Goal: Information Seeking & Learning: Understand process/instructions

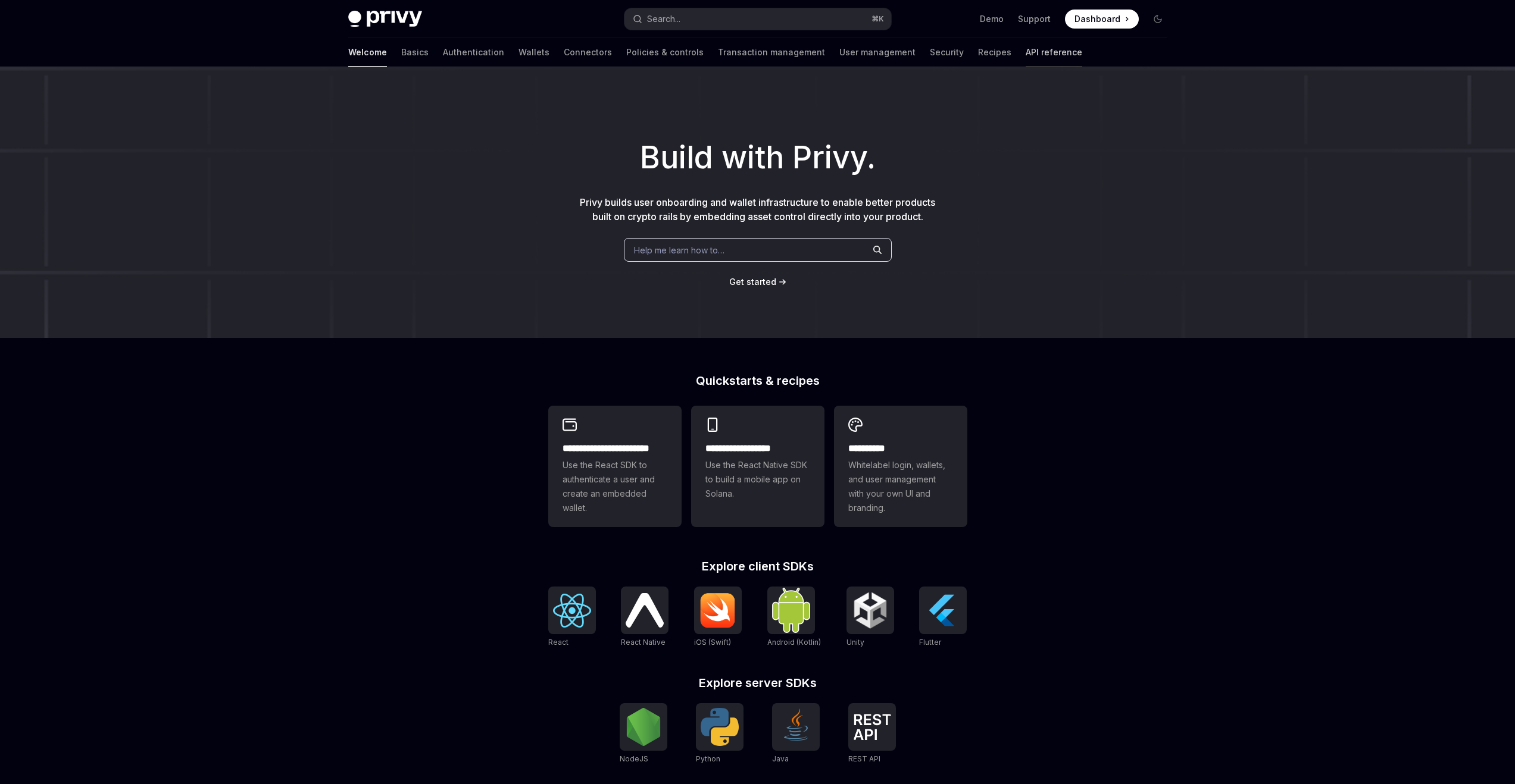
click at [1026, 48] on link "API reference" at bounding box center [1054, 52] width 57 height 29
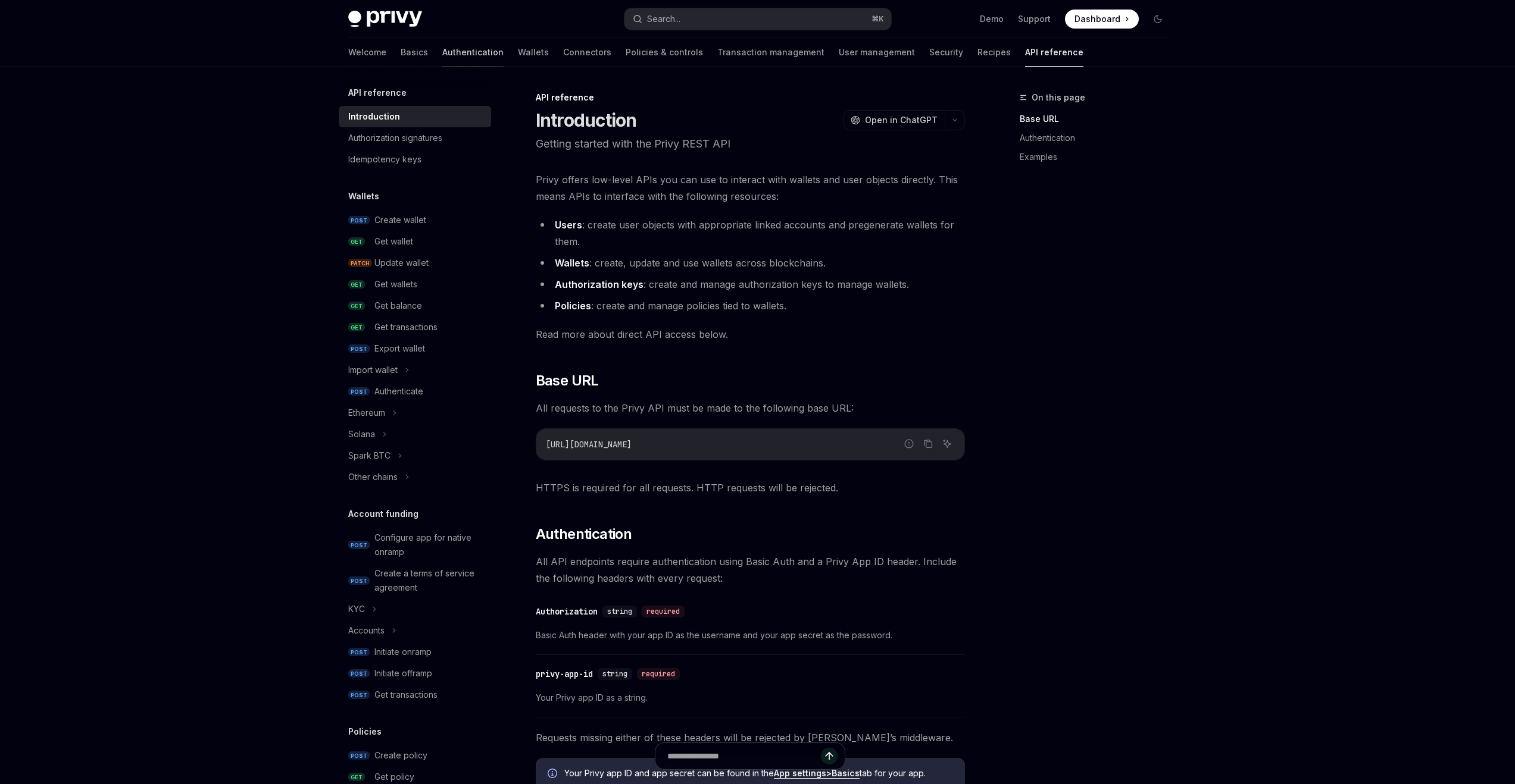
click at [442, 54] on link "Authentication" at bounding box center [473, 52] width 61 height 29
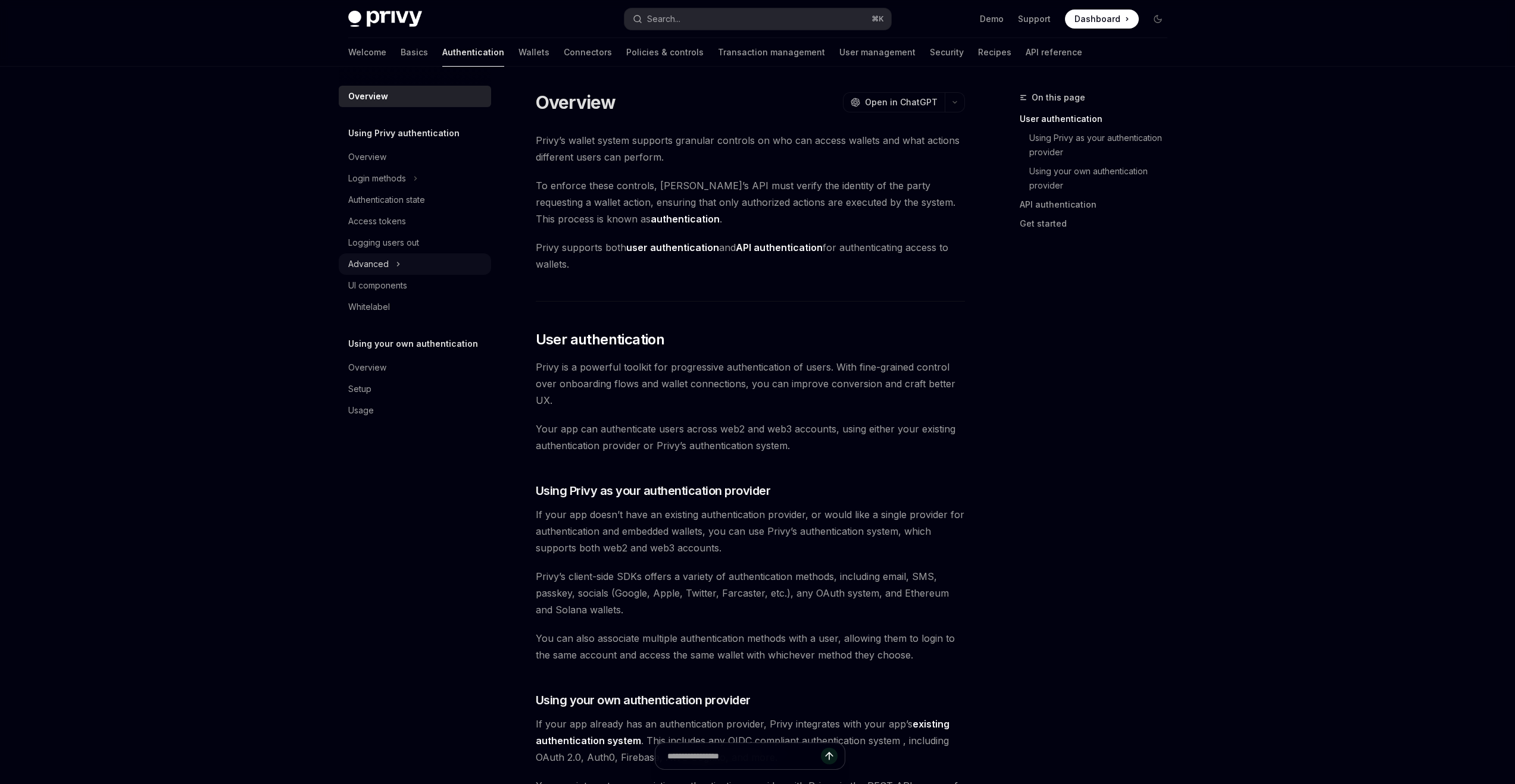
click at [406, 264] on div "Advanced" at bounding box center [415, 264] width 152 height 21
click at [406, 195] on div "Authentication state" at bounding box center [387, 199] width 77 height 14
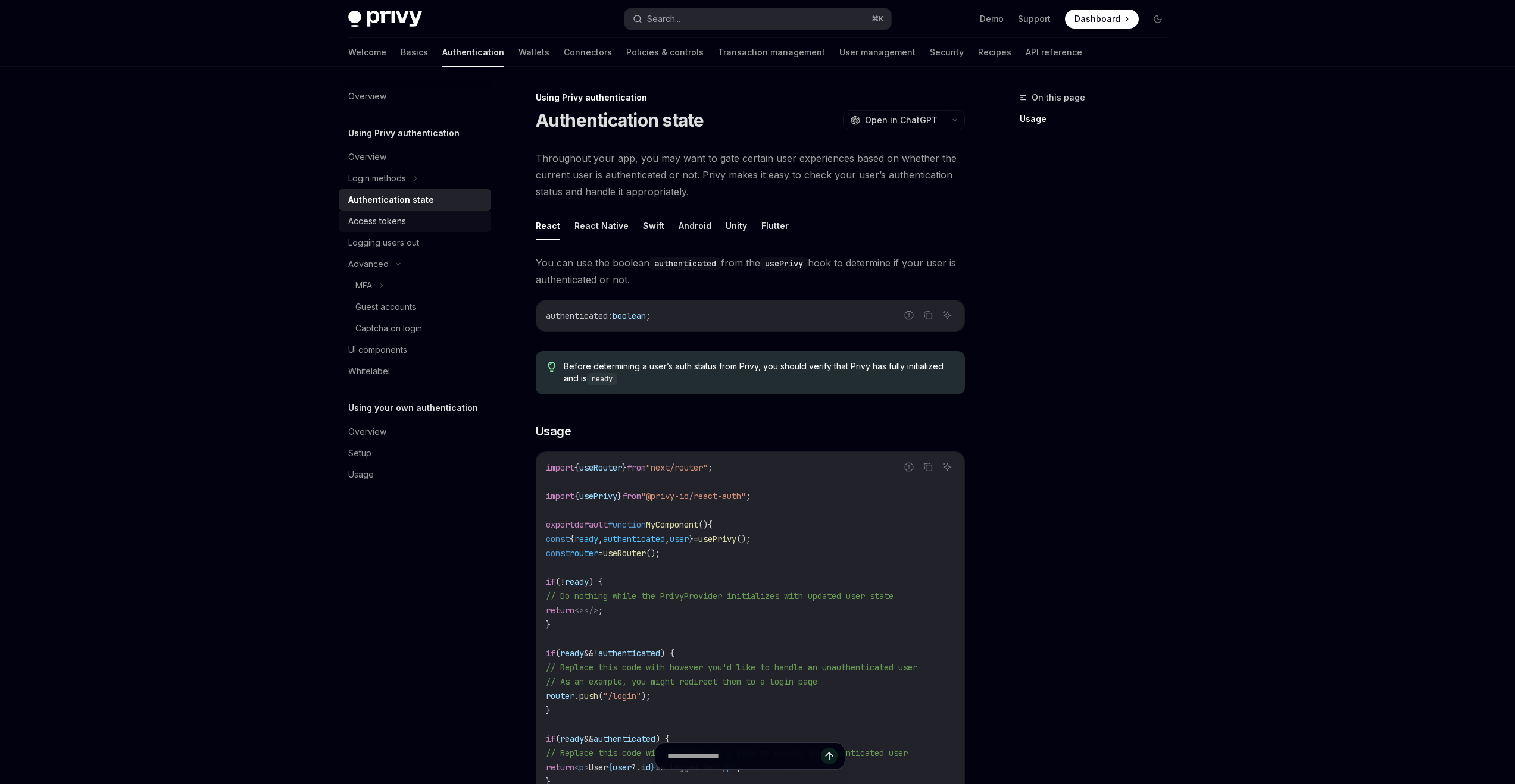
click at [408, 225] on div "Access tokens" at bounding box center [416, 221] width 136 height 14
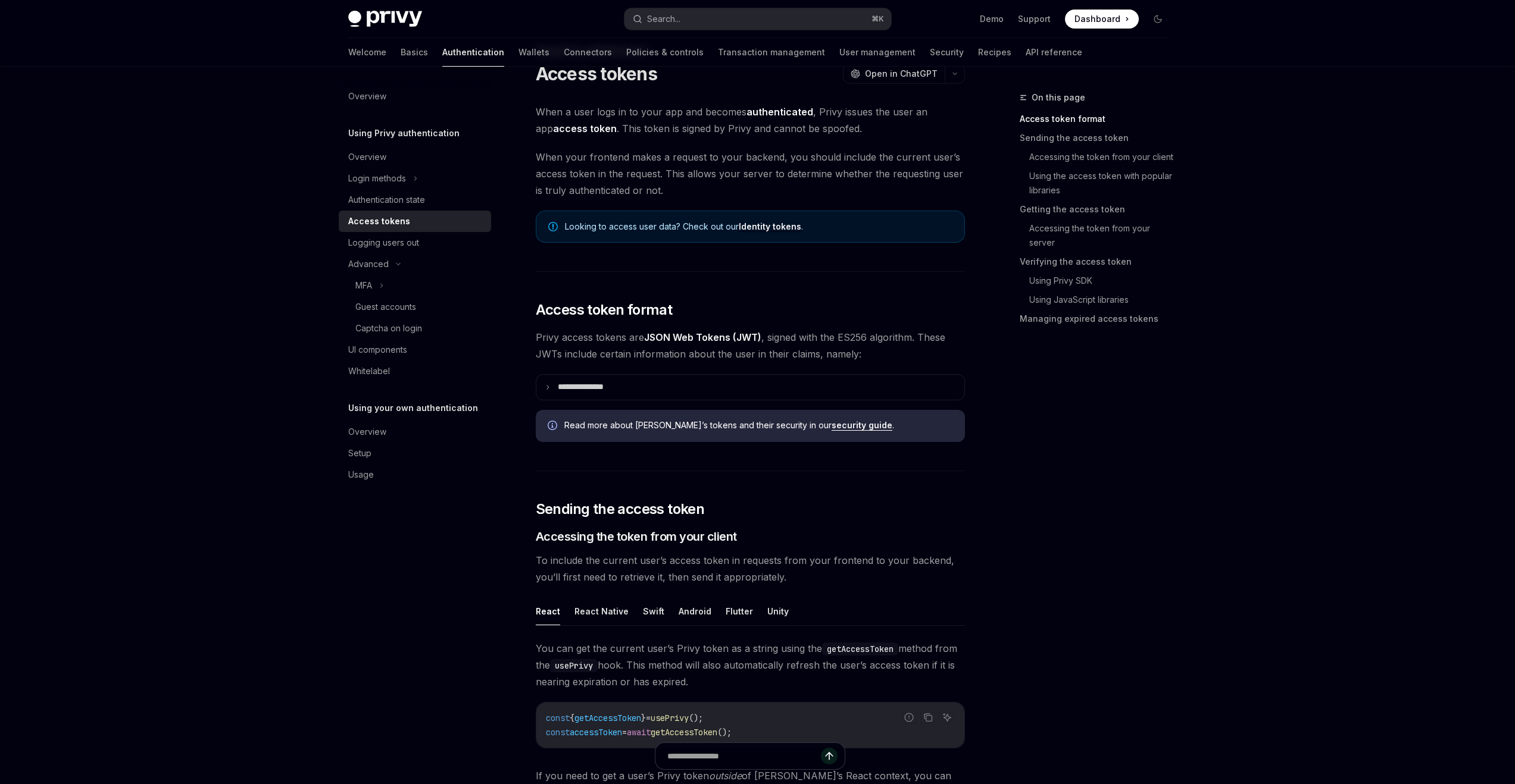
scroll to position [48, 0]
click at [617, 385] on p "**********" at bounding box center [590, 386] width 65 height 11
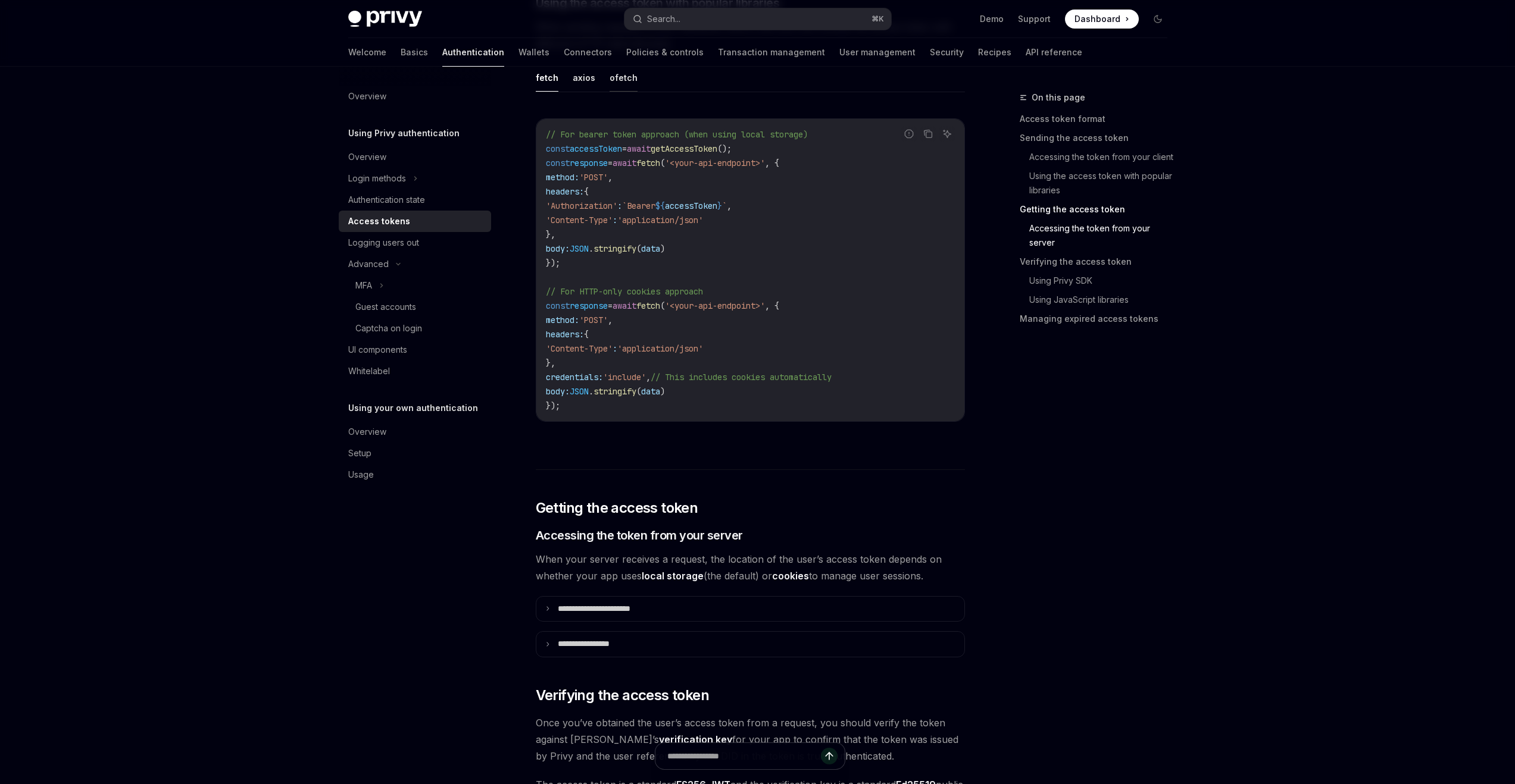
scroll to position [1803, 0]
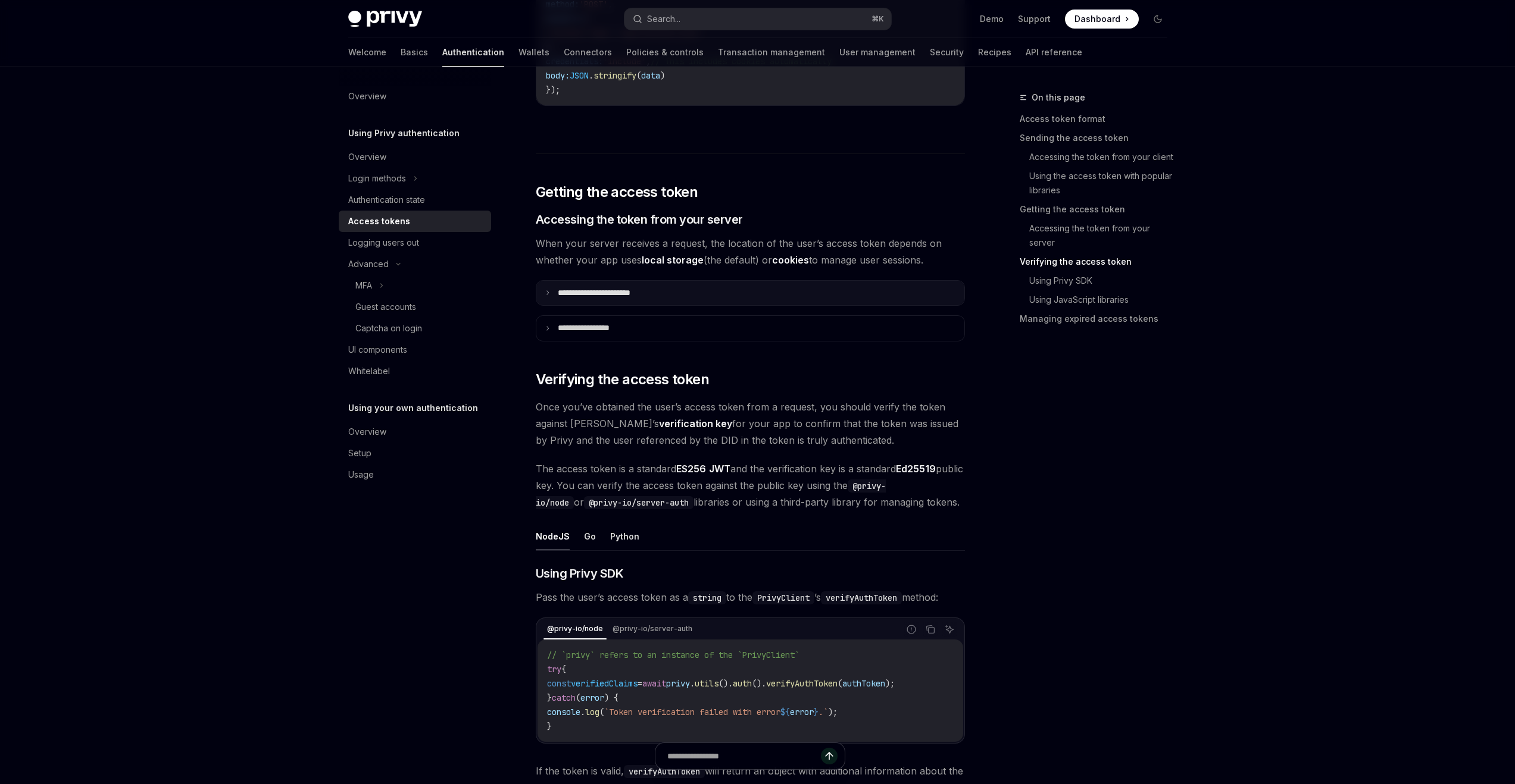
click at [620, 304] on summary "**********" at bounding box center [751, 294] width 428 height 25
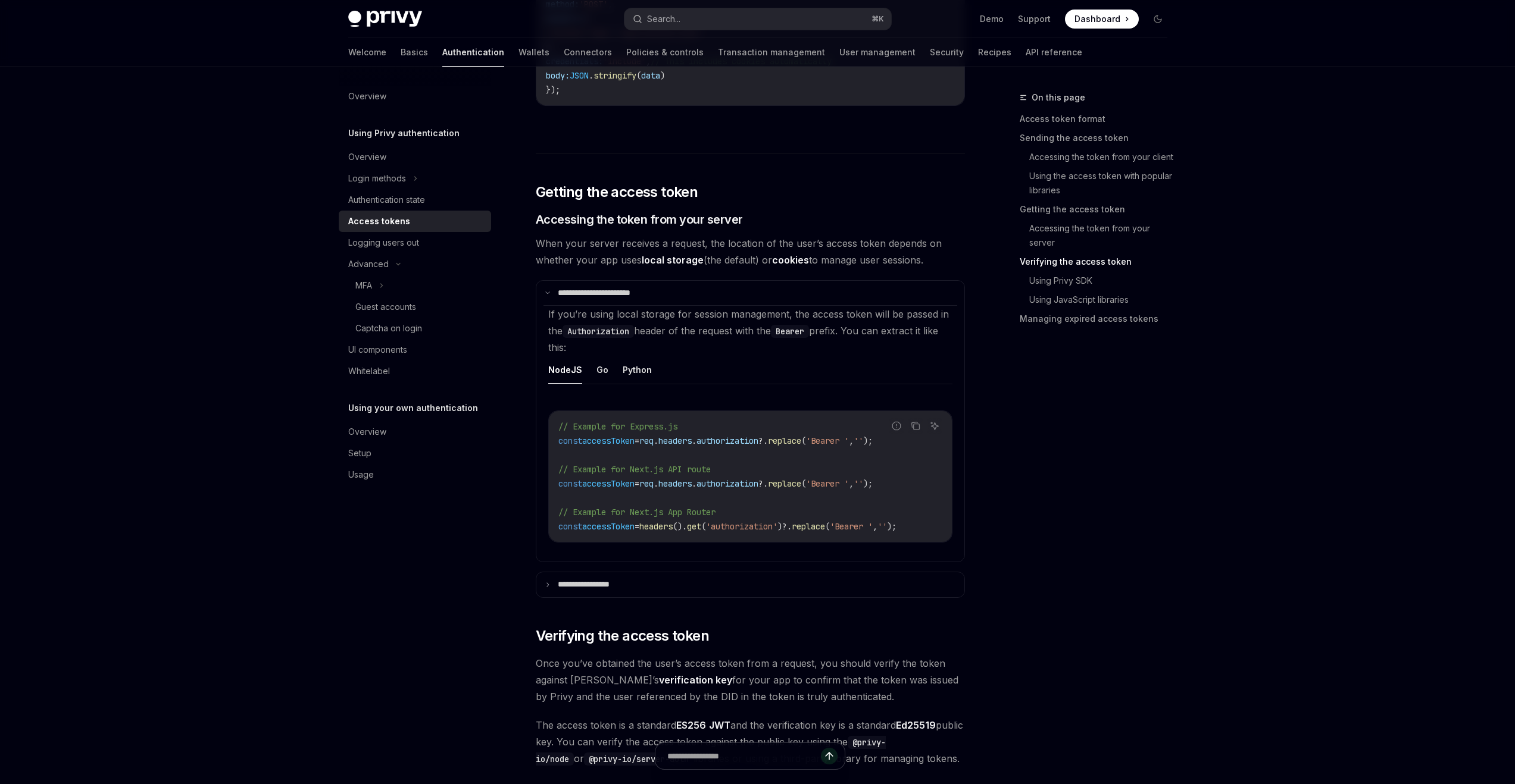
click at [647, 573] on div "**********" at bounding box center [751, 379] width 429 height 4064
click at [645, 590] on summary "**********" at bounding box center [751, 585] width 428 height 25
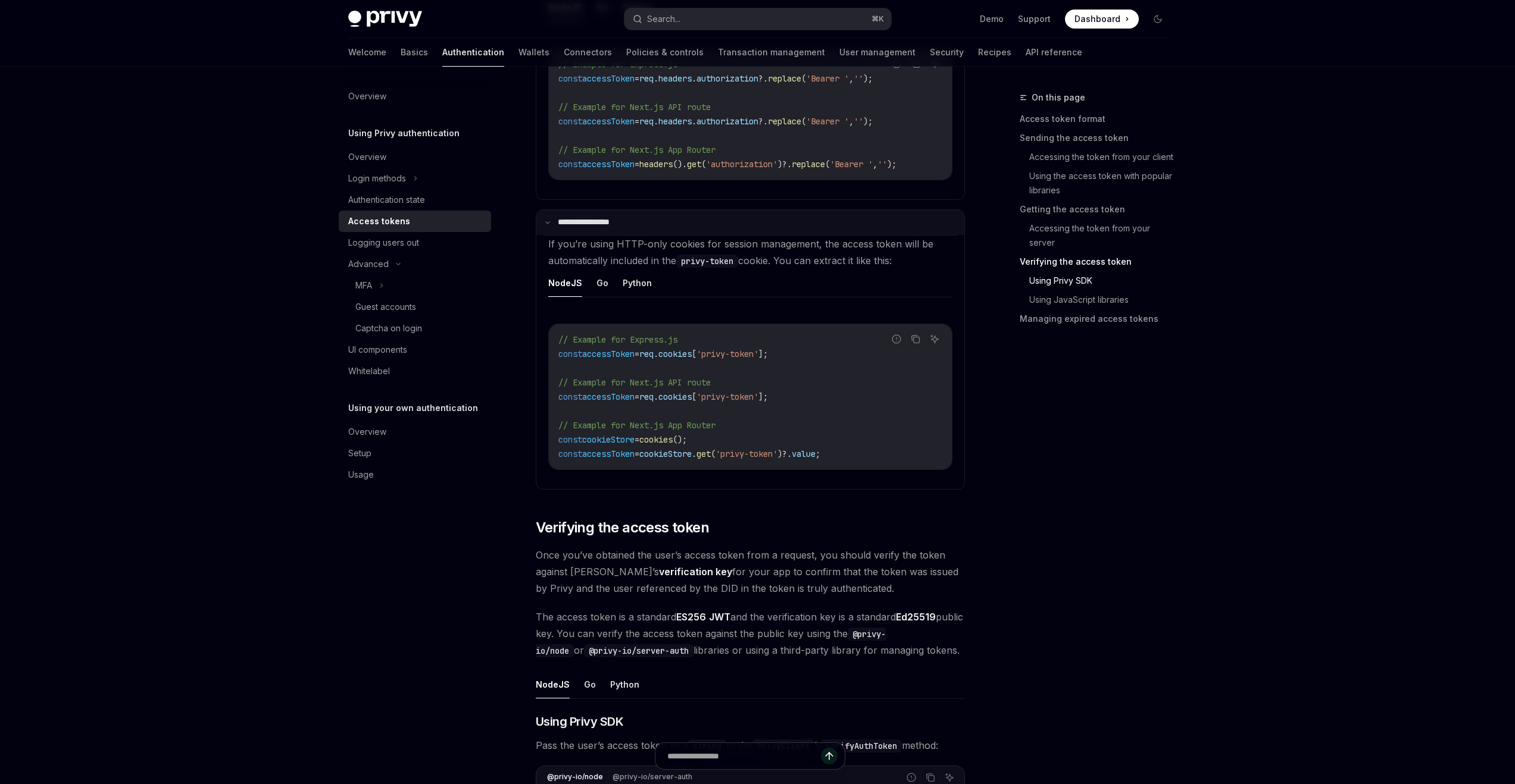
scroll to position [2376, 0]
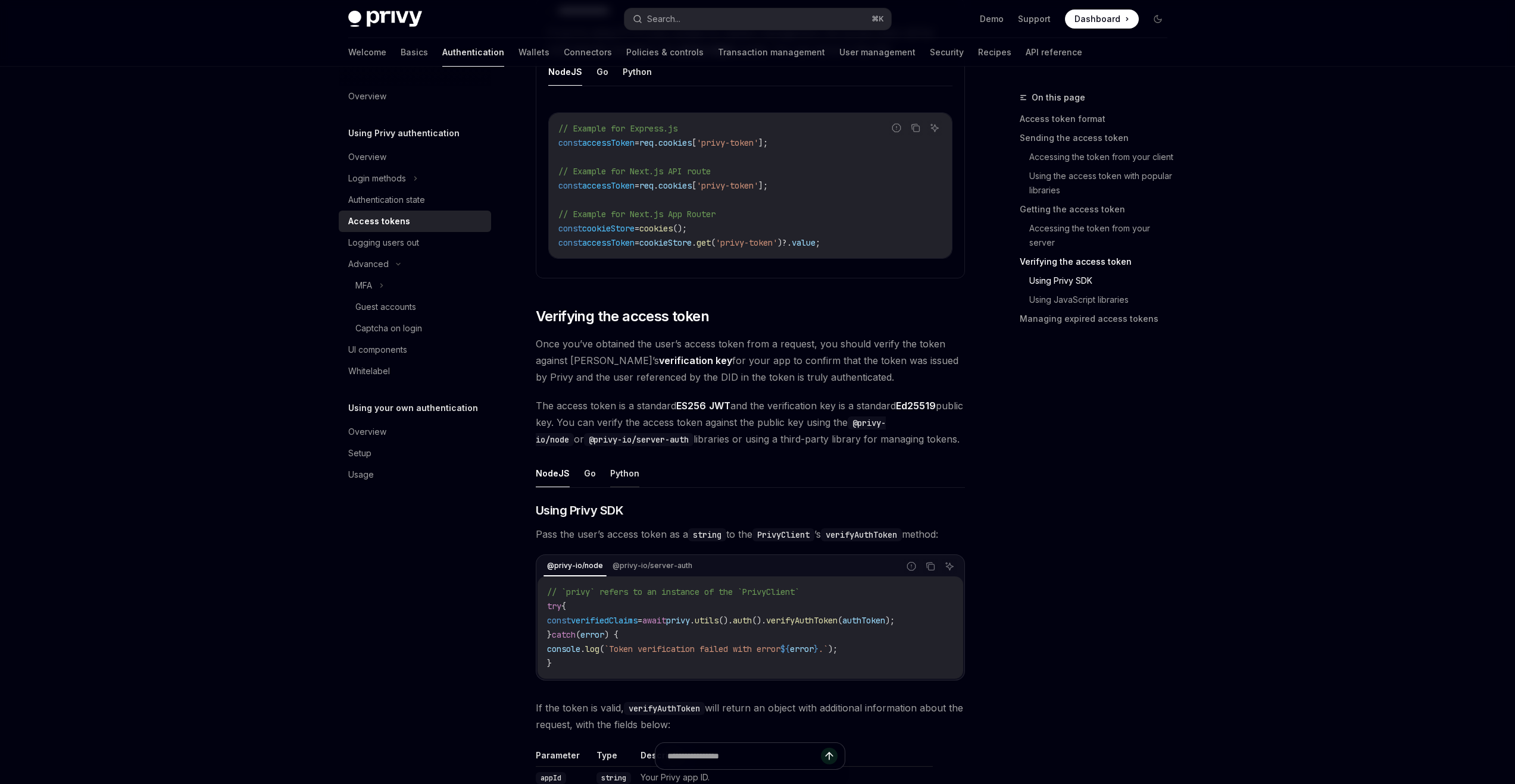
click at [617, 480] on button "Python" at bounding box center [625, 473] width 29 height 28
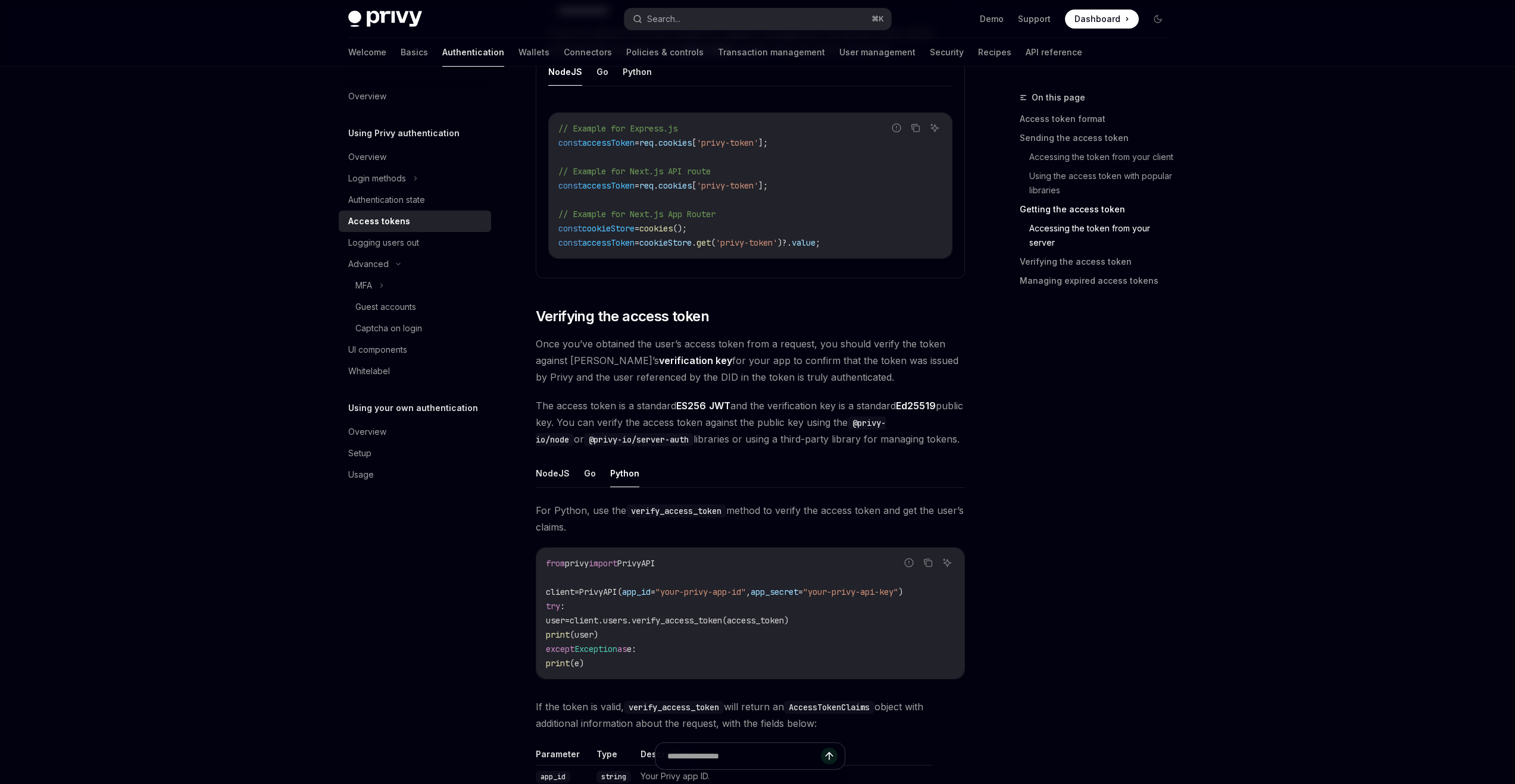
click at [676, 518] on code "verify_access_token" at bounding box center [676, 511] width 100 height 13
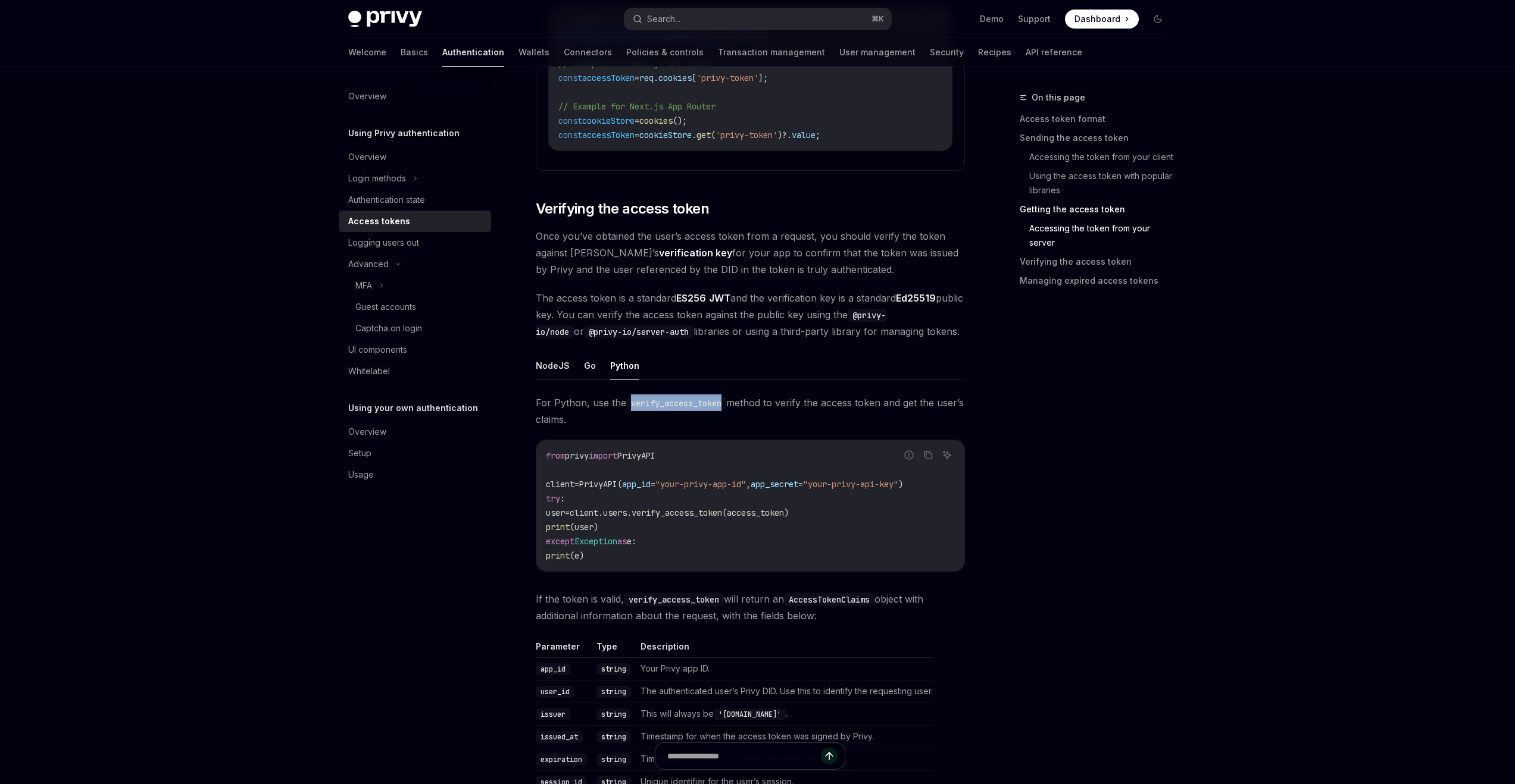
scroll to position [2490, 0]
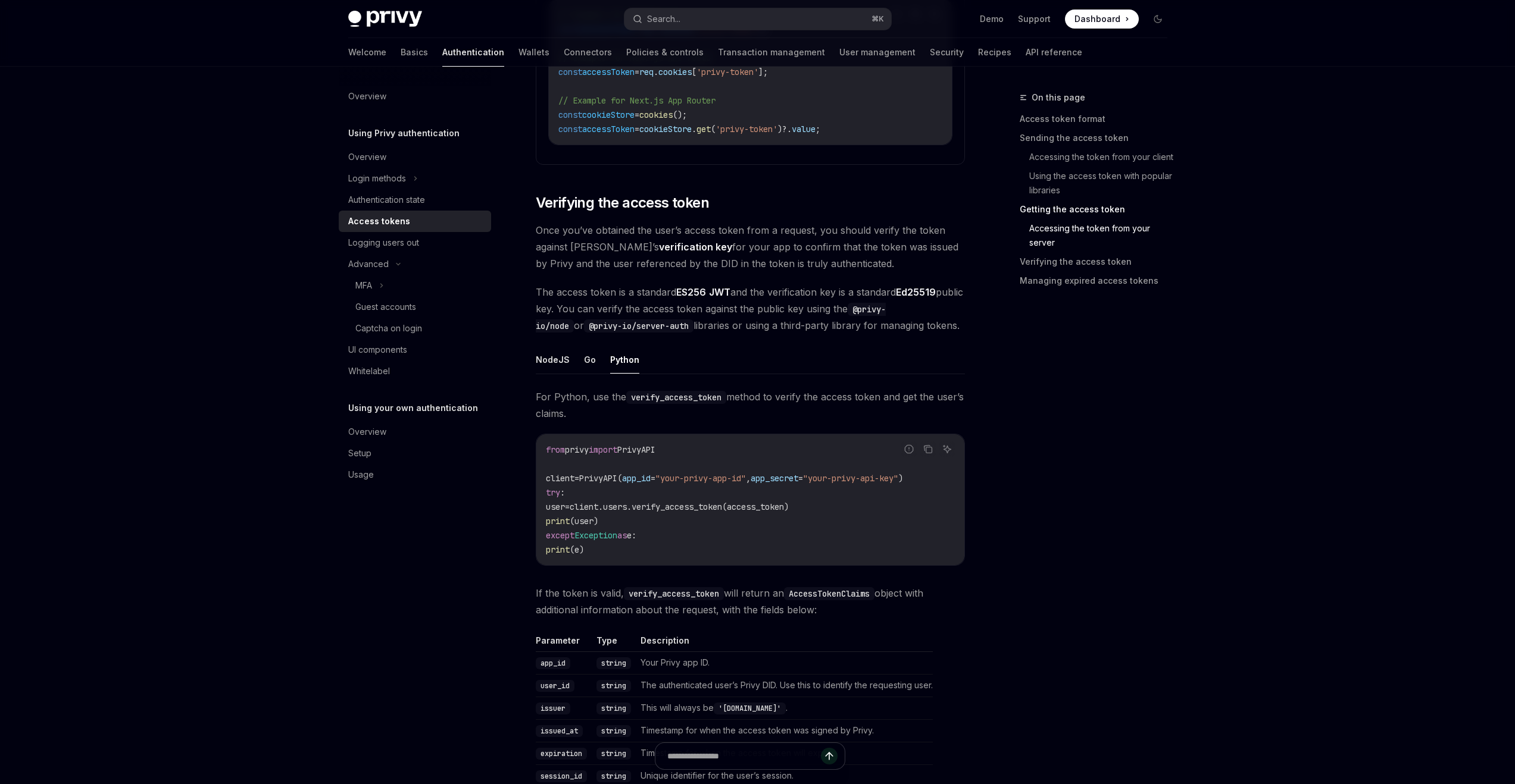
click at [650, 452] on span "PrivyAPI" at bounding box center [636, 450] width 38 height 11
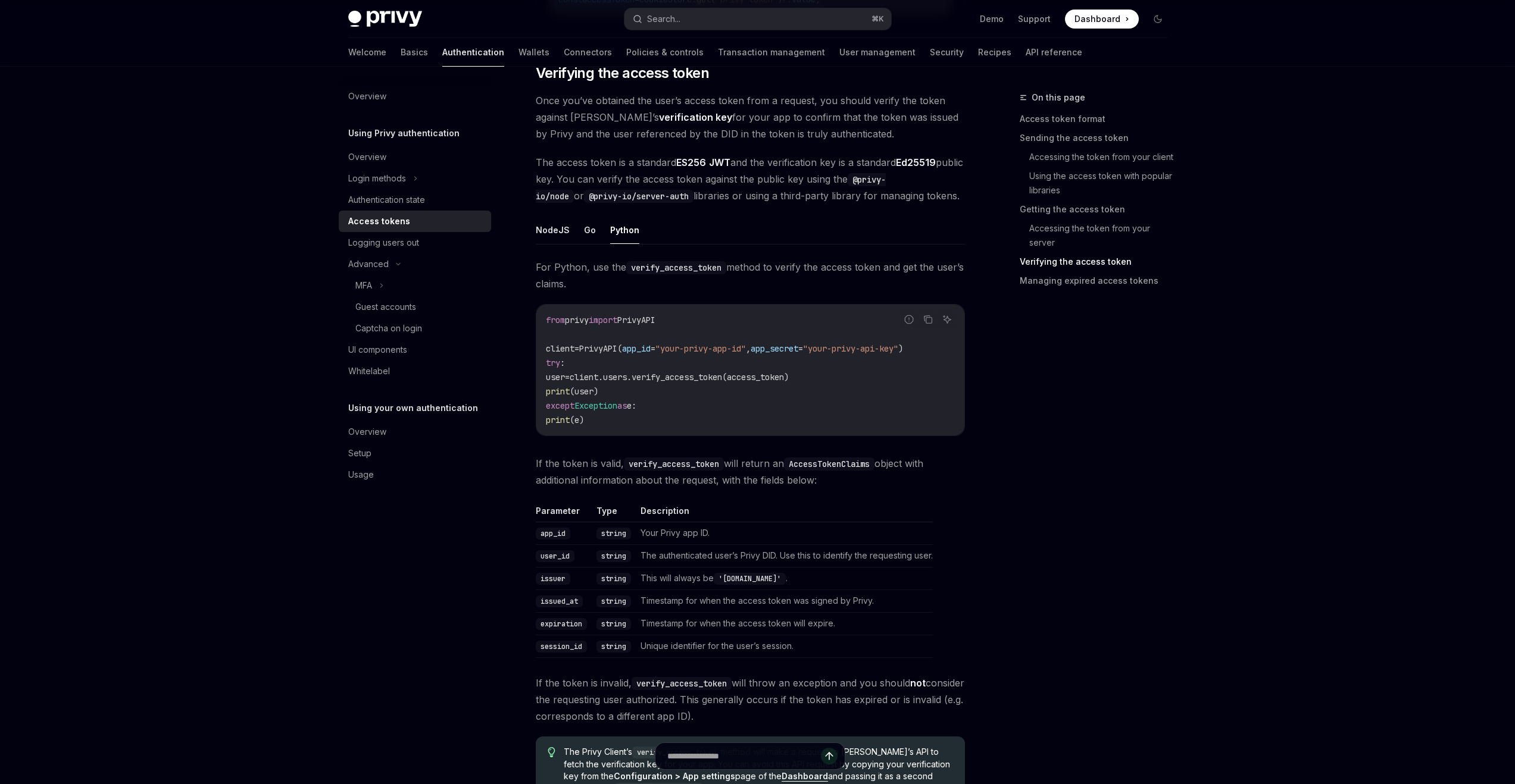
scroll to position [2619, 0]
click at [646, 326] on span "PrivyAPI" at bounding box center [636, 321] width 38 height 11
copy span "PrivyAPI"
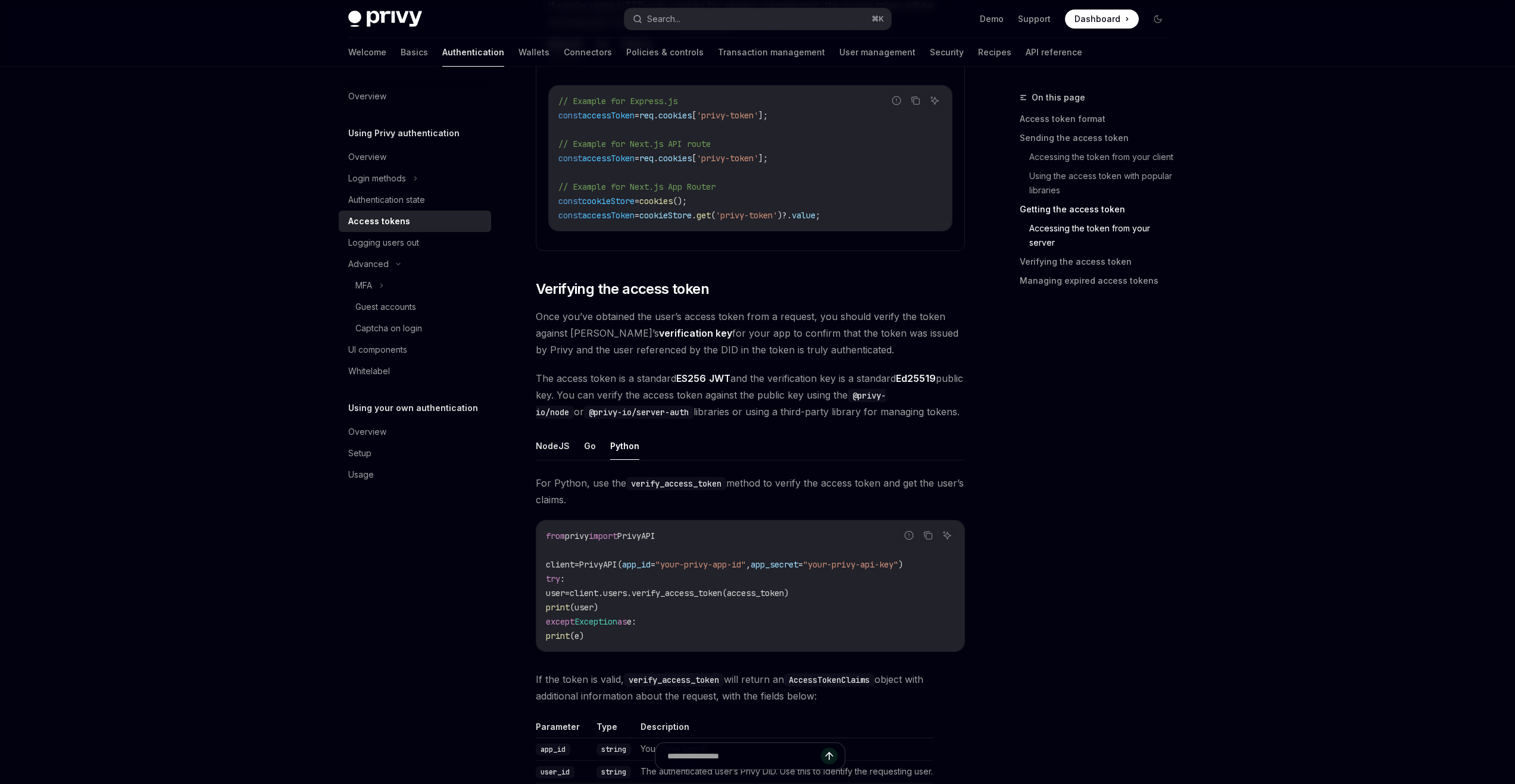
scroll to position [2397, 0]
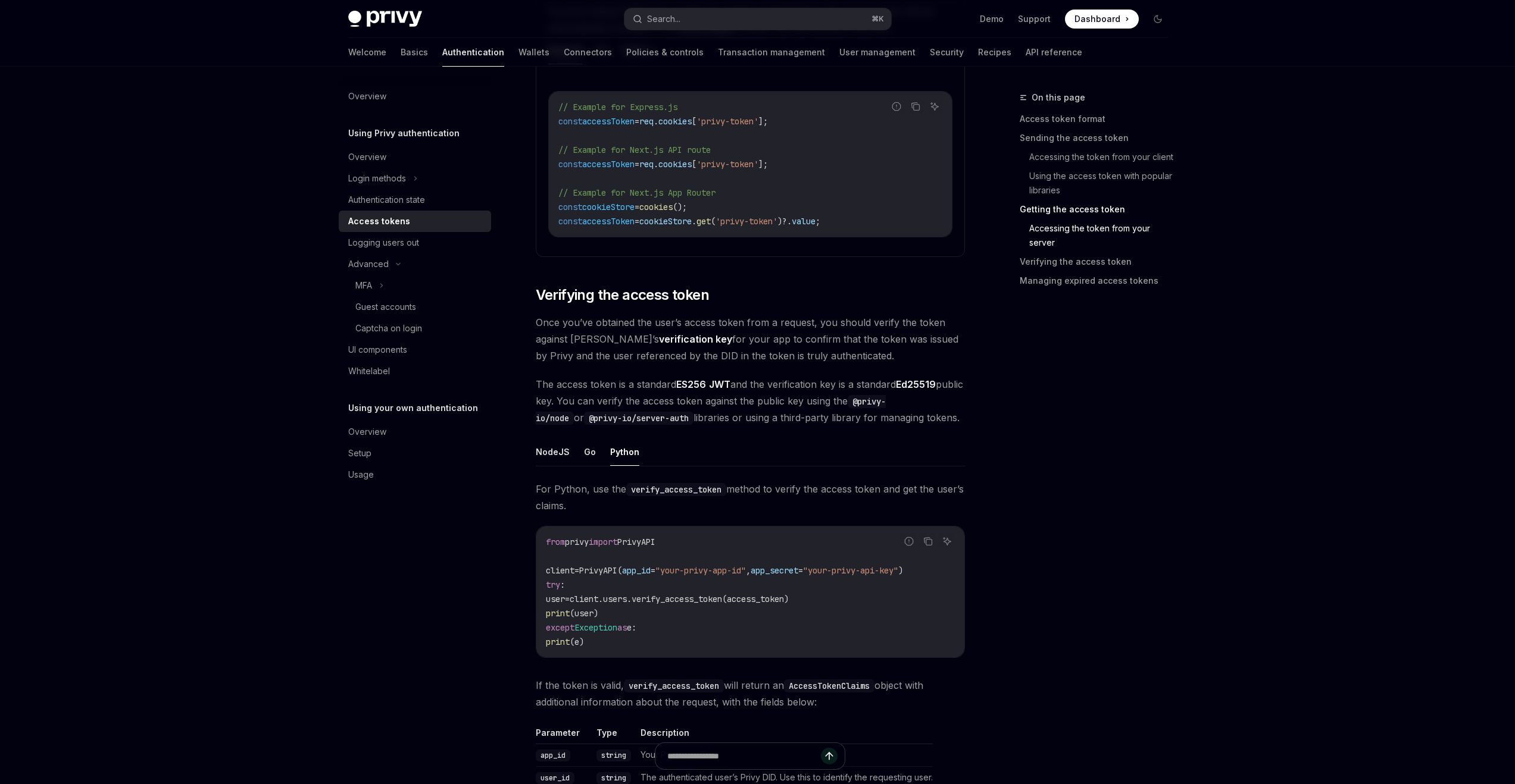
click at [679, 496] on code "verify_access_token" at bounding box center [676, 490] width 100 height 13
click at [978, 53] on link "Recipes" at bounding box center [994, 52] width 33 height 29
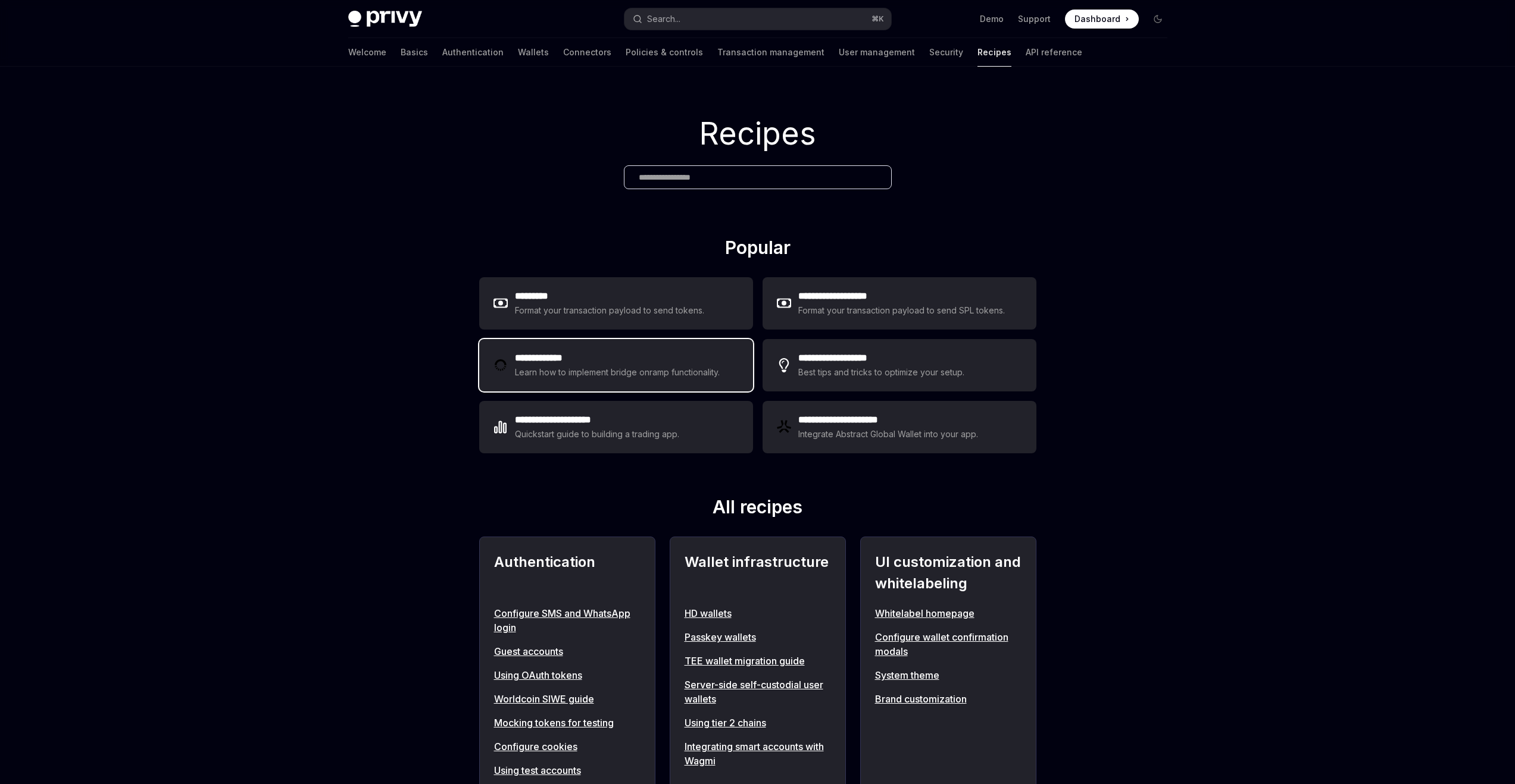
click at [503, 345] on div "**********" at bounding box center [616, 365] width 274 height 52
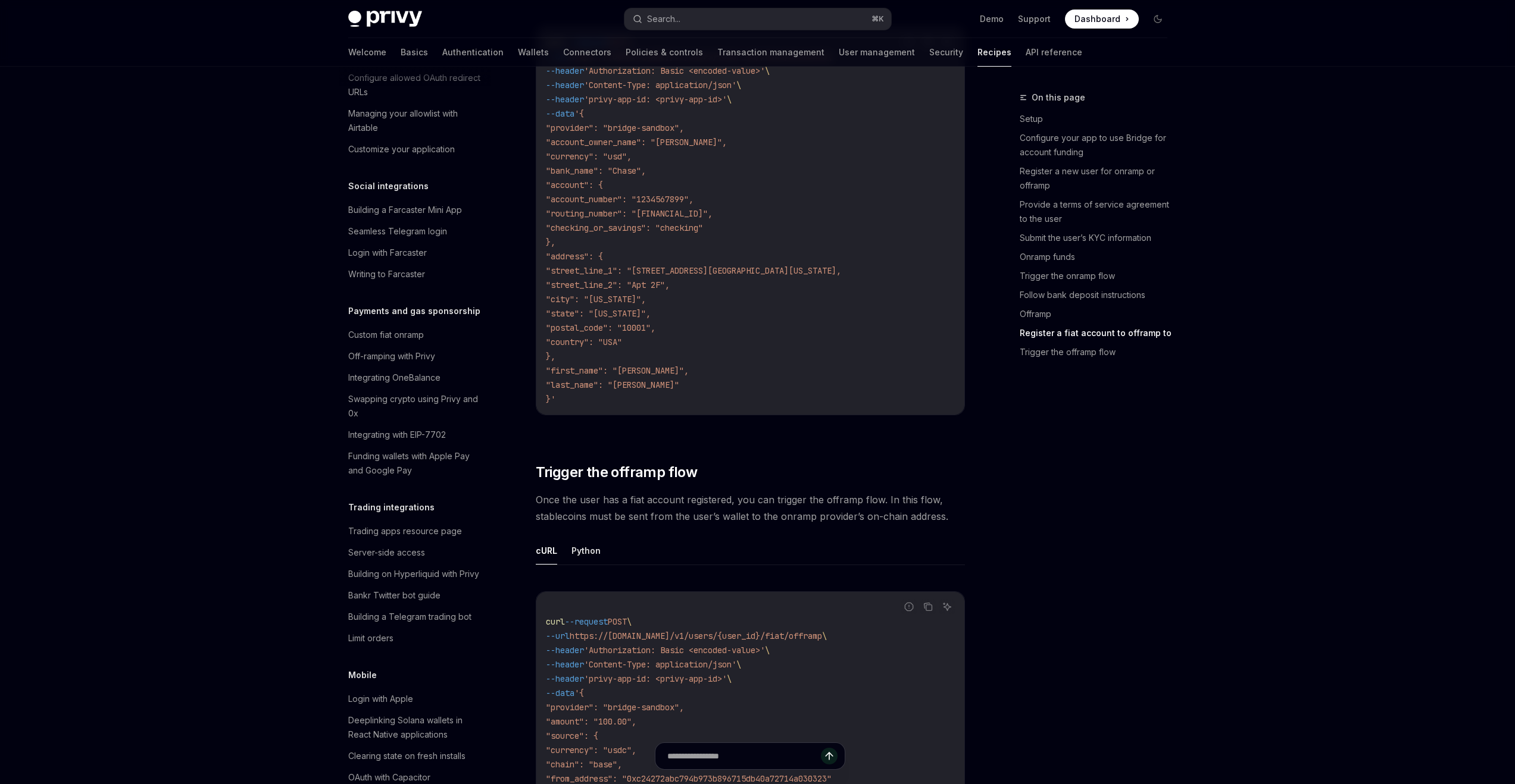
scroll to position [3450, 0]
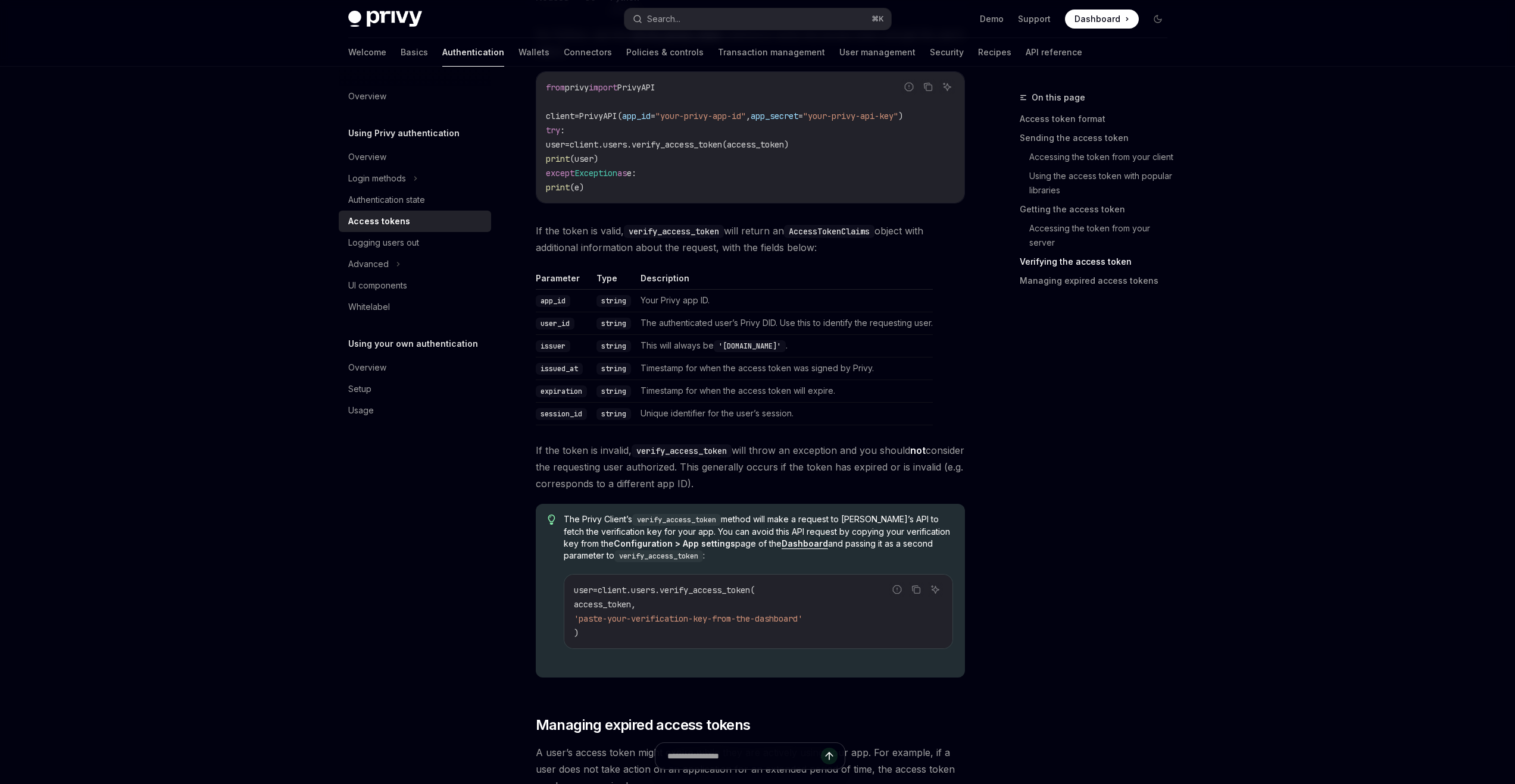
scroll to position [1832, 0]
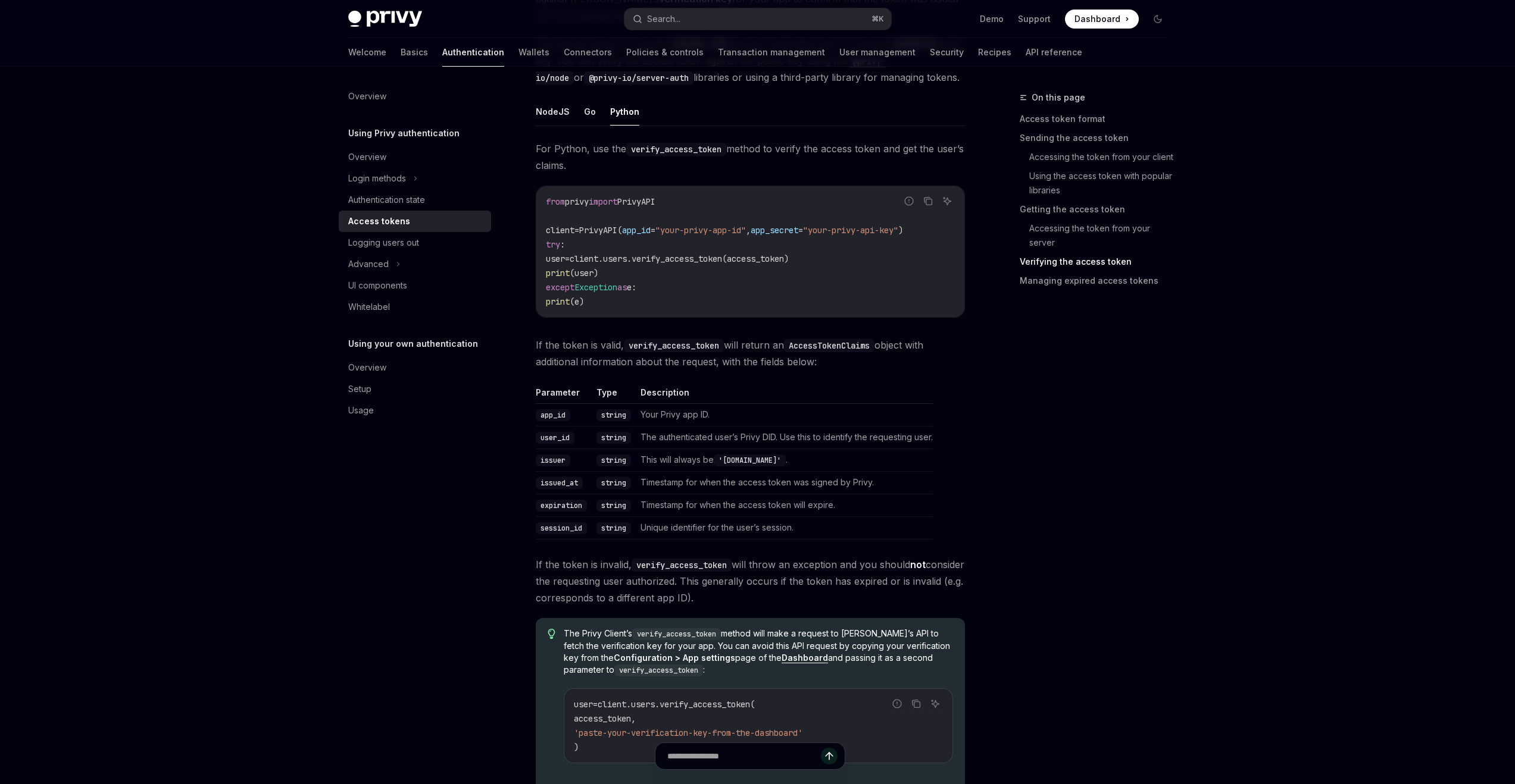
click at [584, 204] on span "privy" at bounding box center [577, 202] width 24 height 11
copy span "privy"
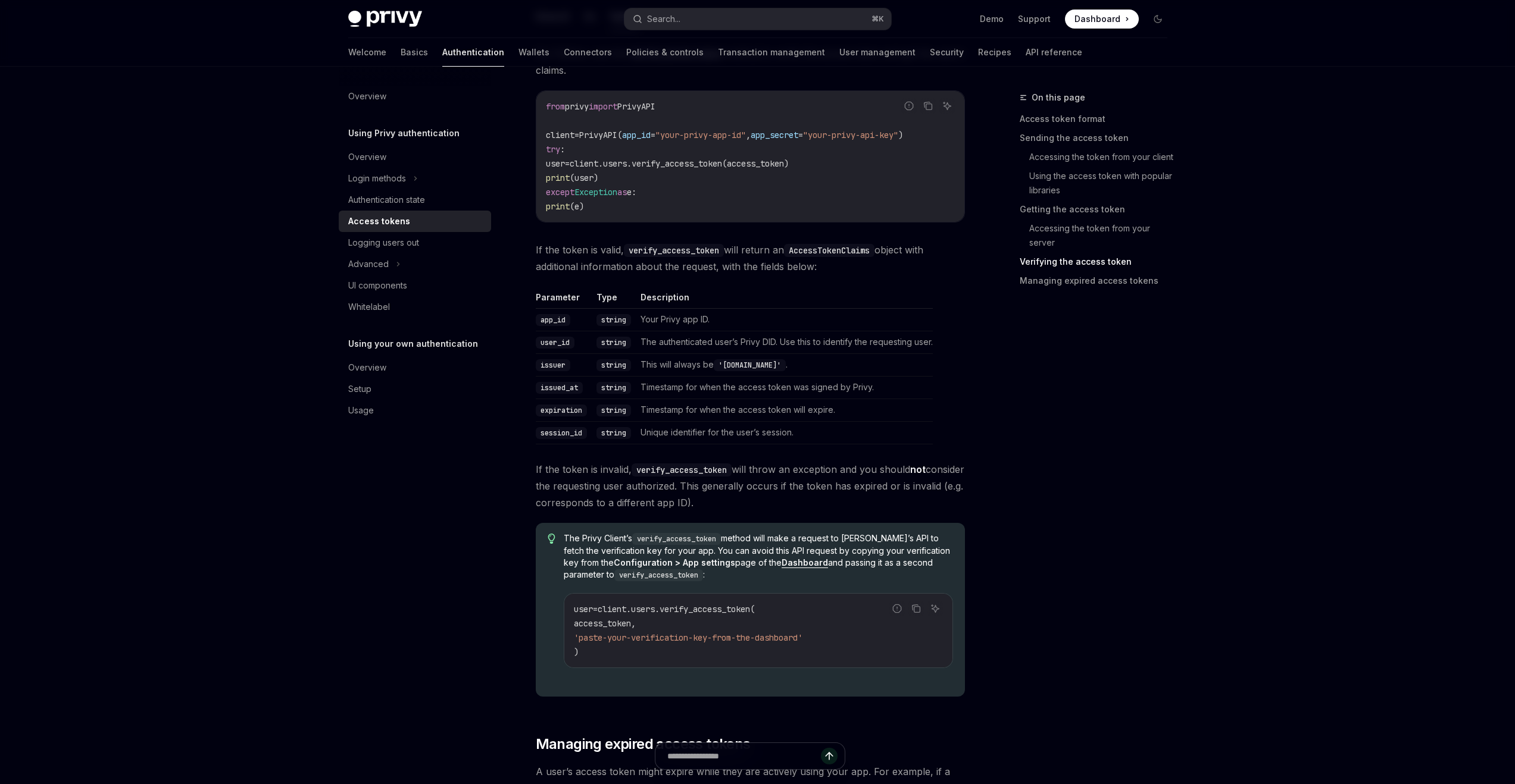
scroll to position [1913, 0]
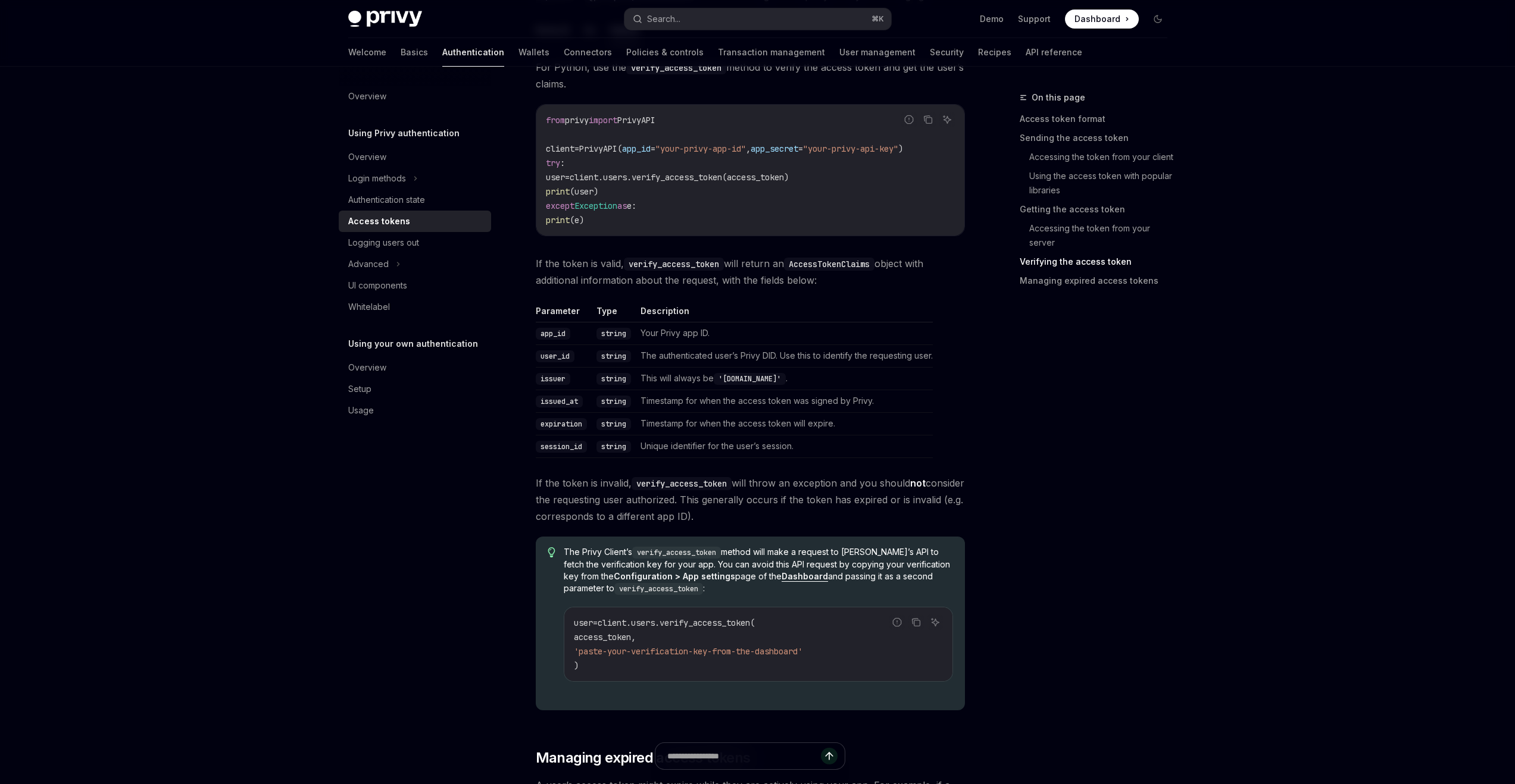
click at [676, 116] on code "from privy import PrivyAPI client = PrivyAPI( app_id = "your-privy-app-id" , ap…" at bounding box center [750, 170] width 409 height 114
drag, startPoint x: 681, startPoint y: 118, endPoint x: 528, endPoint y: 118, distance: 153.0
copy span "from privy import PrivyAPI"
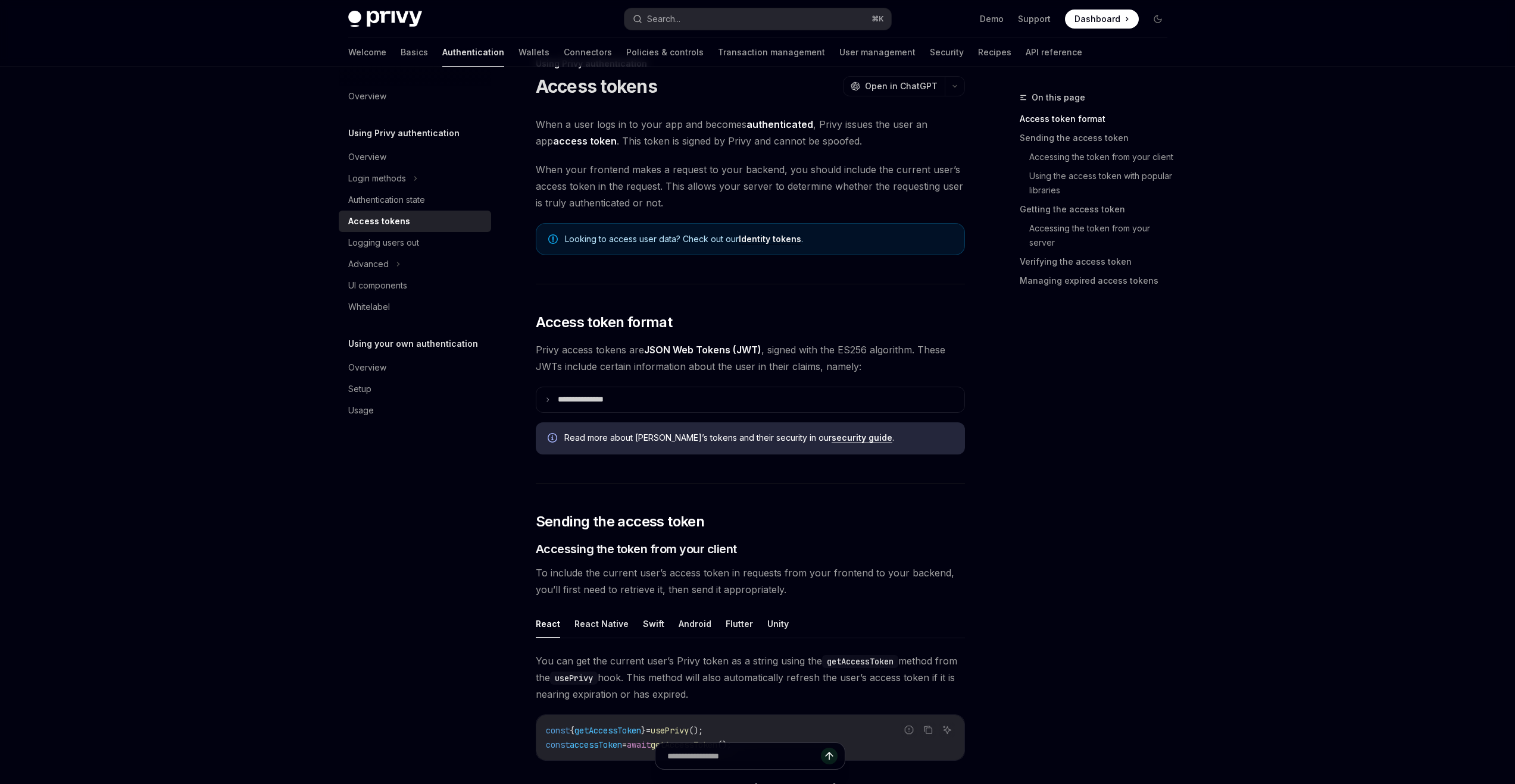
scroll to position [0, 0]
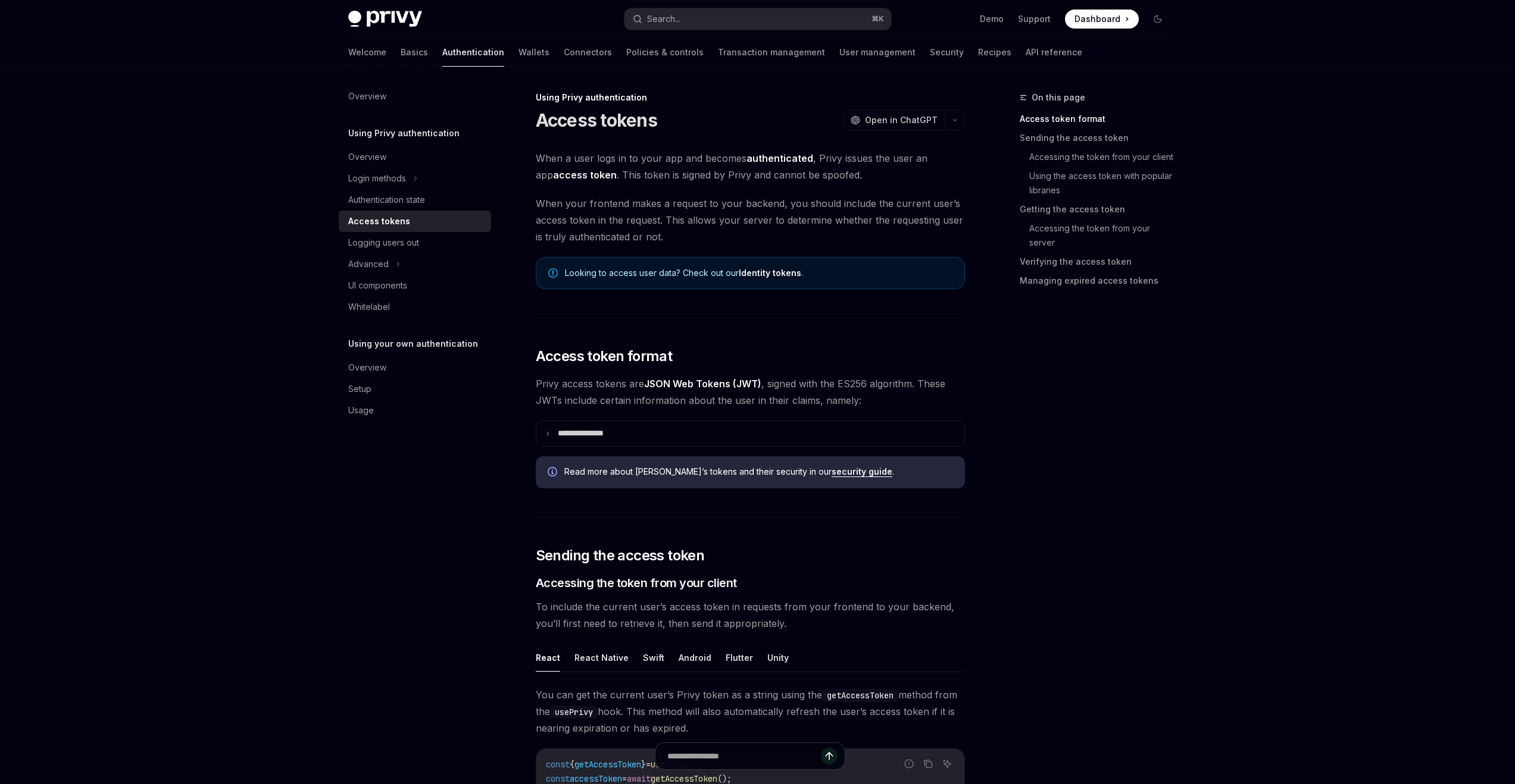
click at [386, 219] on div "Access tokens" at bounding box center [379, 221] width 62 height 14
click at [407, 268] on div "Advanced" at bounding box center [415, 264] width 152 height 21
click at [400, 162] on div "Overview" at bounding box center [416, 157] width 136 height 14
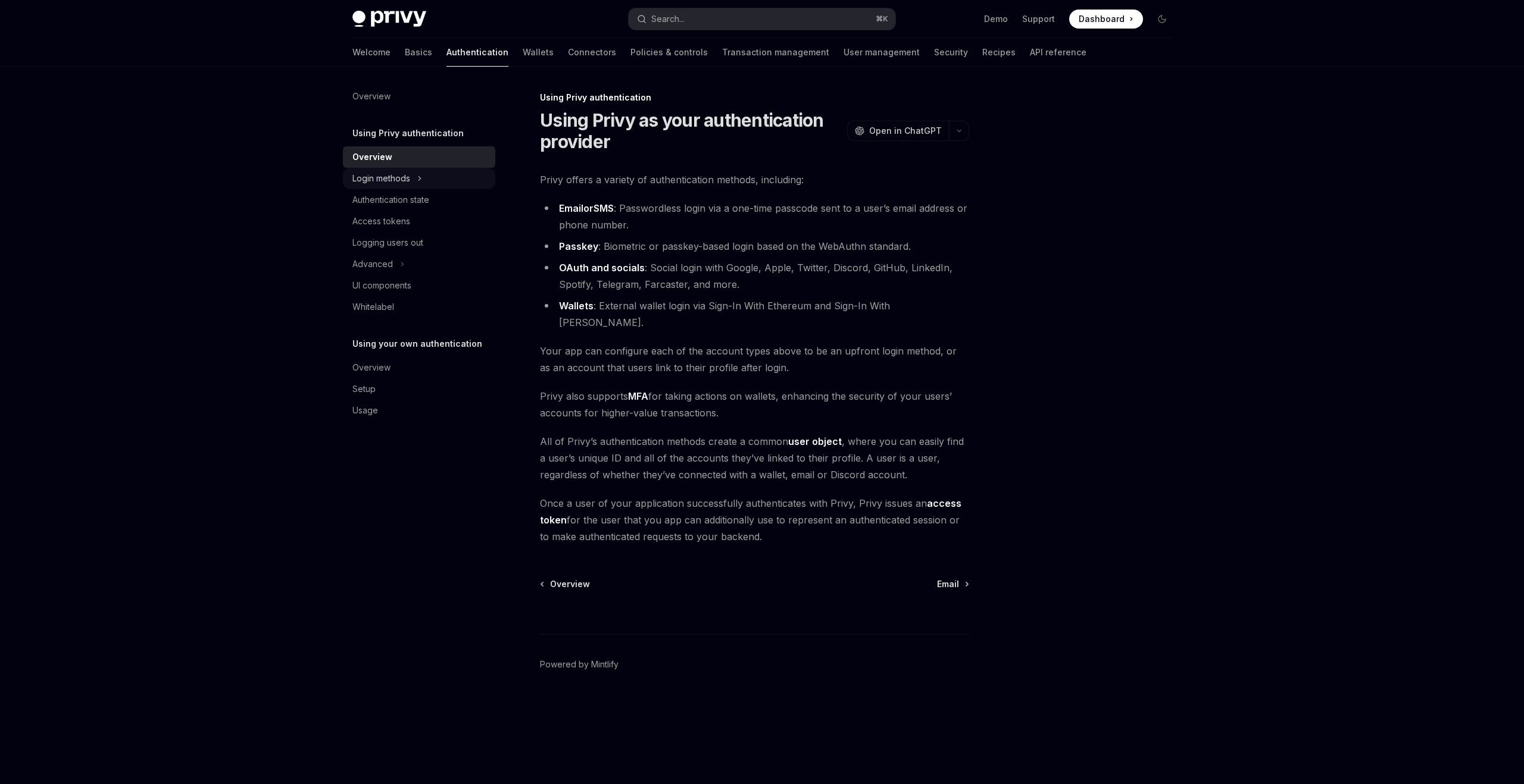
click at [447, 179] on div "Login methods" at bounding box center [419, 179] width 152 height 21
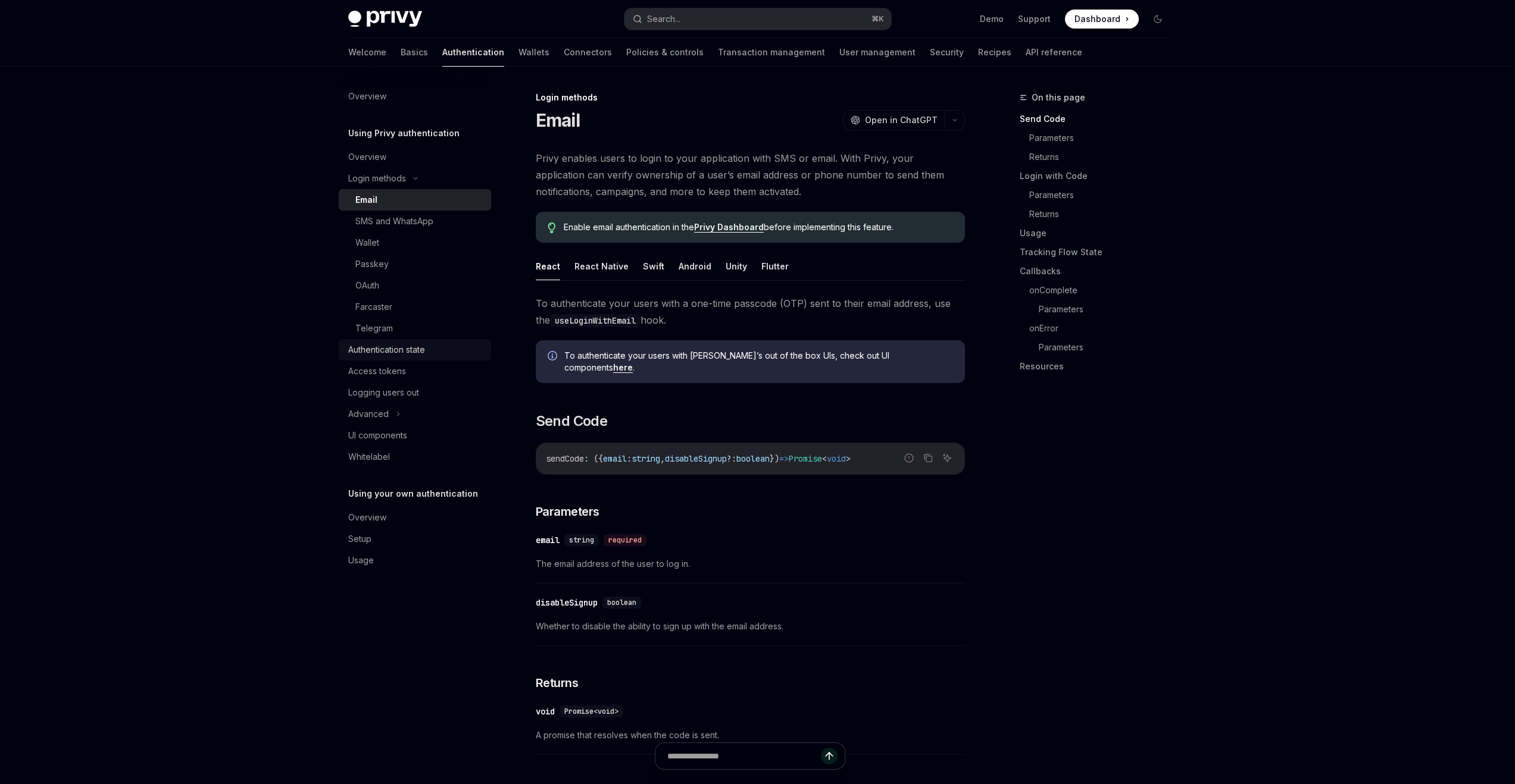
click at [434, 348] on div "Authentication state" at bounding box center [416, 349] width 136 height 14
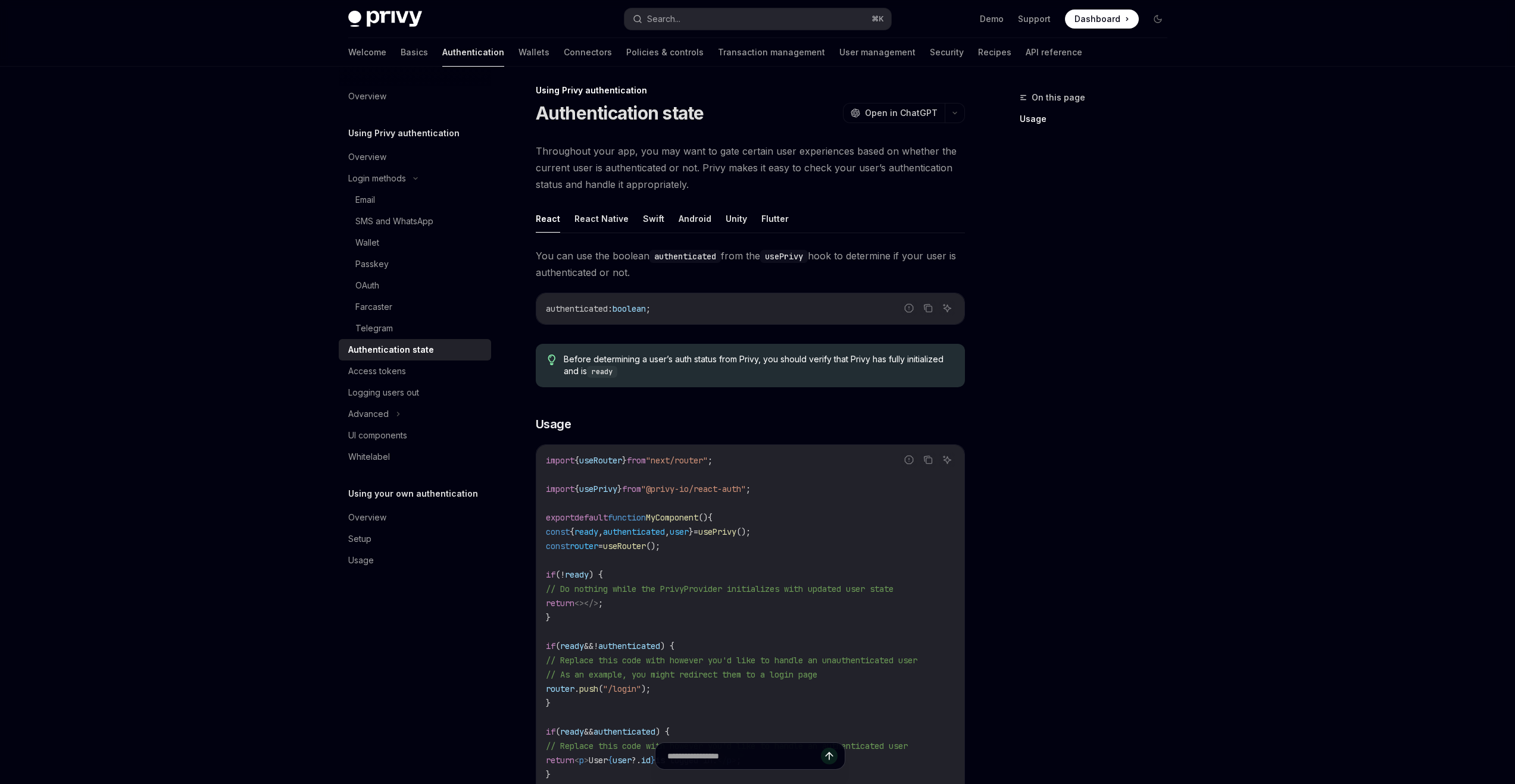
scroll to position [244, 0]
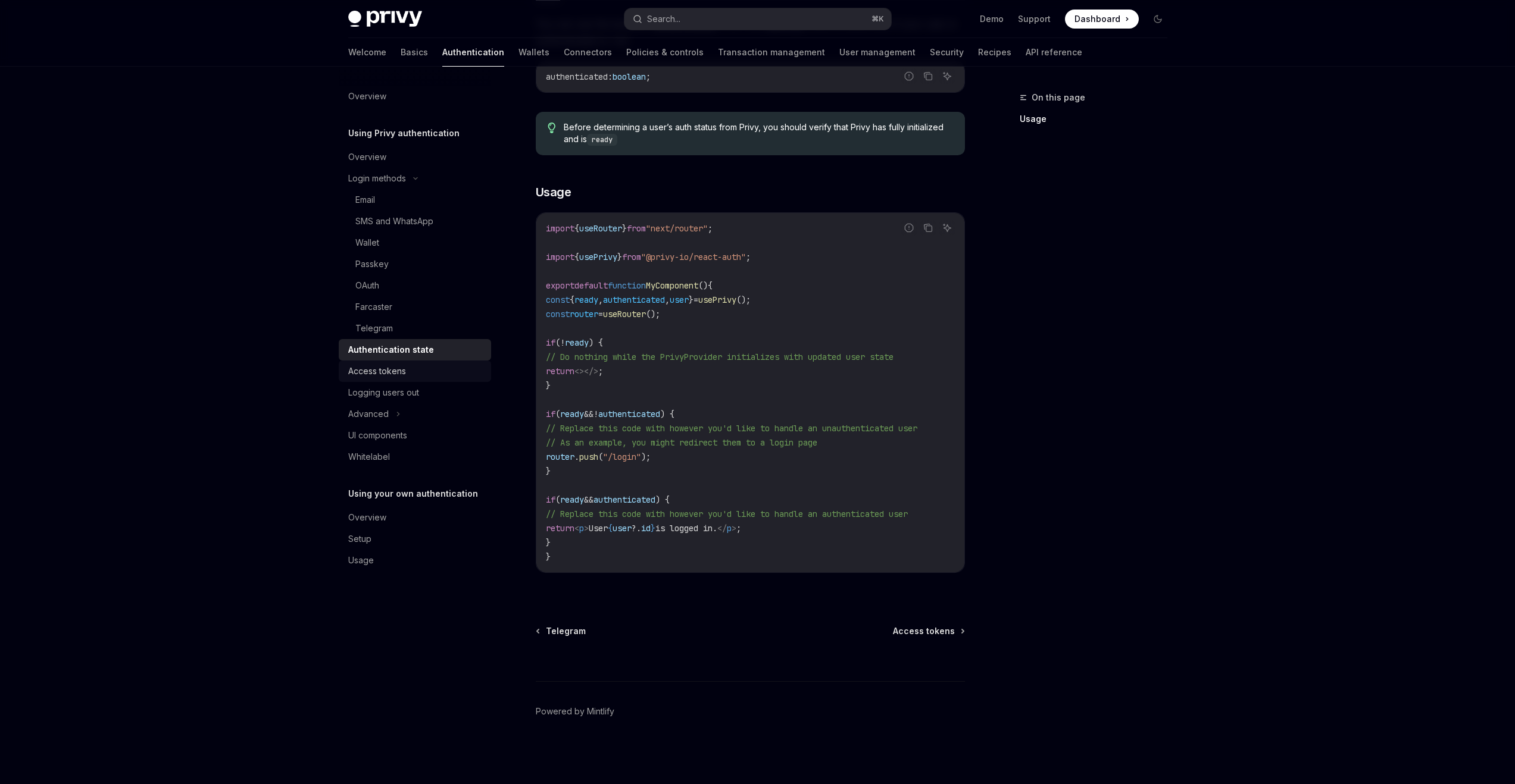
click at [405, 365] on div "Access tokens" at bounding box center [377, 371] width 58 height 14
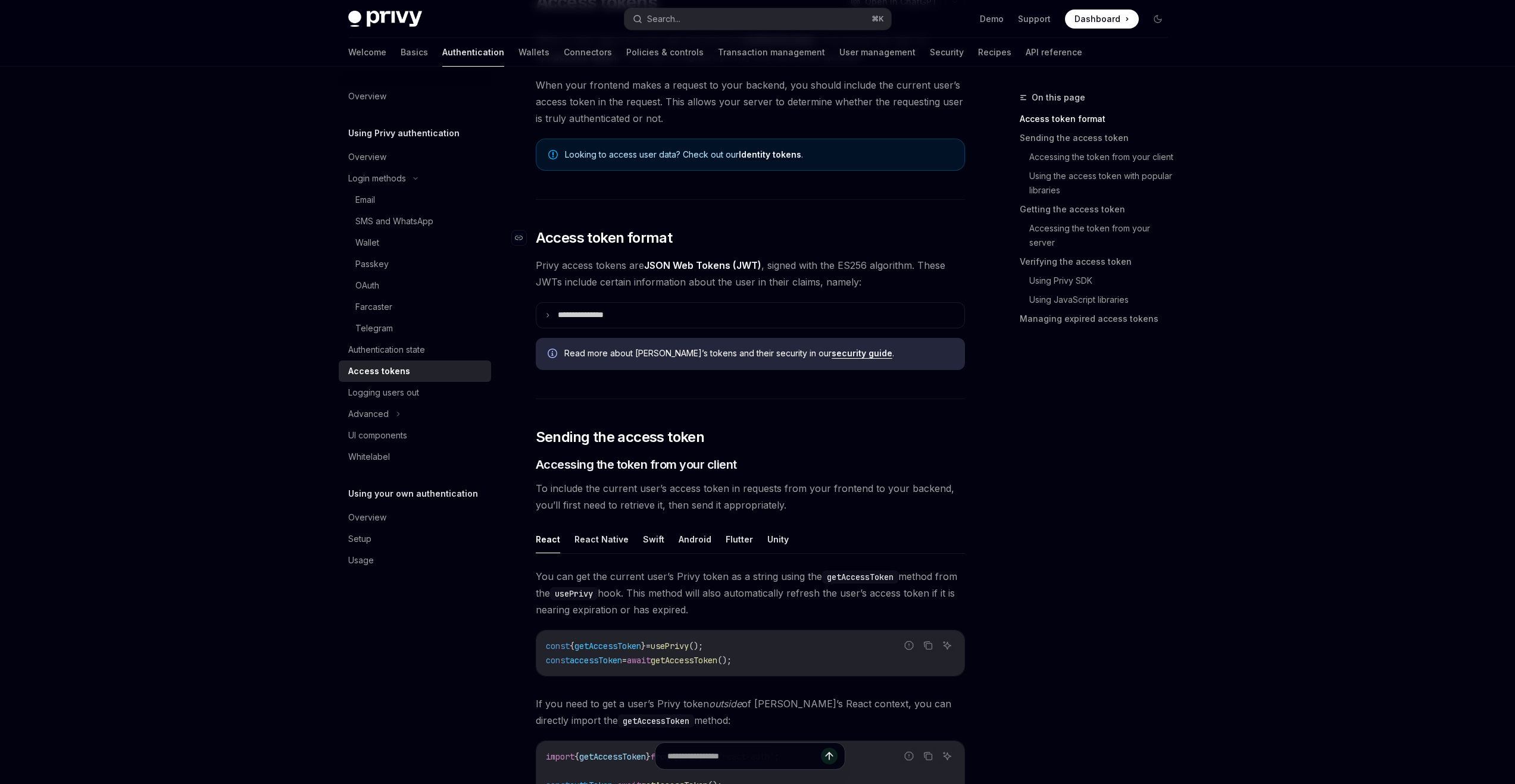
scroll to position [124, 0]
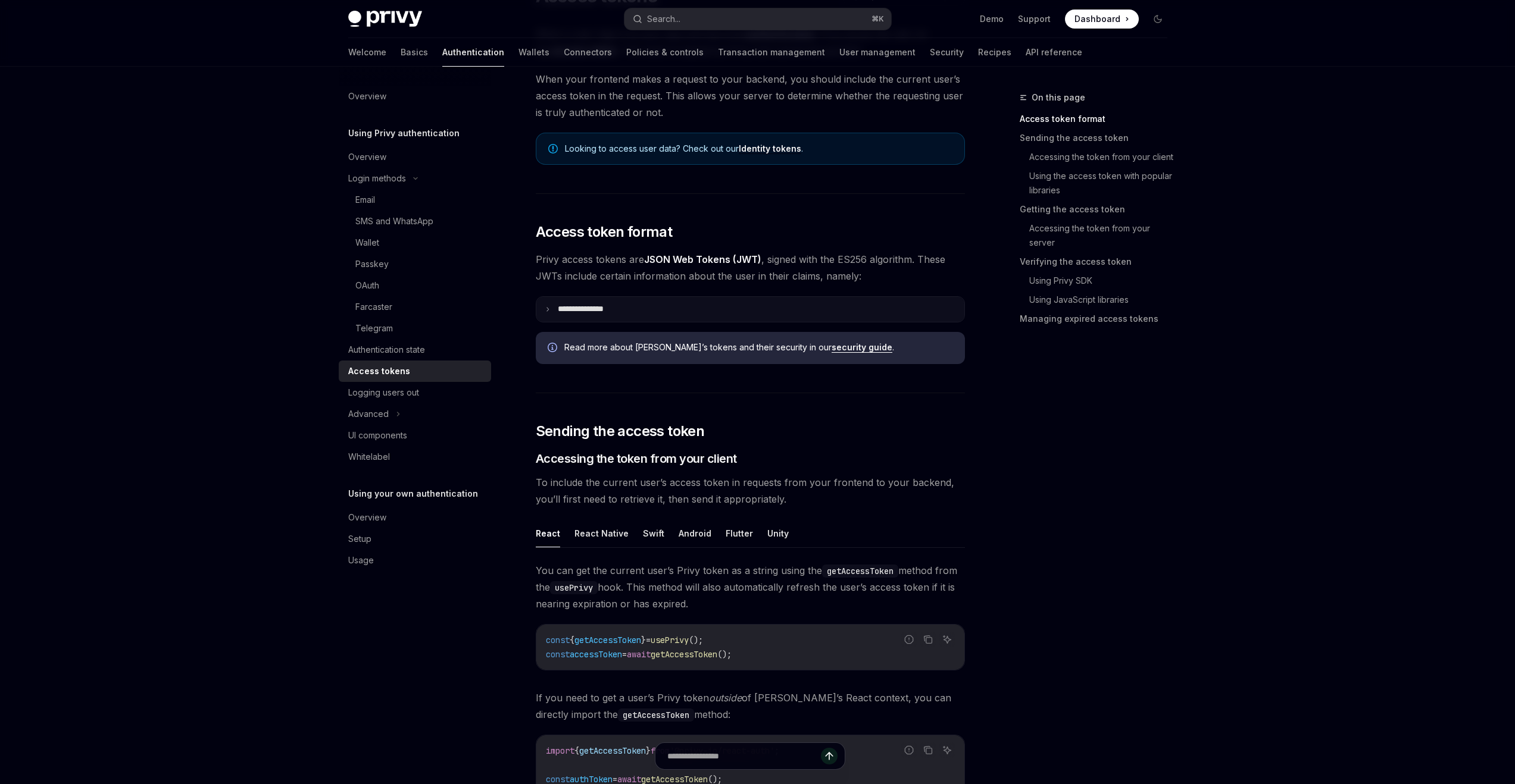
click at [693, 308] on summary "**********" at bounding box center [751, 310] width 428 height 25
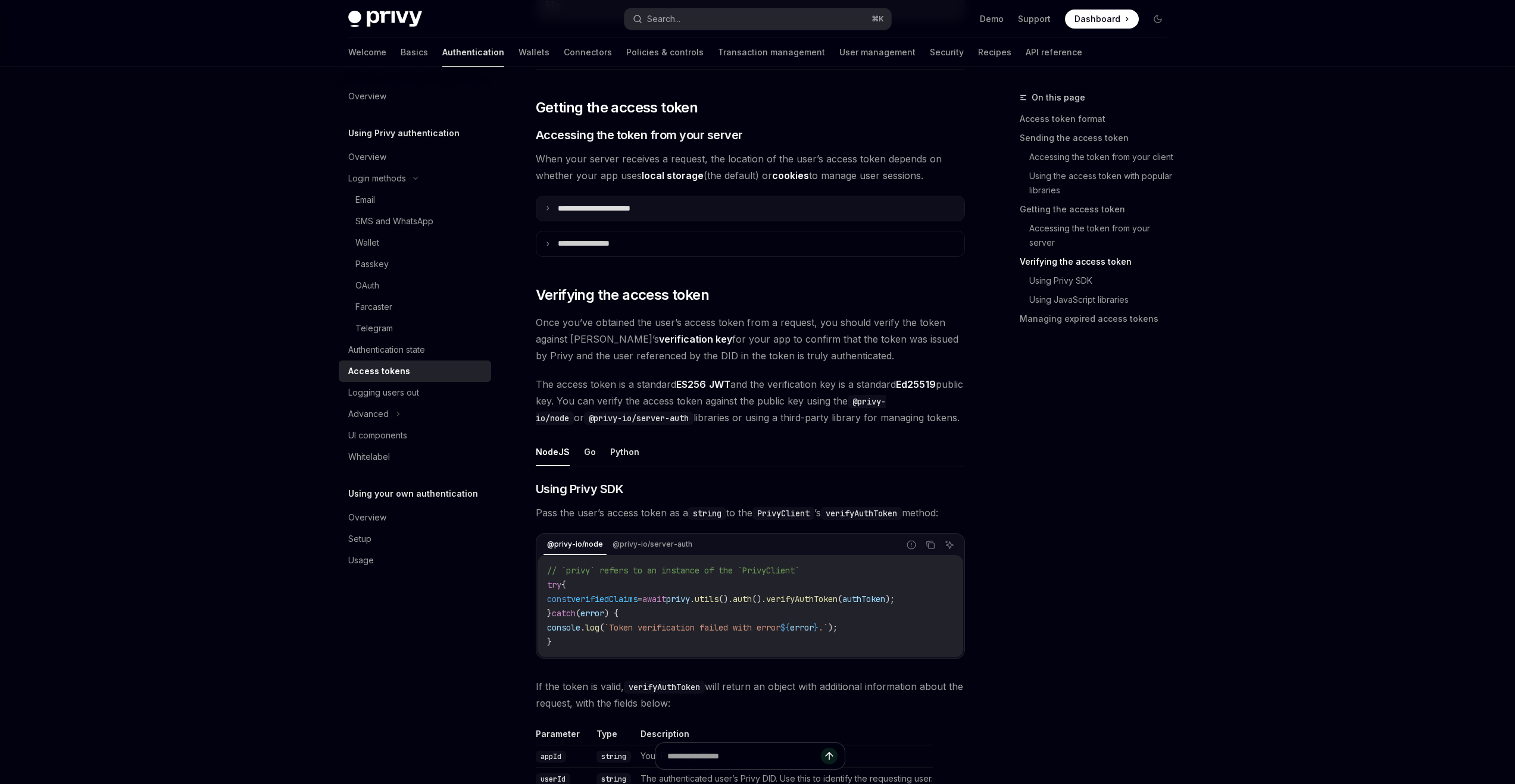
scroll to position [1890, 0]
click at [650, 209] on p "**********" at bounding box center [608, 207] width 100 height 11
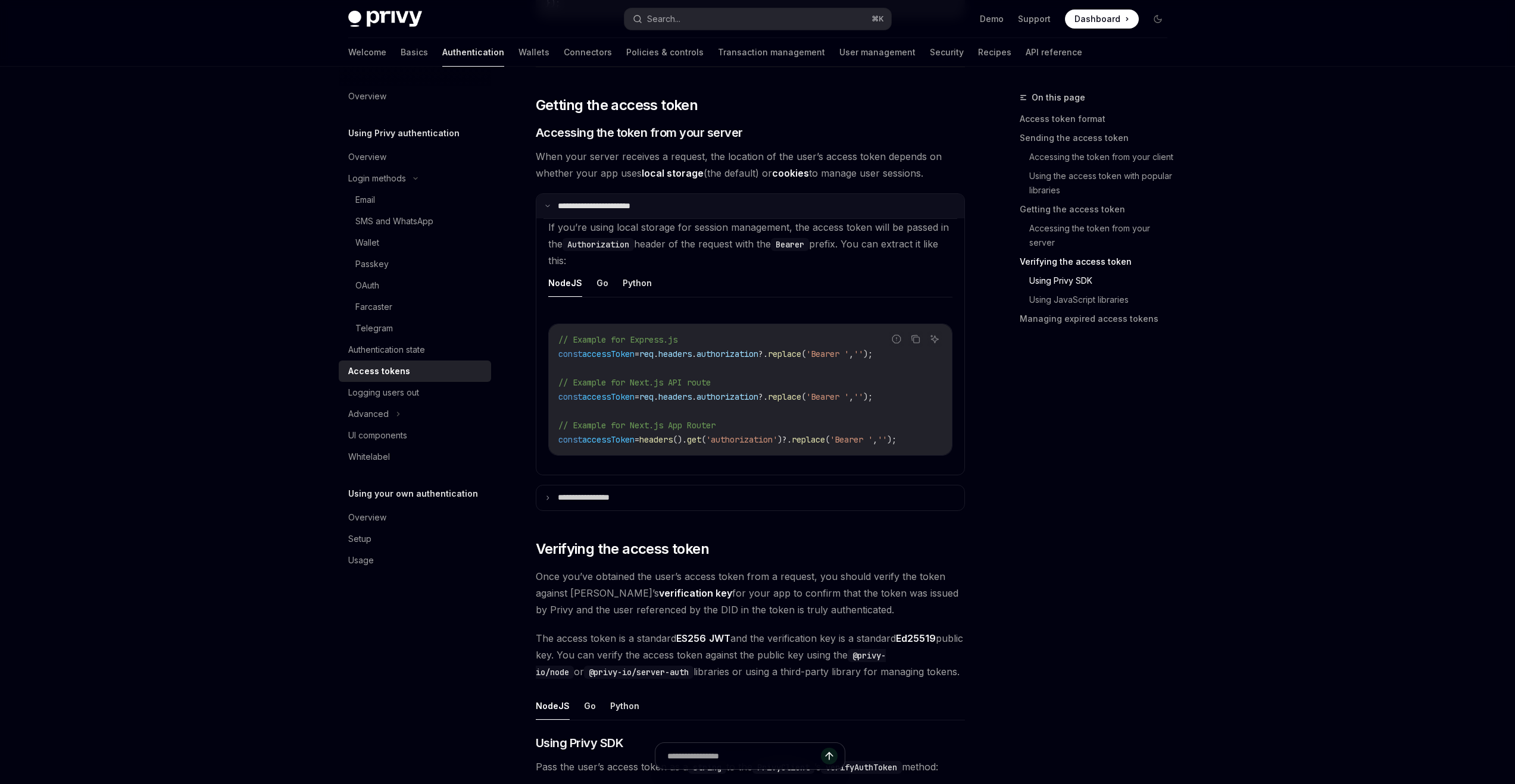
click at [650, 209] on p "**********" at bounding box center [606, 207] width 96 height 11
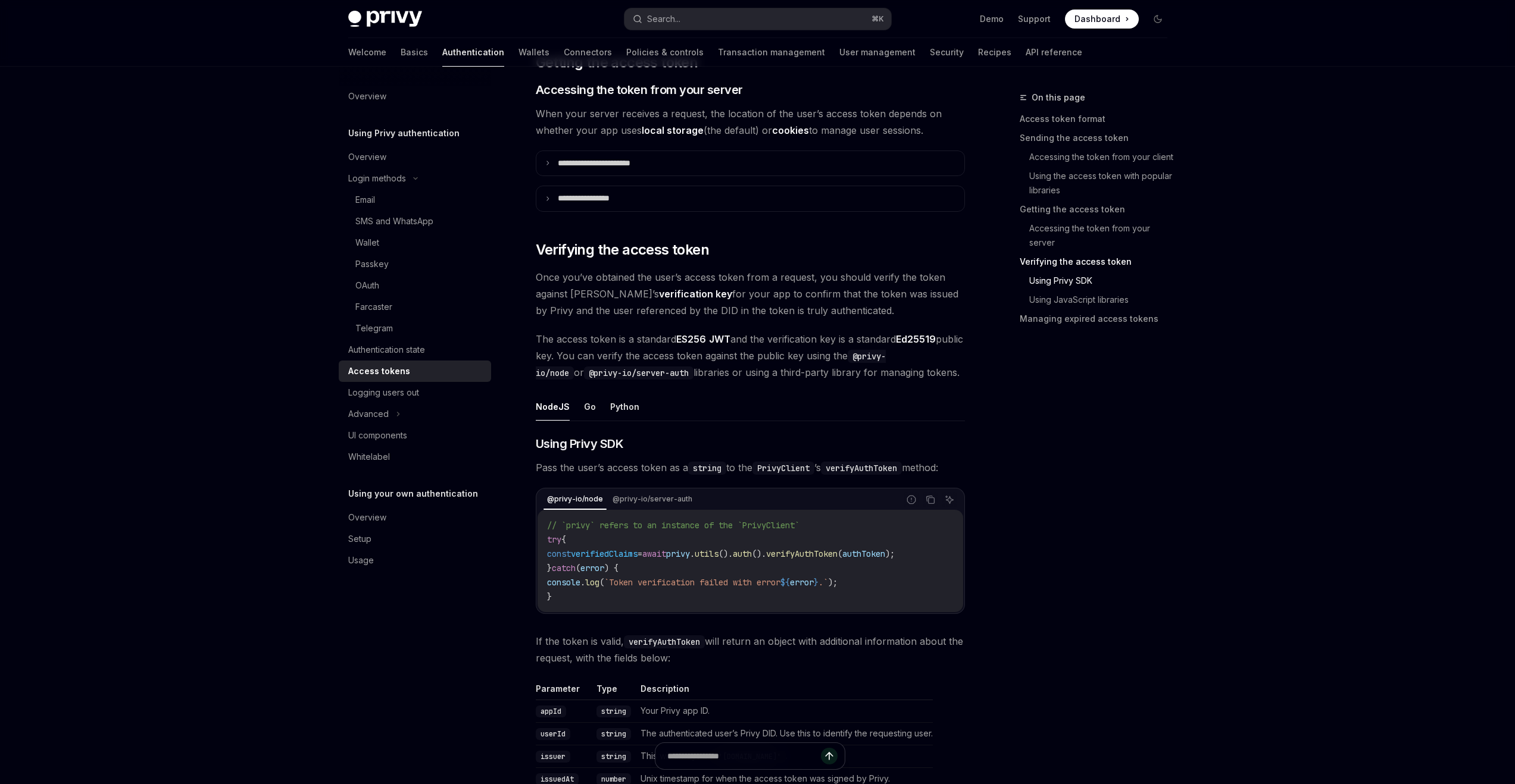
scroll to position [1935, 0]
click at [590, 401] on button "Go" at bounding box center [590, 403] width 12 height 28
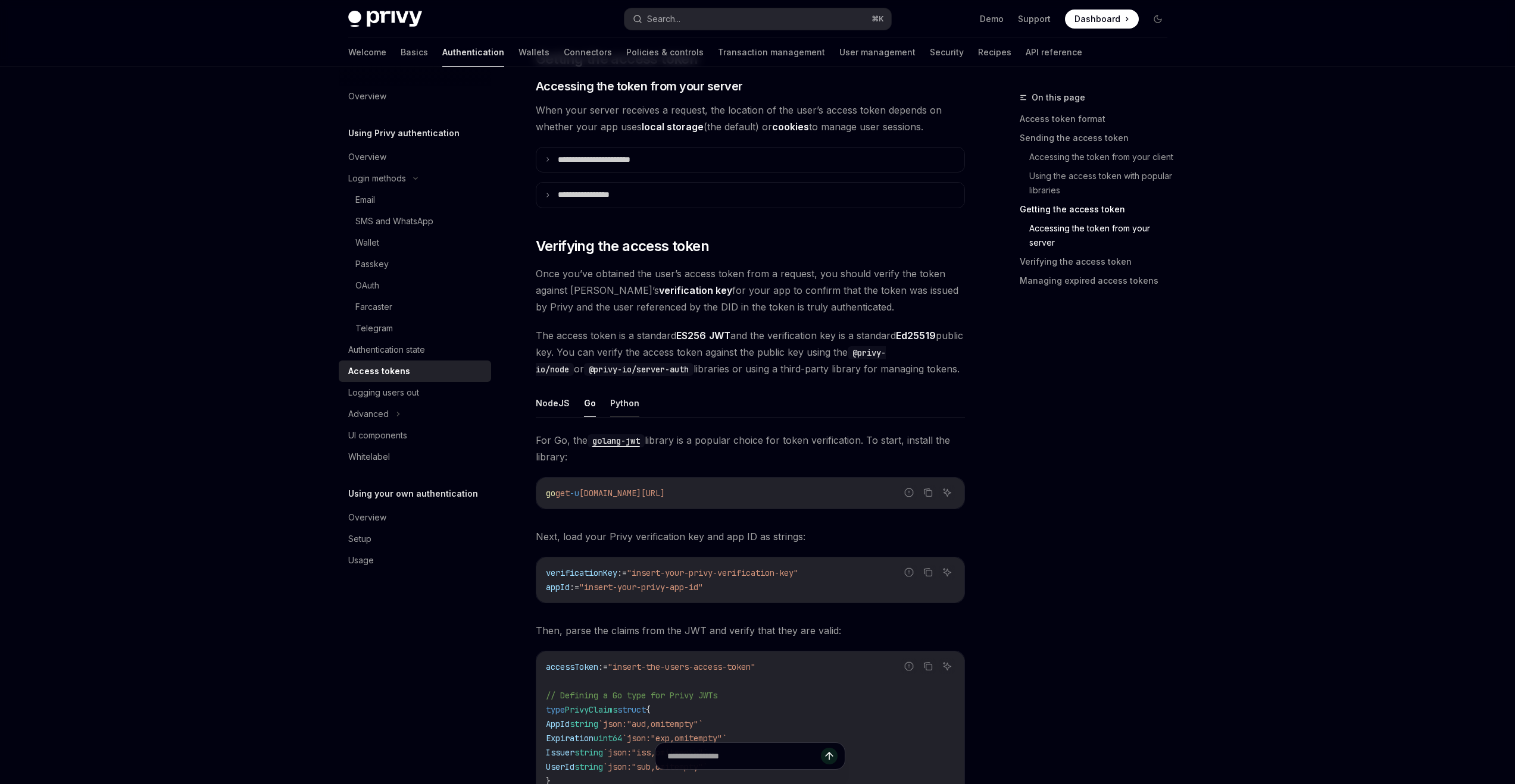
click at [622, 401] on button "Python" at bounding box center [625, 403] width 29 height 28
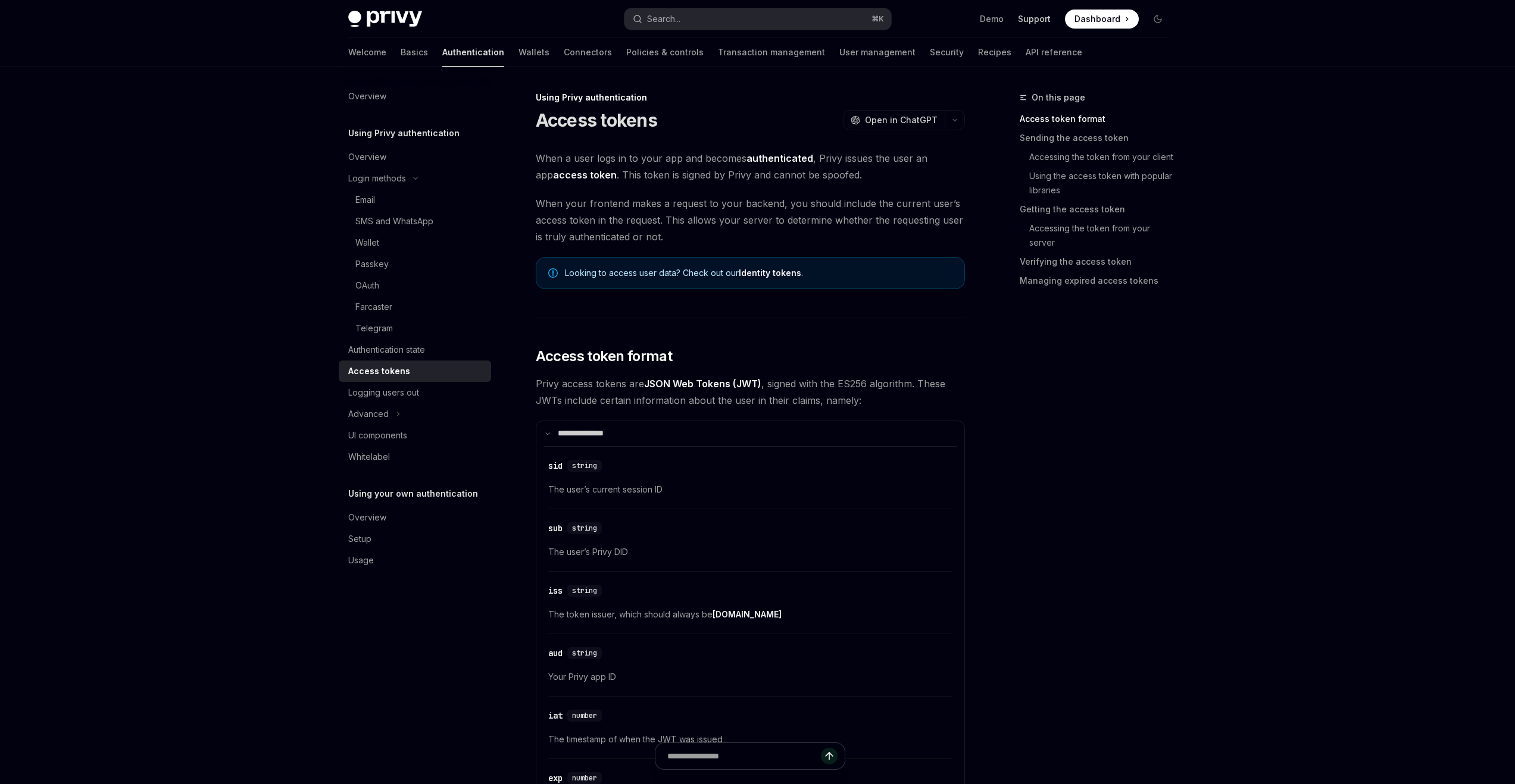
click at [1036, 14] on link "Support" at bounding box center [1034, 19] width 33 height 12
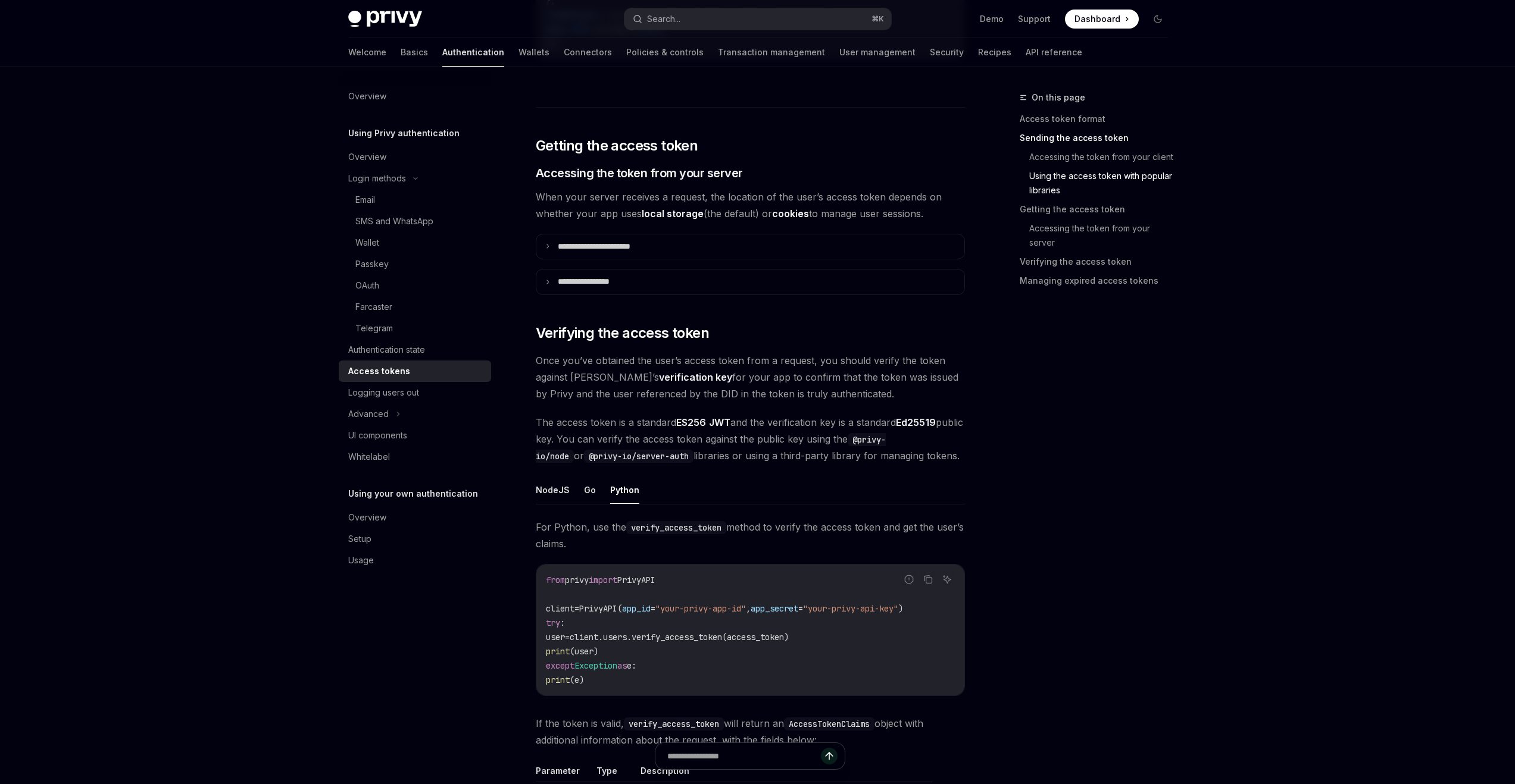
scroll to position [1850, 0]
click at [570, 493] on ul "NodeJS Go Python" at bounding box center [751, 490] width 429 height 29
click at [561, 488] on button "NodeJS" at bounding box center [552, 490] width 34 height 28
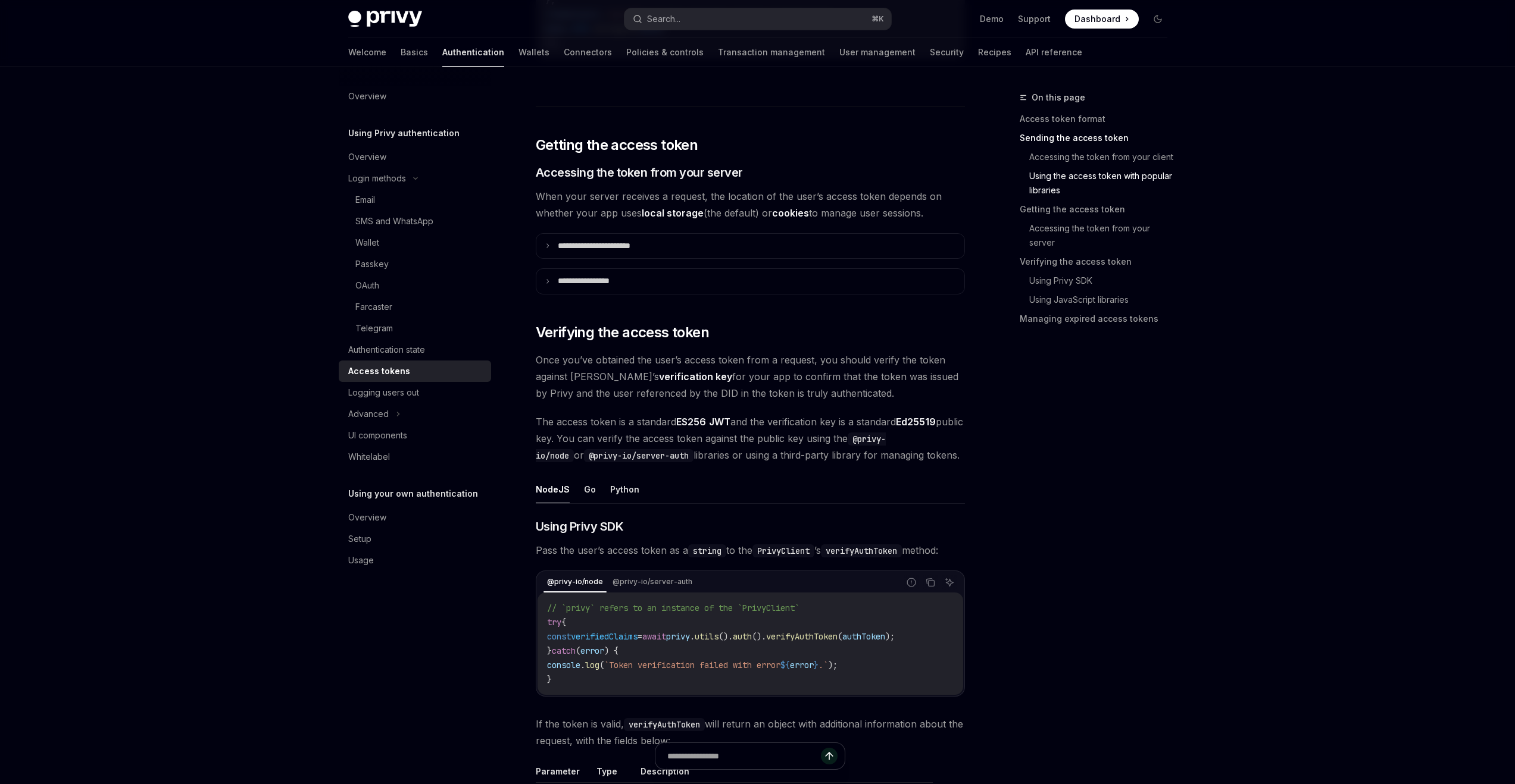
click at [599, 494] on ul "NodeJS Go Python" at bounding box center [751, 490] width 429 height 29
click at [626, 494] on button "Python" at bounding box center [625, 490] width 29 height 28
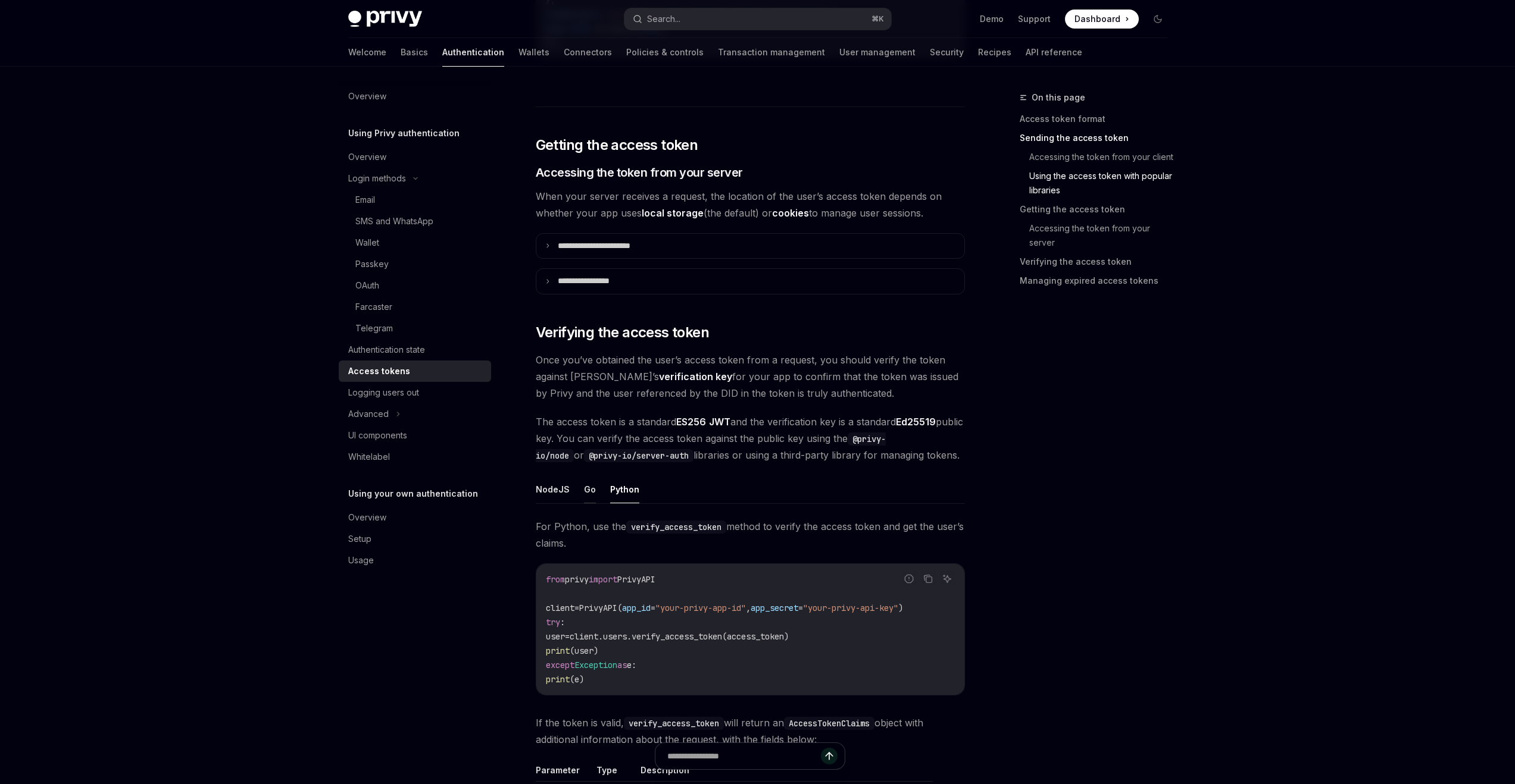
click at [592, 492] on button "Go" at bounding box center [590, 490] width 12 height 28
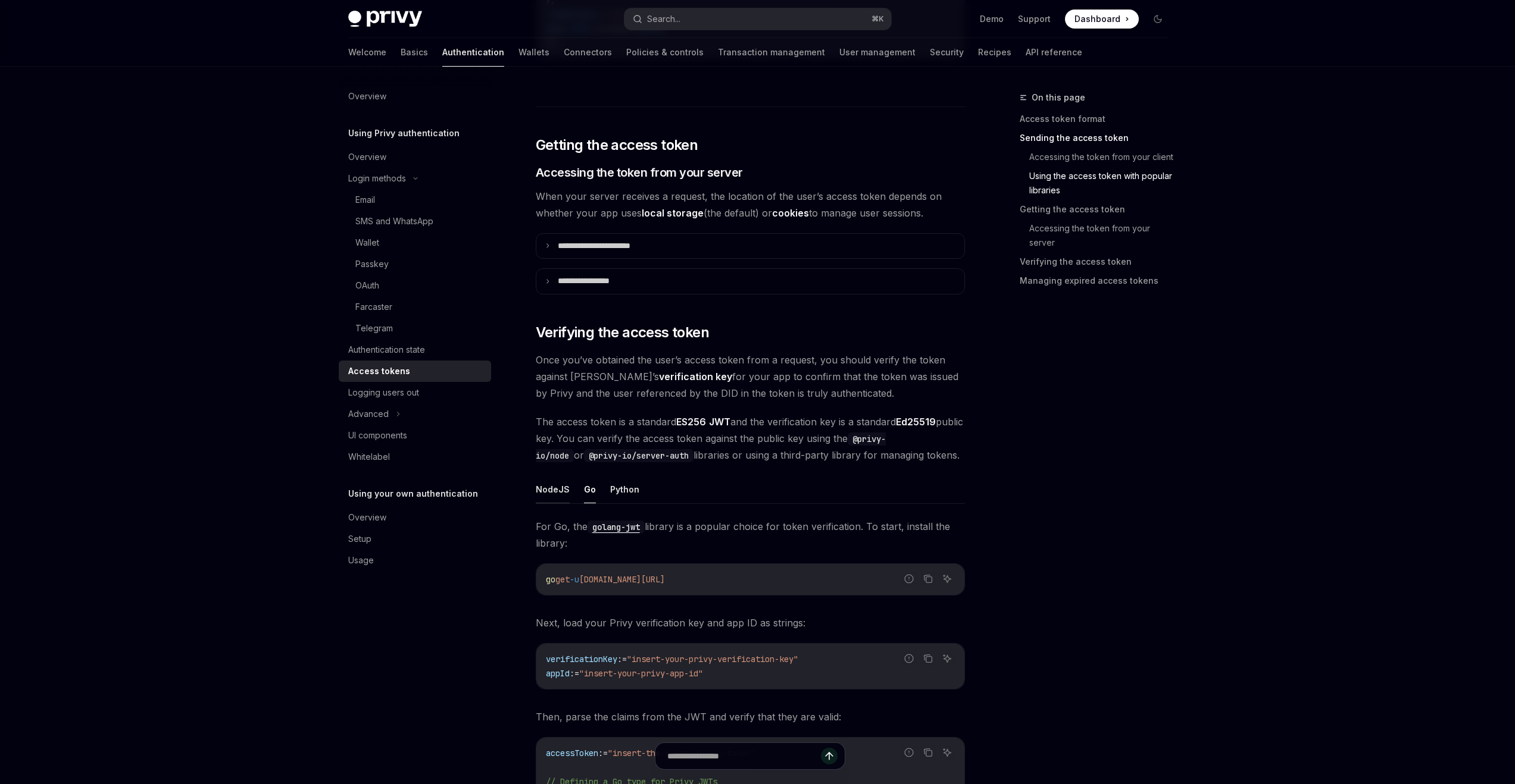
click at [544, 492] on button "NodeJS" at bounding box center [552, 490] width 34 height 28
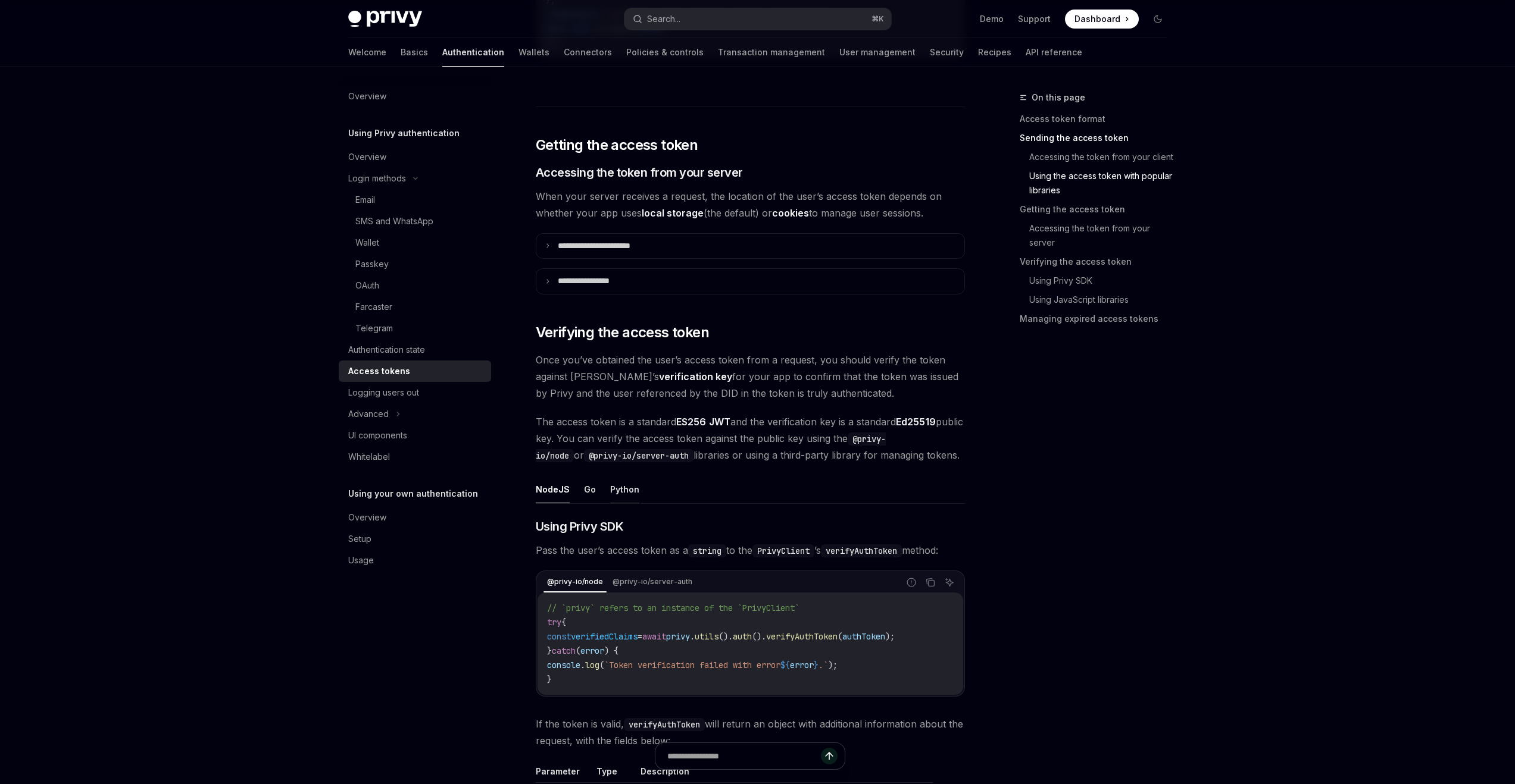
click at [623, 487] on button "Python" at bounding box center [625, 490] width 29 height 28
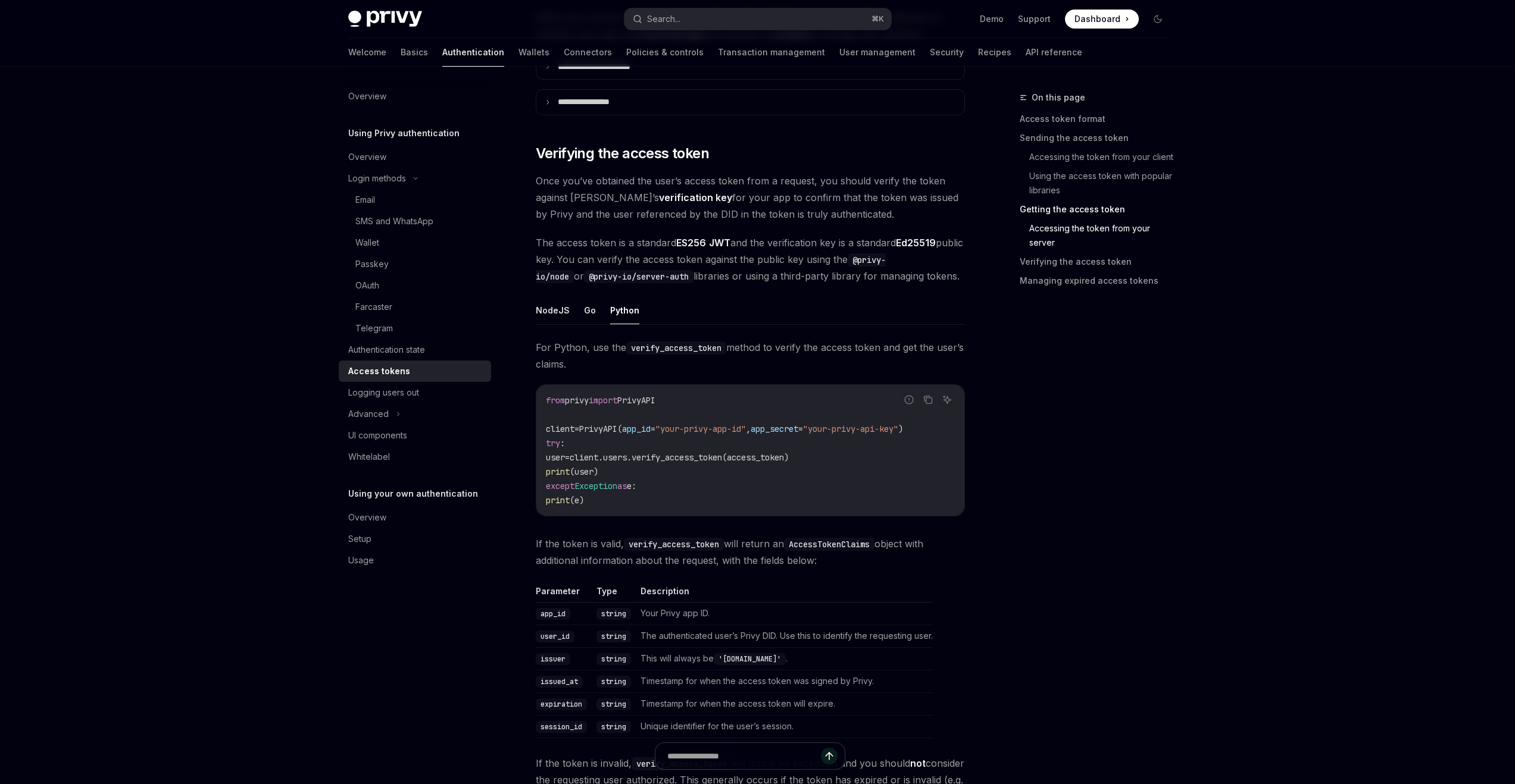
scroll to position [2030, 0]
click at [636, 488] on span "e:" at bounding box center [632, 485] width 9 height 11
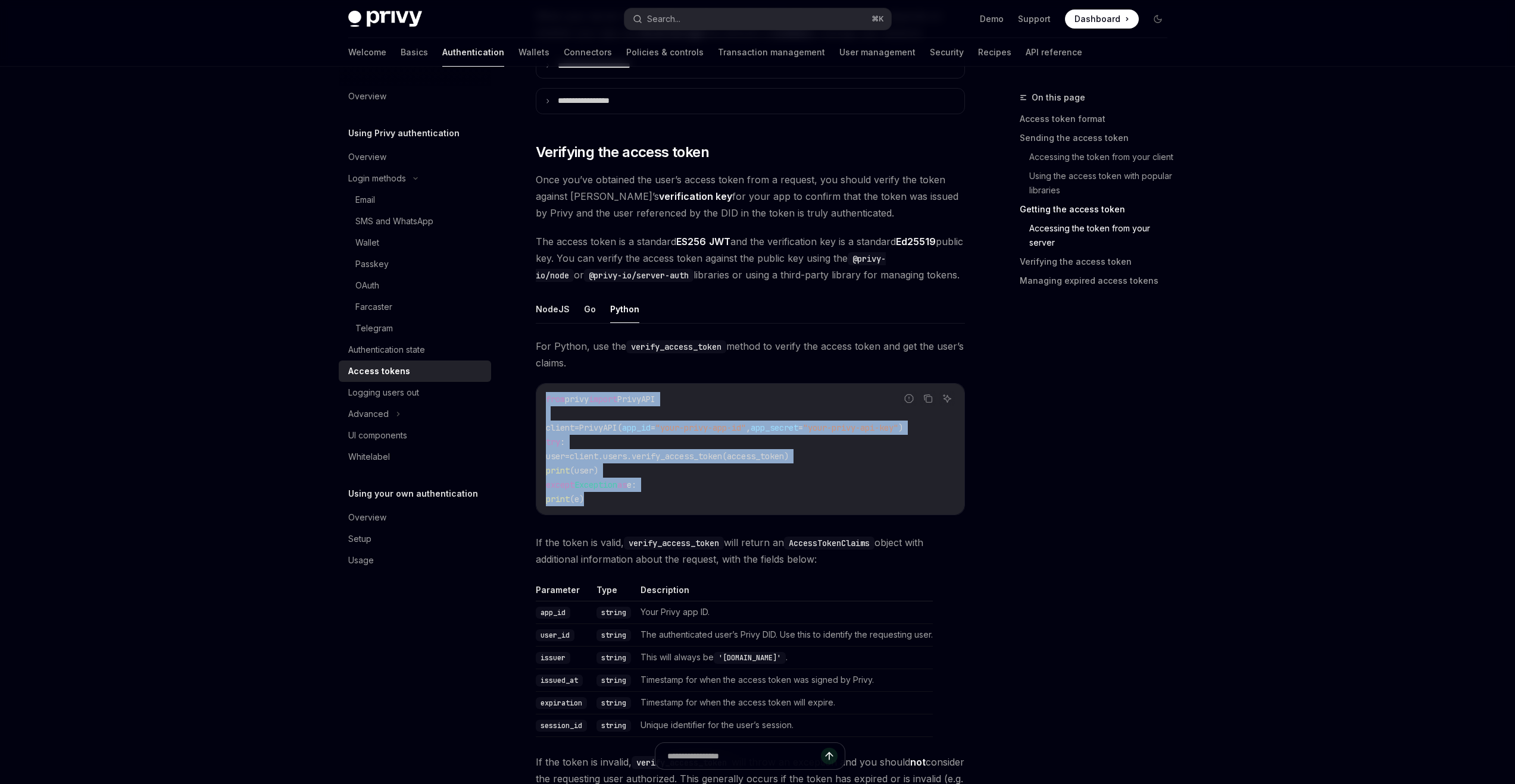
drag, startPoint x: 641, startPoint y: 512, endPoint x: 516, endPoint y: 385, distance: 178.2
copy code "from privy import PrivyAPI client = PrivyAPI( app_id = "your-privy-app-id" , ap…"
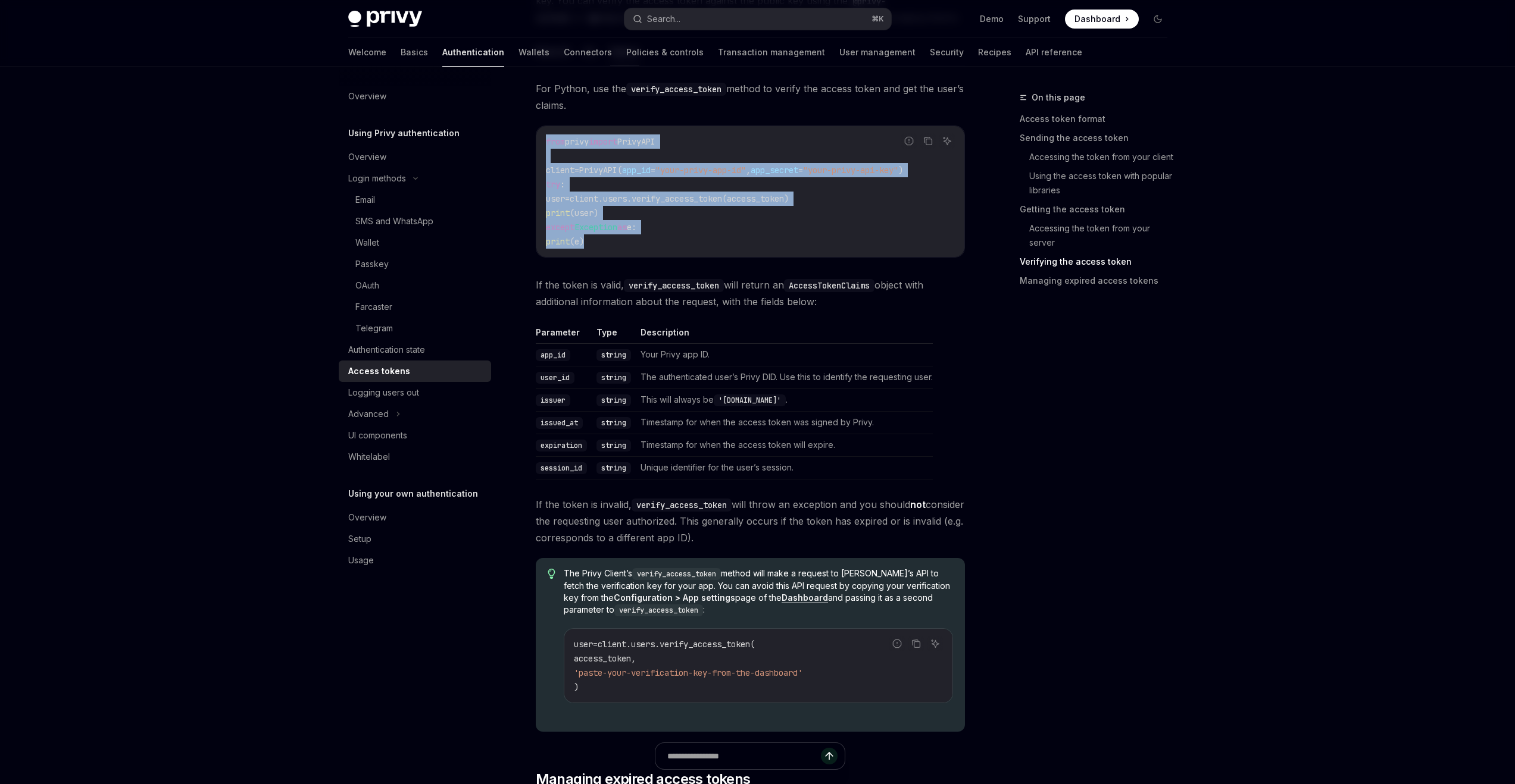
scroll to position [2291, 0]
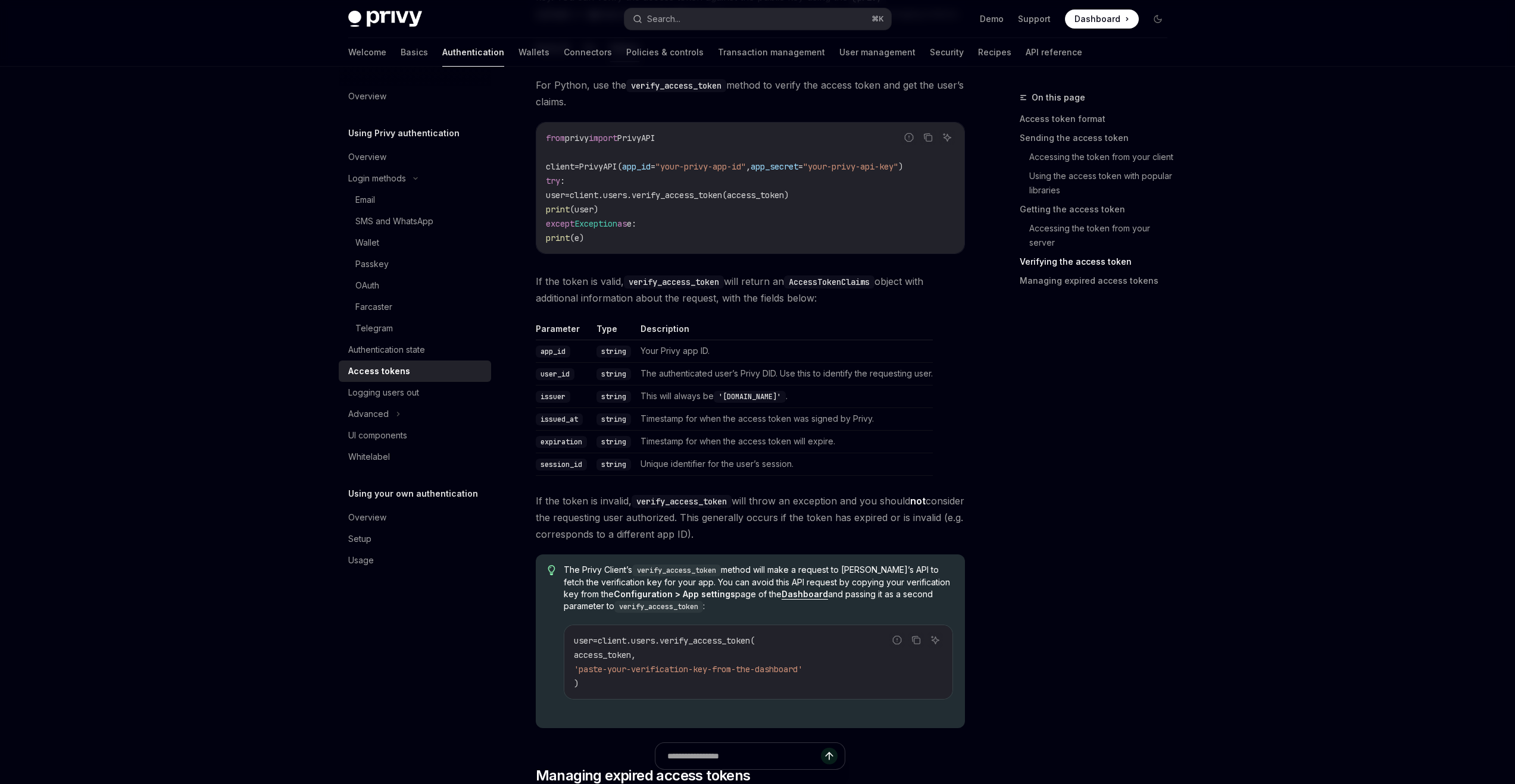
click at [625, 328] on th "Type" at bounding box center [614, 332] width 44 height 17
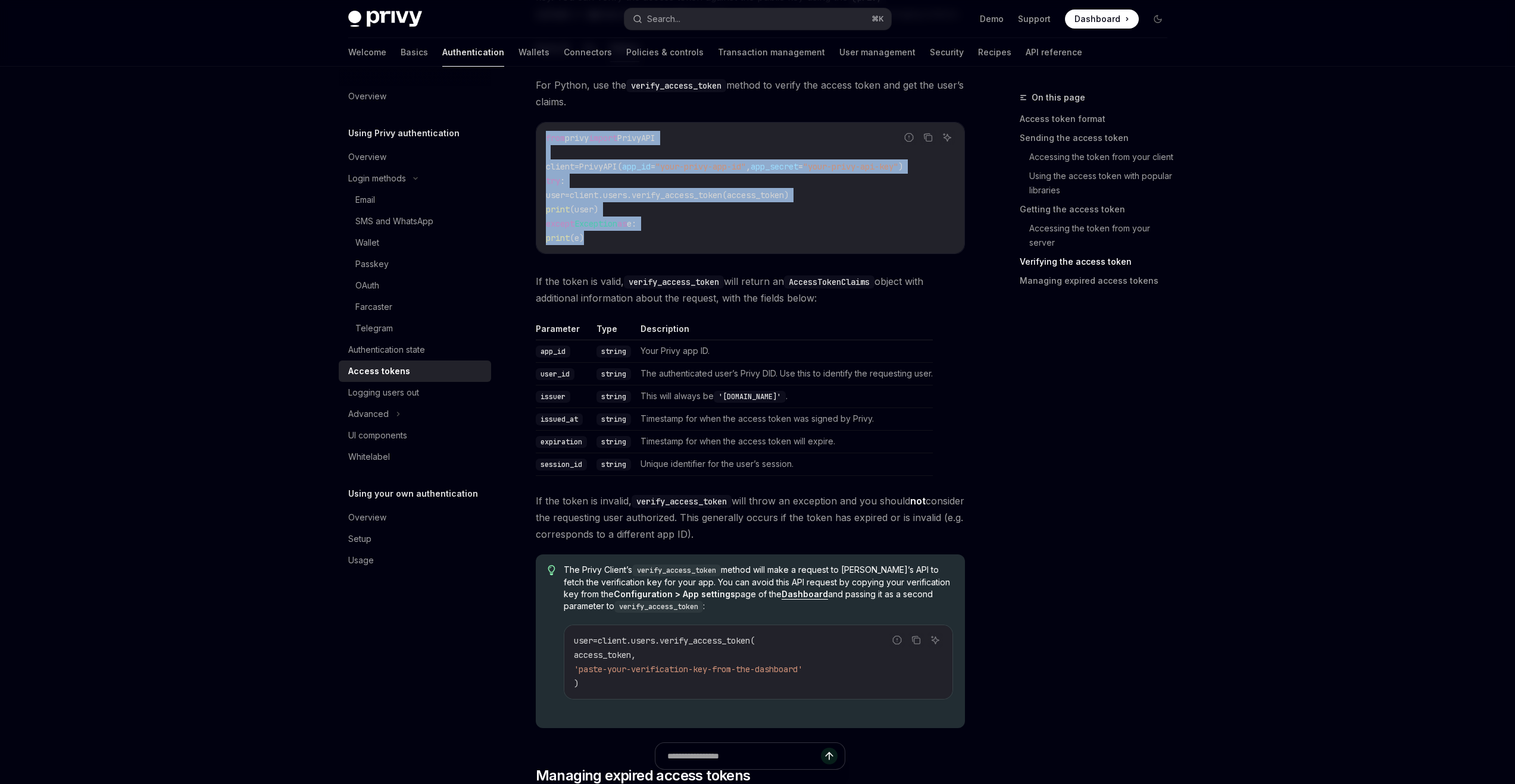
drag, startPoint x: 613, startPoint y: 243, endPoint x: 544, endPoint y: 138, distance: 125.6
click at [544, 138] on div "from privy import PrivyAPI client = PrivyAPI( app_id = "your-privy-app-id" , ap…" at bounding box center [751, 187] width 428 height 131
copy code "from privy import PrivyAPI client = PrivyAPI( app_id = "your-privy-app-id" , ap…"
type textarea "*"
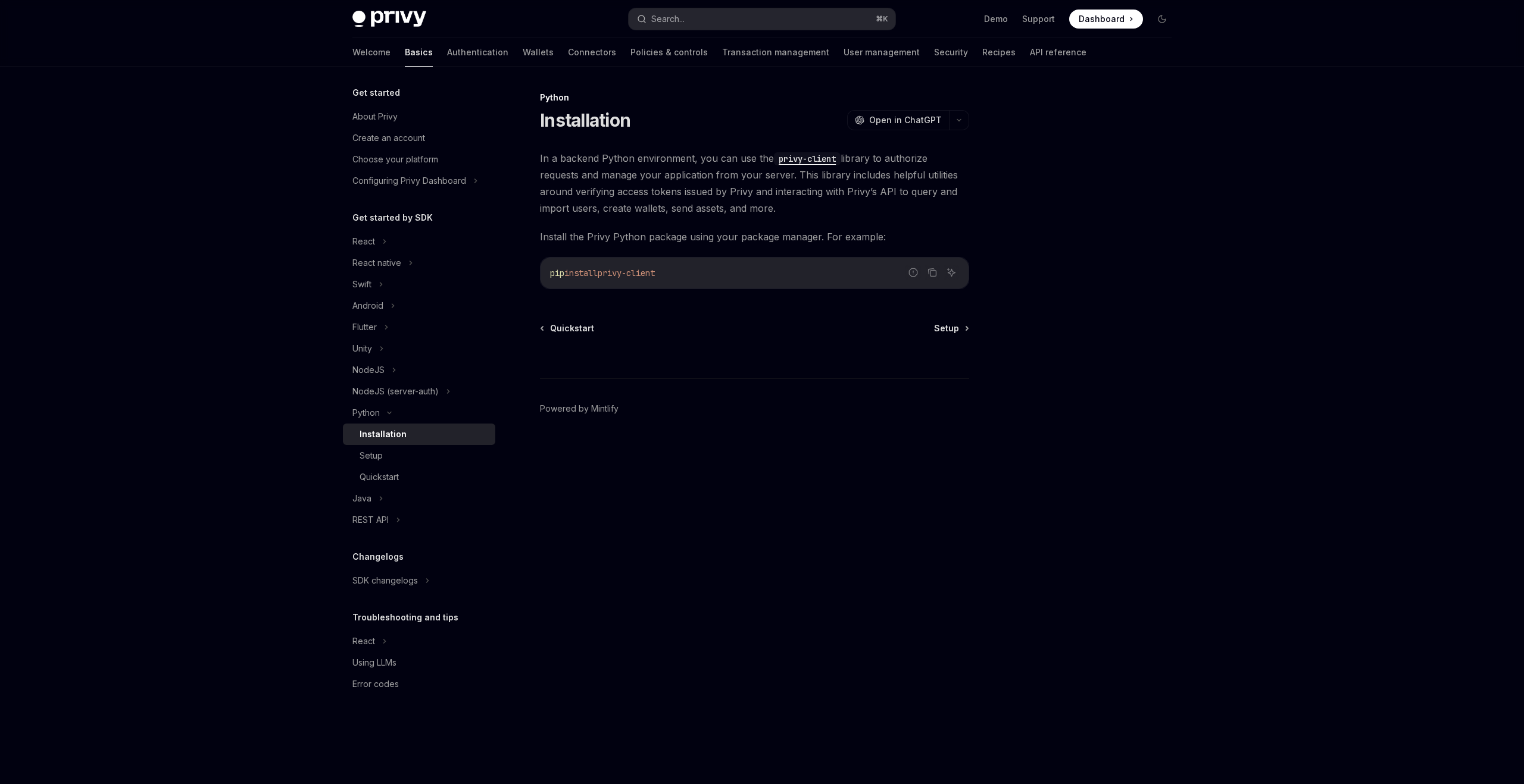
drag, startPoint x: 669, startPoint y: 265, endPoint x: 699, endPoint y: 276, distance: 32.0
click at [699, 276] on div "pip install privy-client" at bounding box center [754, 273] width 428 height 31
copy span "pip install privy-client"
click at [433, 455] on div "Setup" at bounding box center [423, 455] width 128 height 14
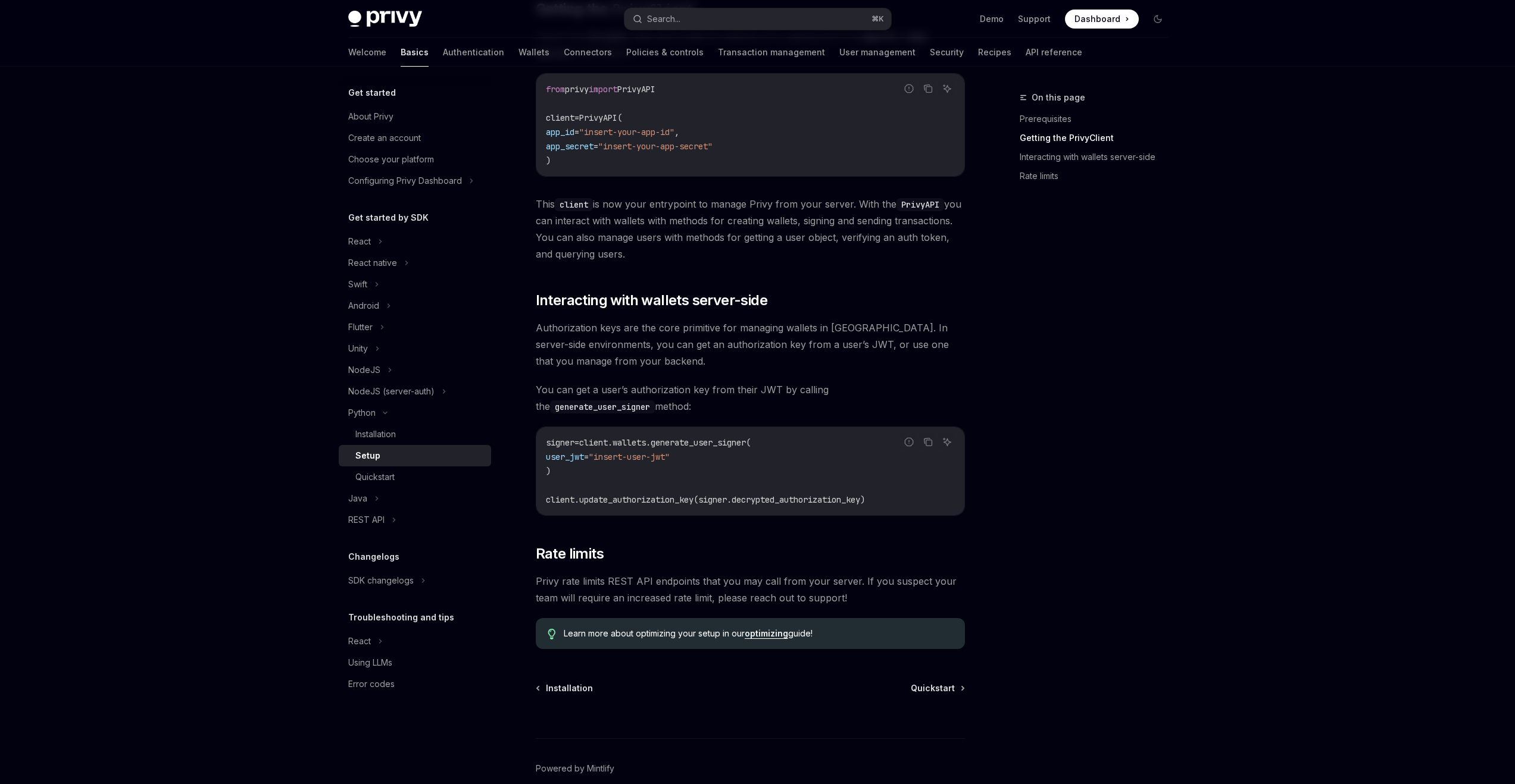
scroll to position [243, 0]
click at [425, 470] on div "Quickstart" at bounding box center [419, 477] width 128 height 14
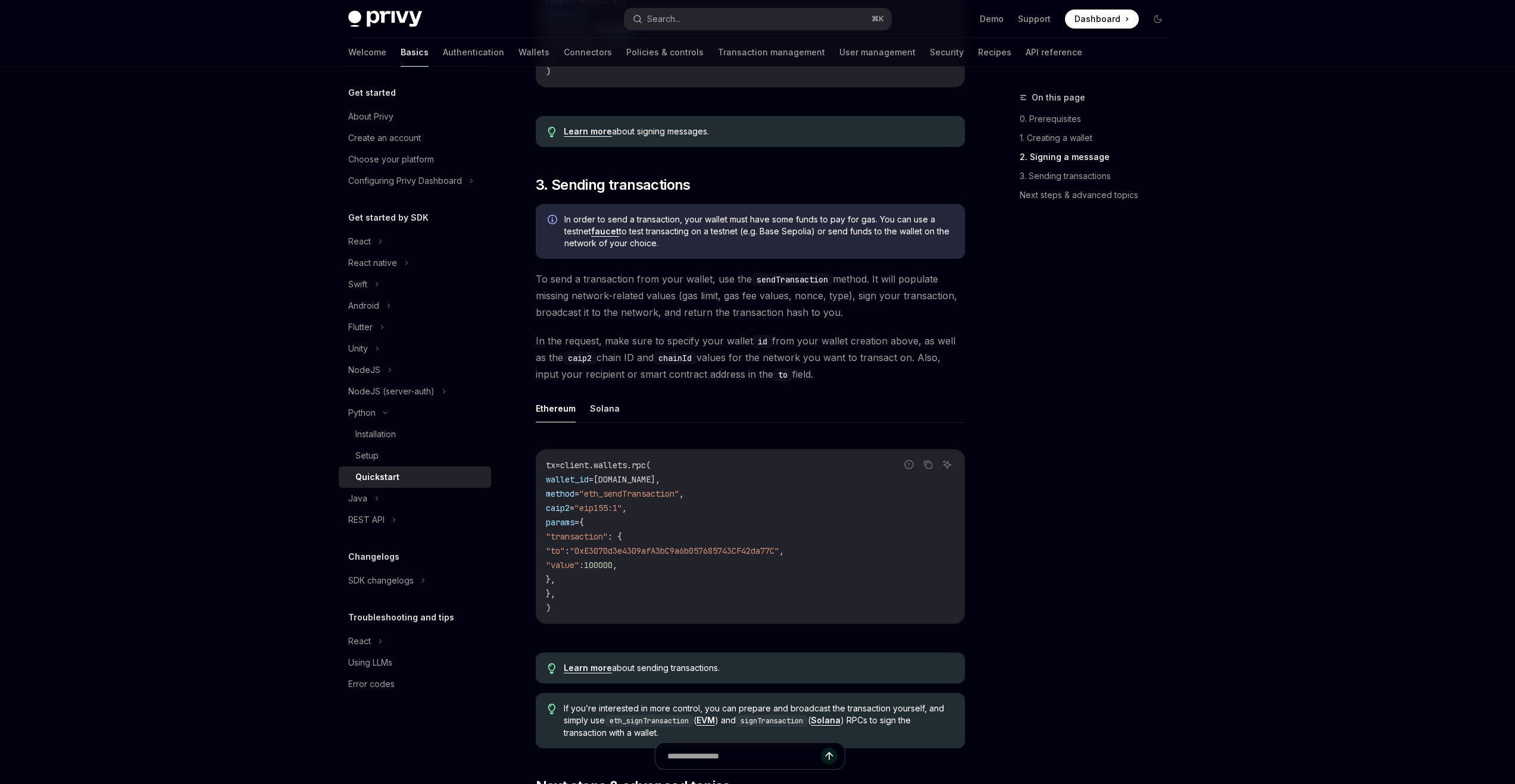
scroll to position [656, 0]
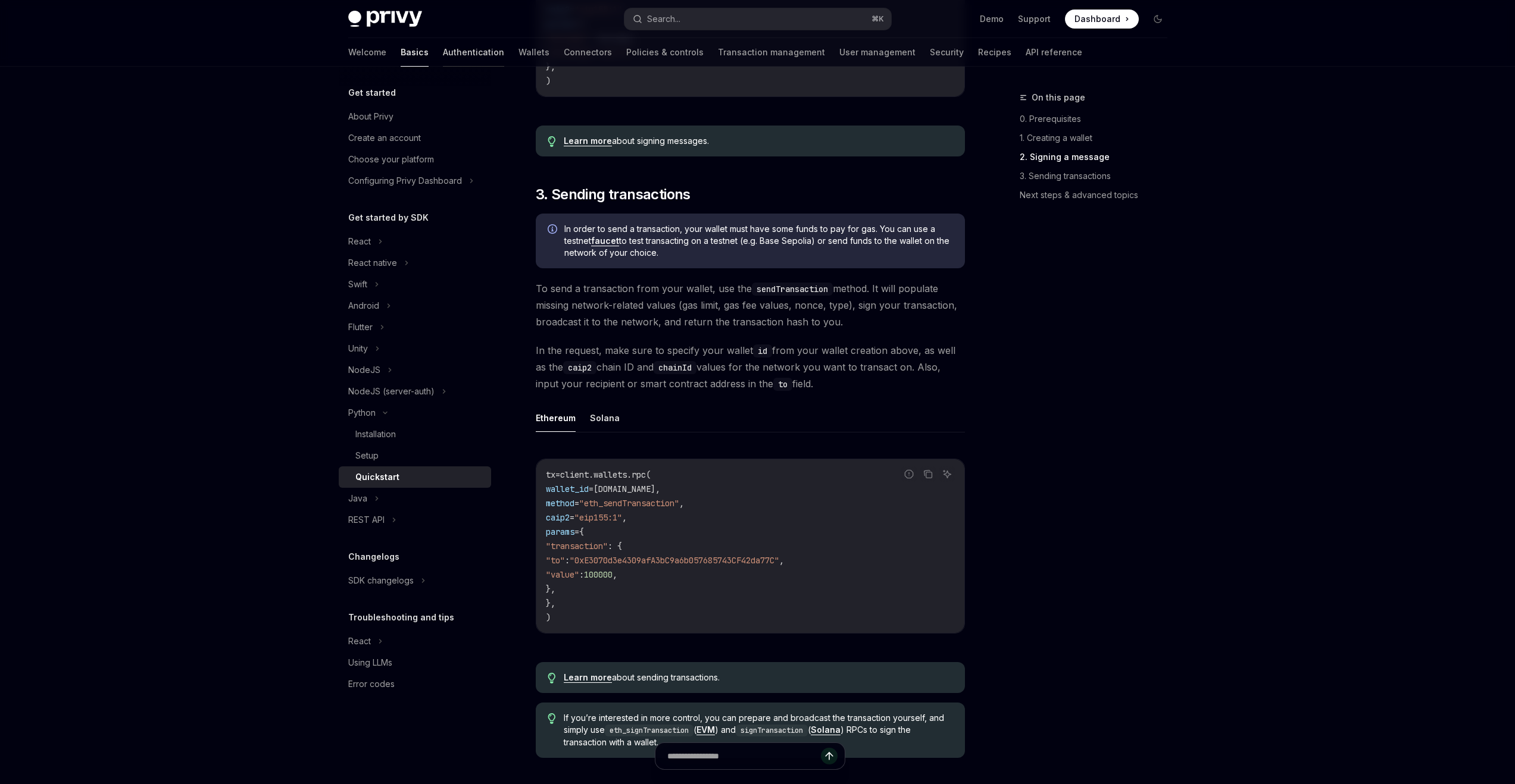
click at [443, 54] on link "Authentication" at bounding box center [473, 52] width 61 height 29
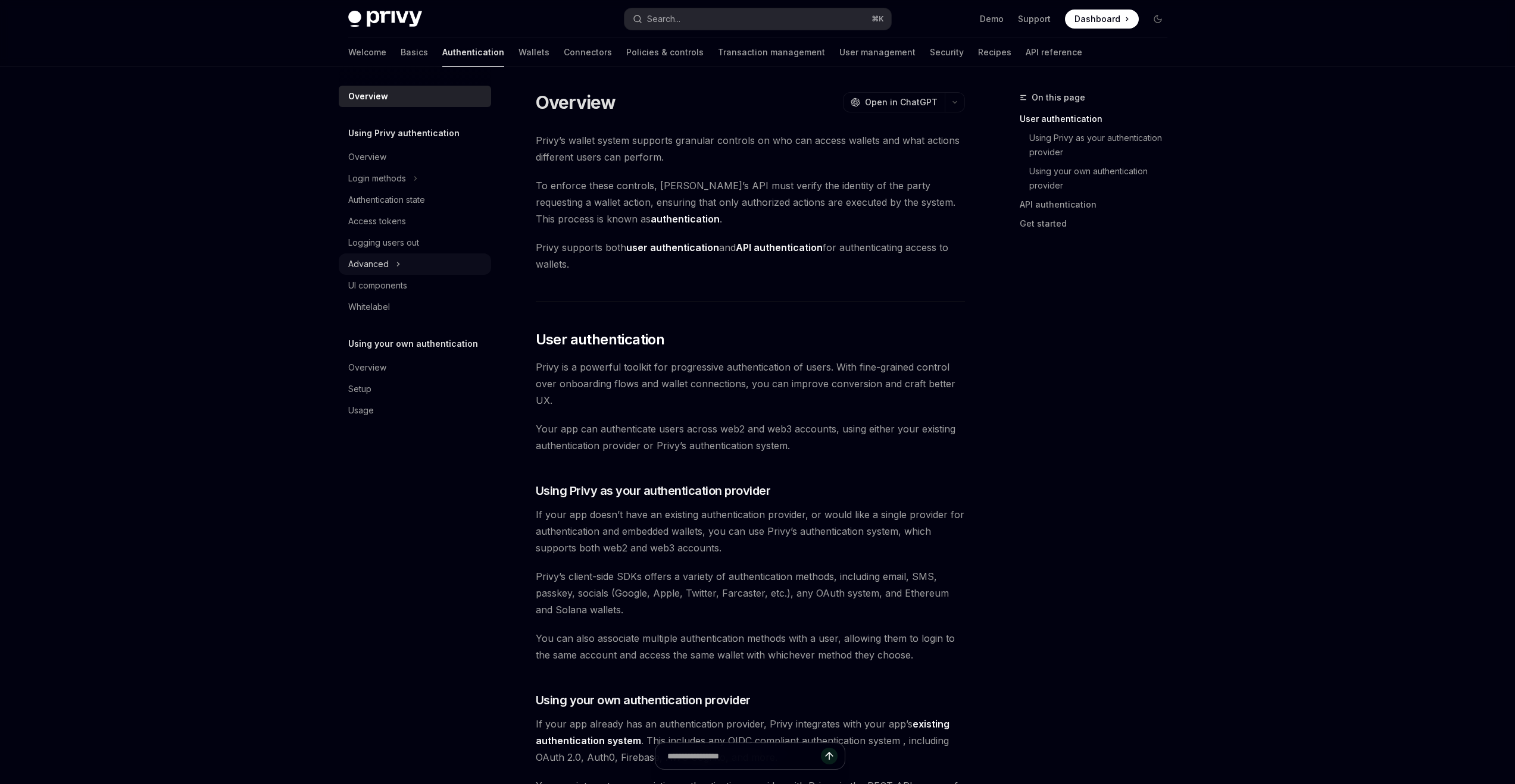
click at [425, 271] on div "Advanced" at bounding box center [415, 264] width 152 height 21
click at [390, 217] on div "Access tokens" at bounding box center [377, 221] width 58 height 14
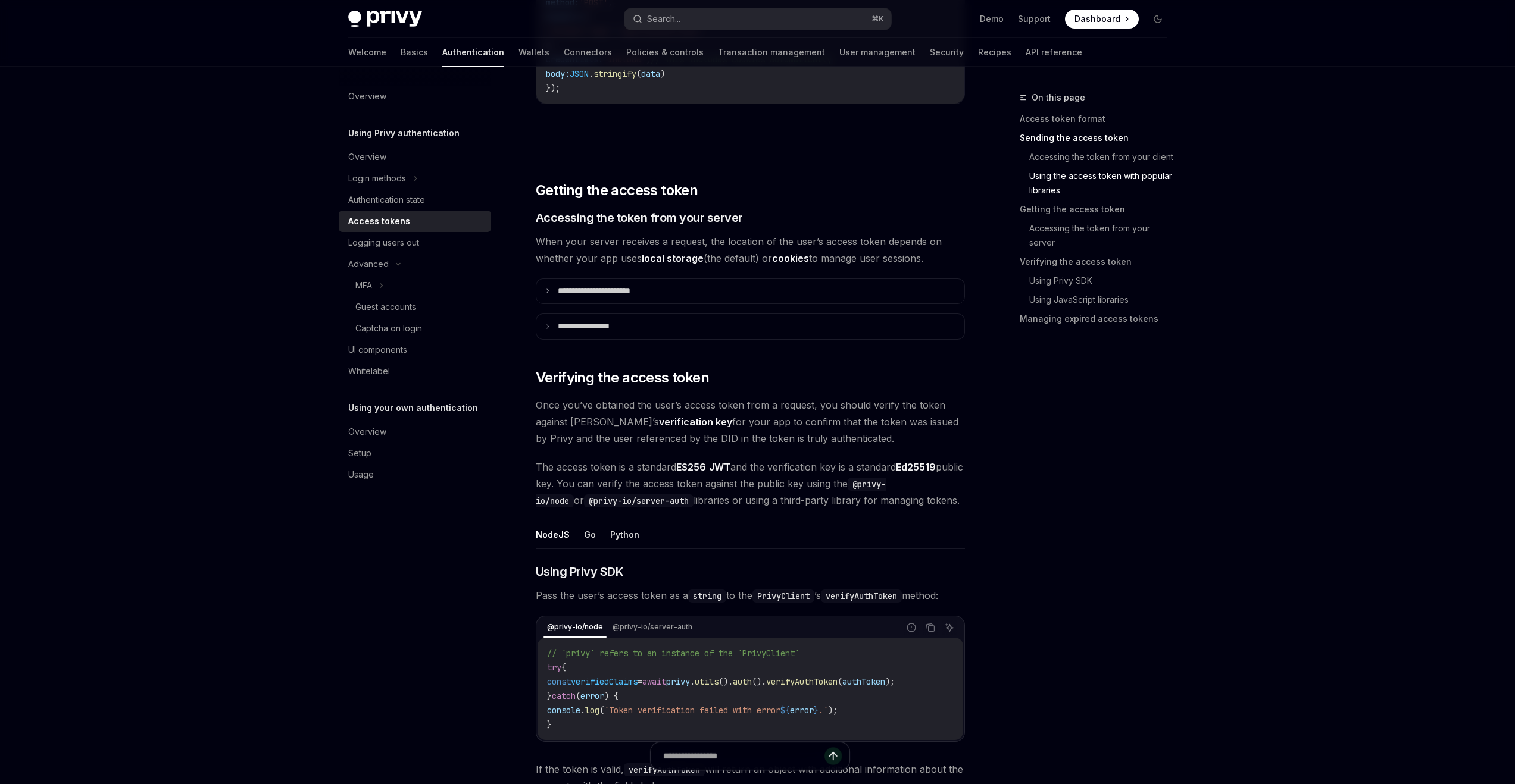
scroll to position [1417, 0]
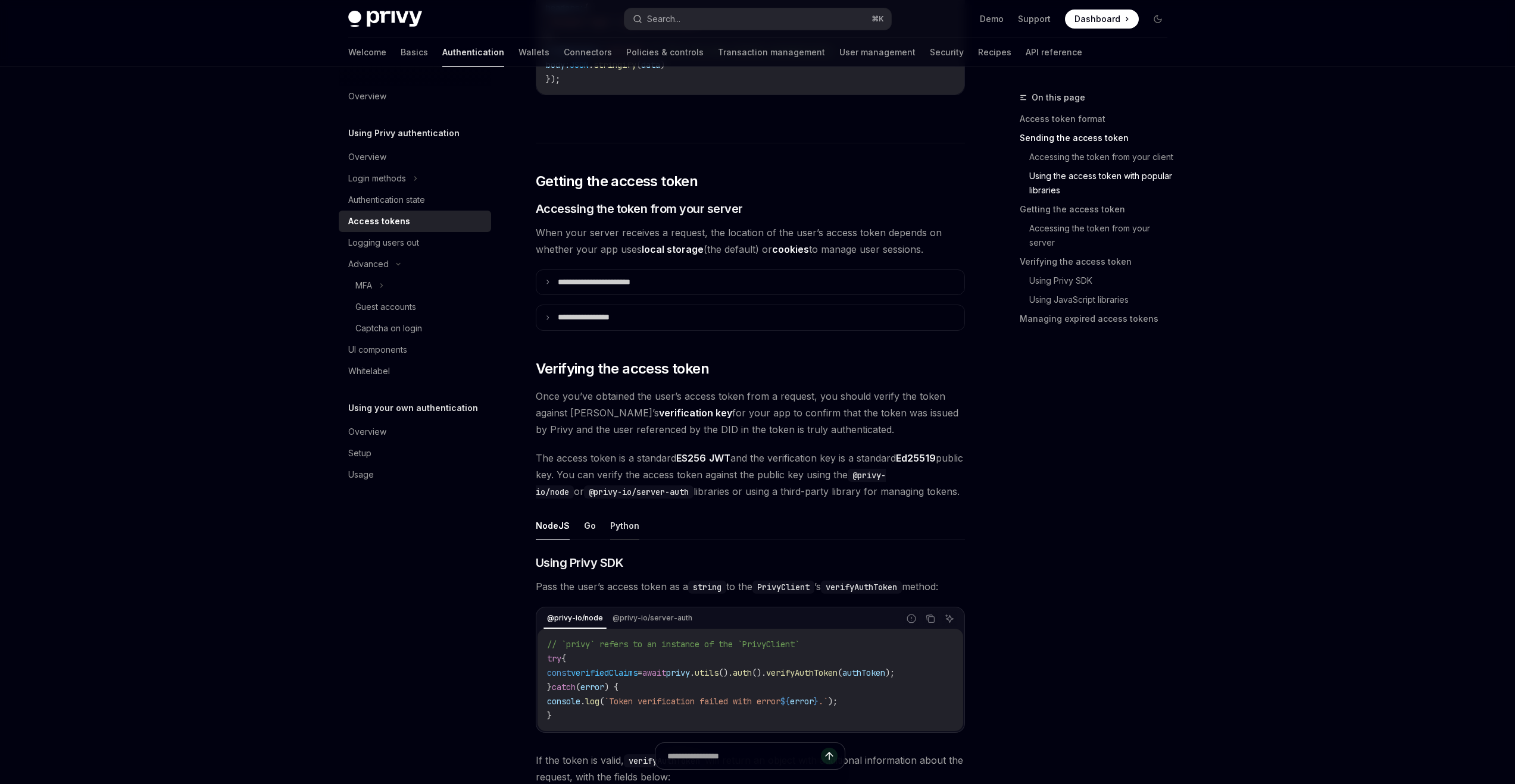
click at [624, 528] on button "Python" at bounding box center [625, 526] width 29 height 28
type textarea "*"
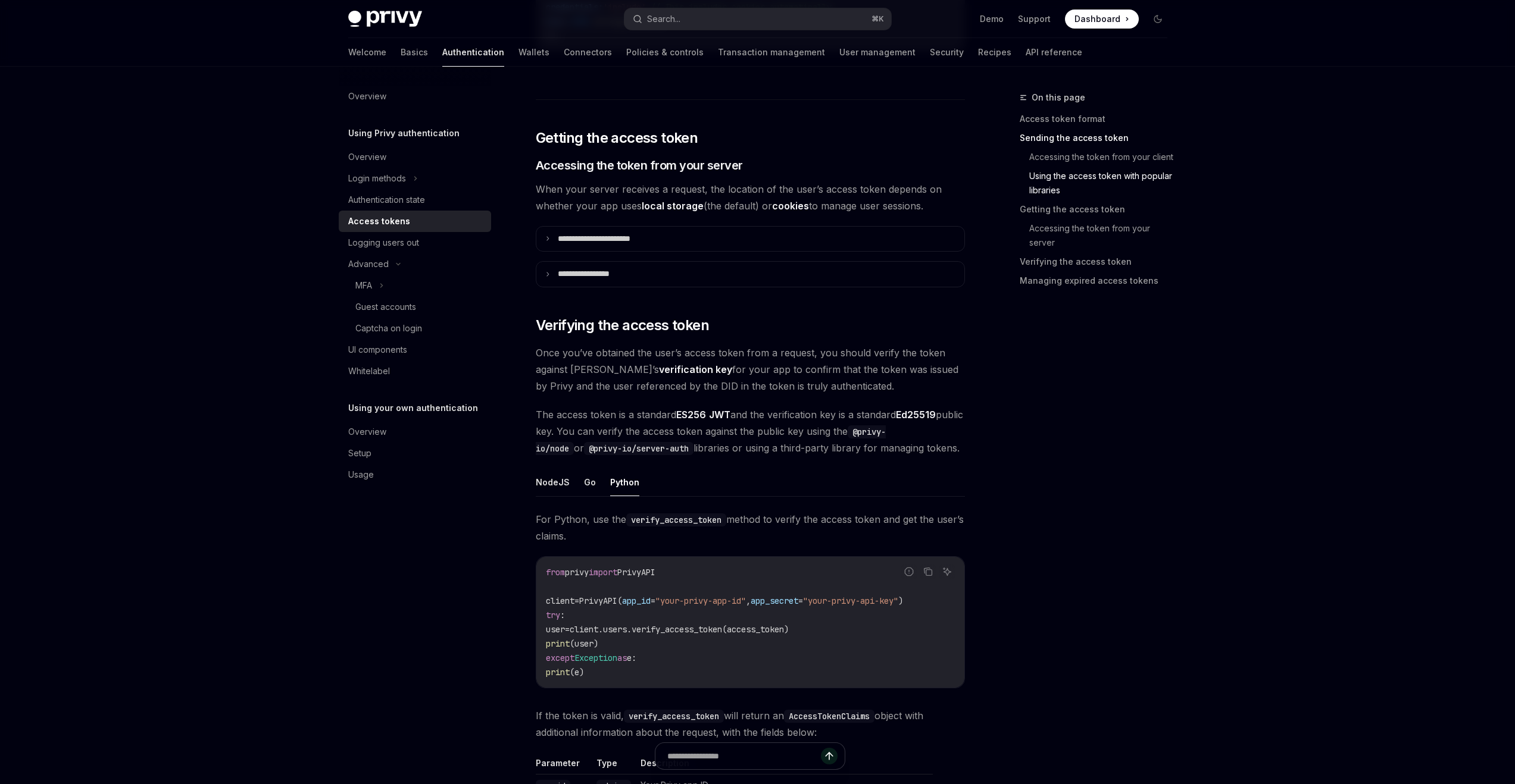
scroll to position [1462, 0]
click at [751, 605] on span "," at bounding box center [748, 600] width 5 height 11
drag, startPoint x: 774, startPoint y: 601, endPoint x: 933, endPoint y: 596, distance: 159.1
click at [903, 596] on span "client = PrivyAPI( app_id = "your-privy-app-id" , app_secret = "your-privy-api-…" at bounding box center [724, 600] width 357 height 11
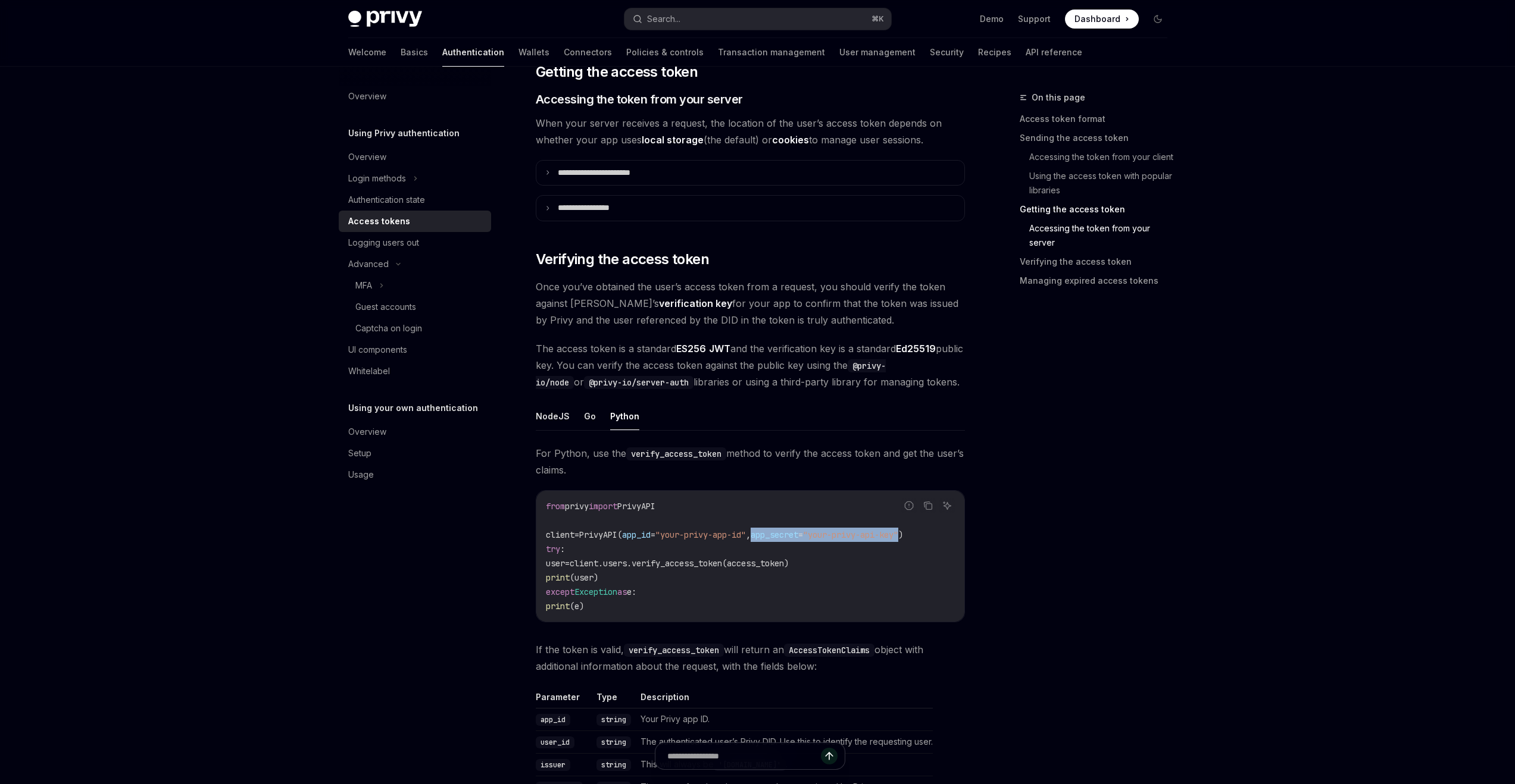
scroll to position [1530, 0]
click at [612, 561] on span "client.users.verify_access_token(access_token)" at bounding box center [679, 561] width 219 height 11
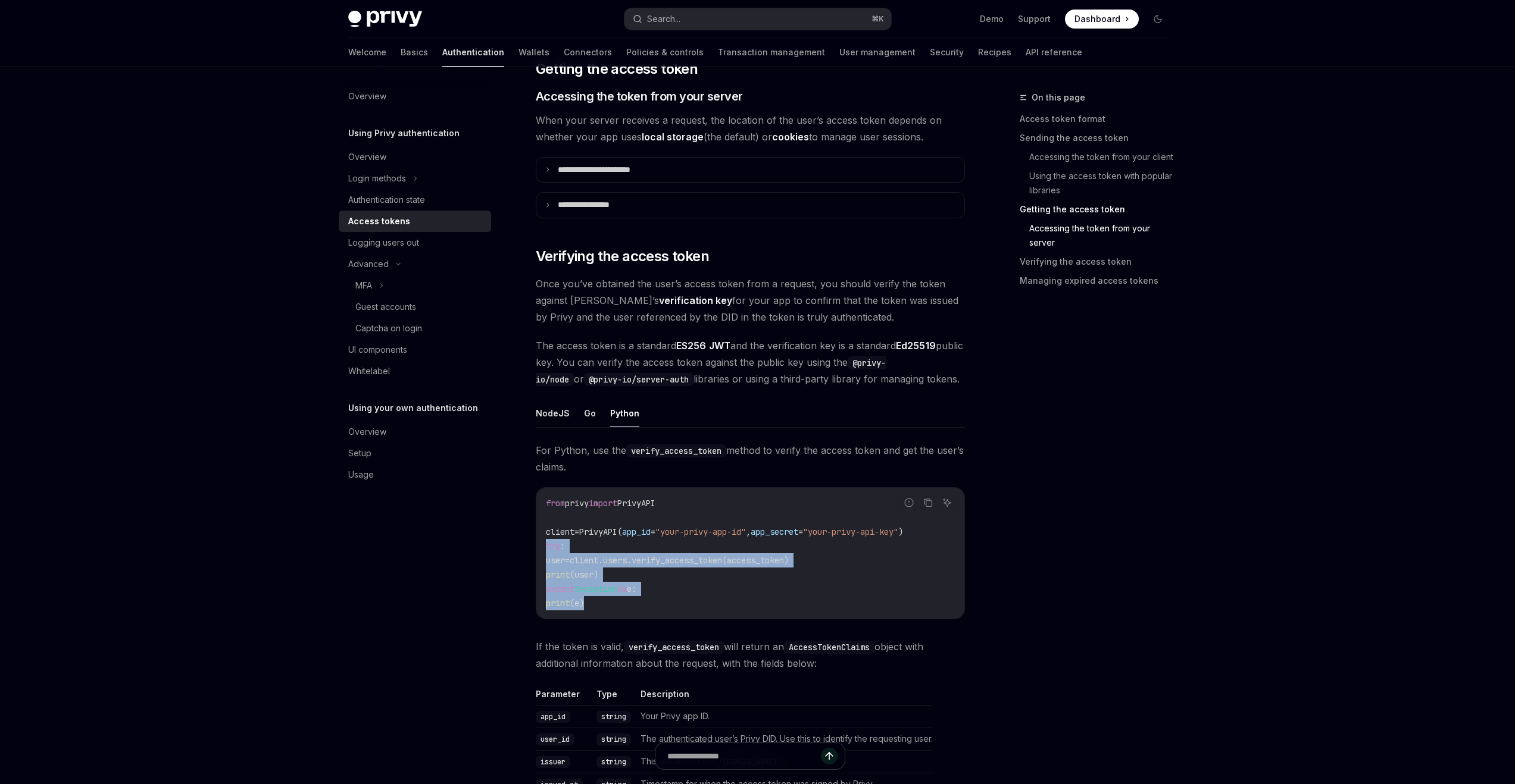
drag, startPoint x: 620, startPoint y: 601, endPoint x: 541, endPoint y: 541, distance: 99.2
click at [541, 541] on div "from privy import PrivyAPI client = PrivyAPI( app_id = "your-privy-app-id" , ap…" at bounding box center [751, 553] width 428 height 131
copy code "try : user = client.users.verify_access_token(access_token) print (user) except…"
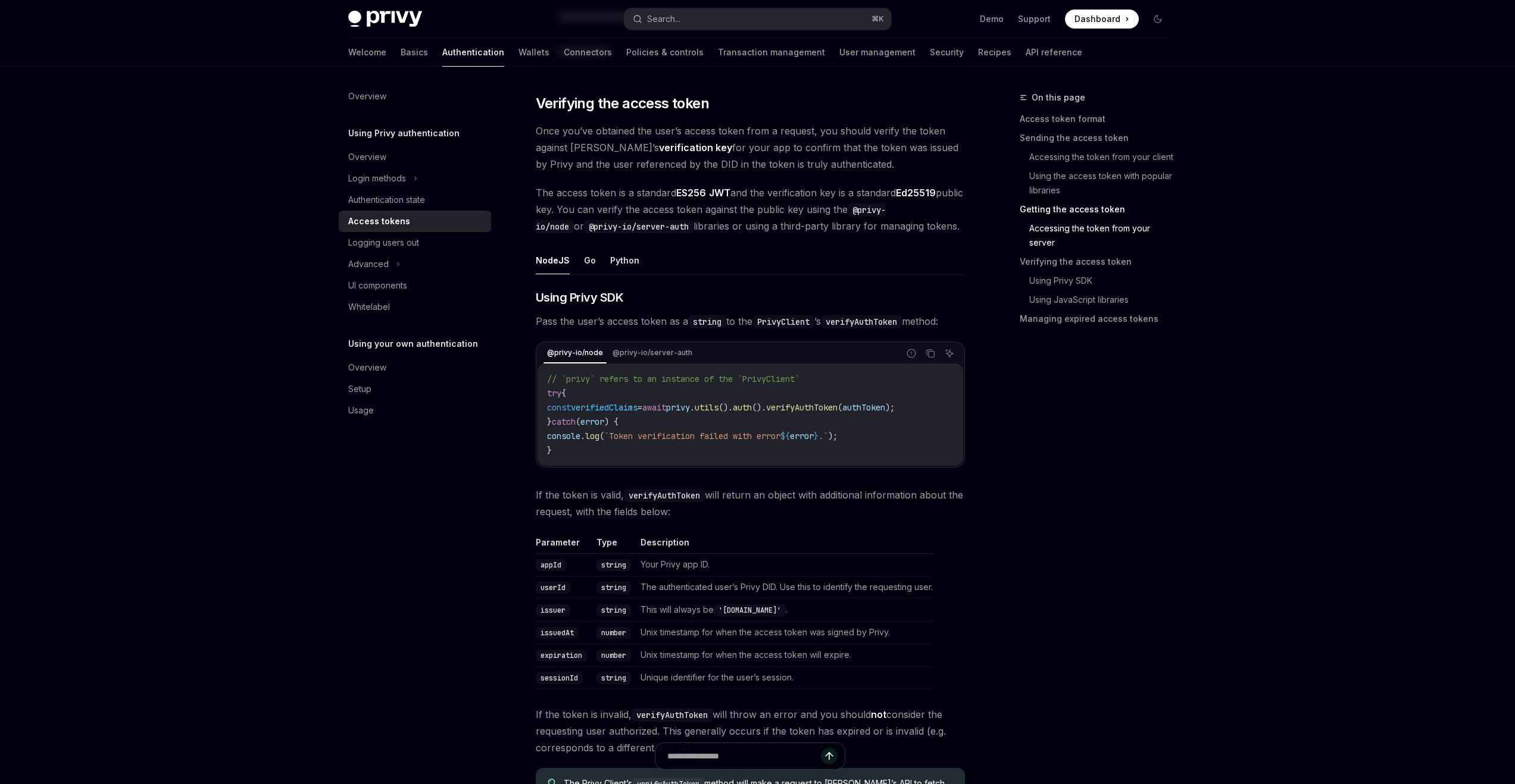
scroll to position [1685, 0]
click at [614, 260] on button "Python" at bounding box center [625, 258] width 29 height 28
type textarea "*"
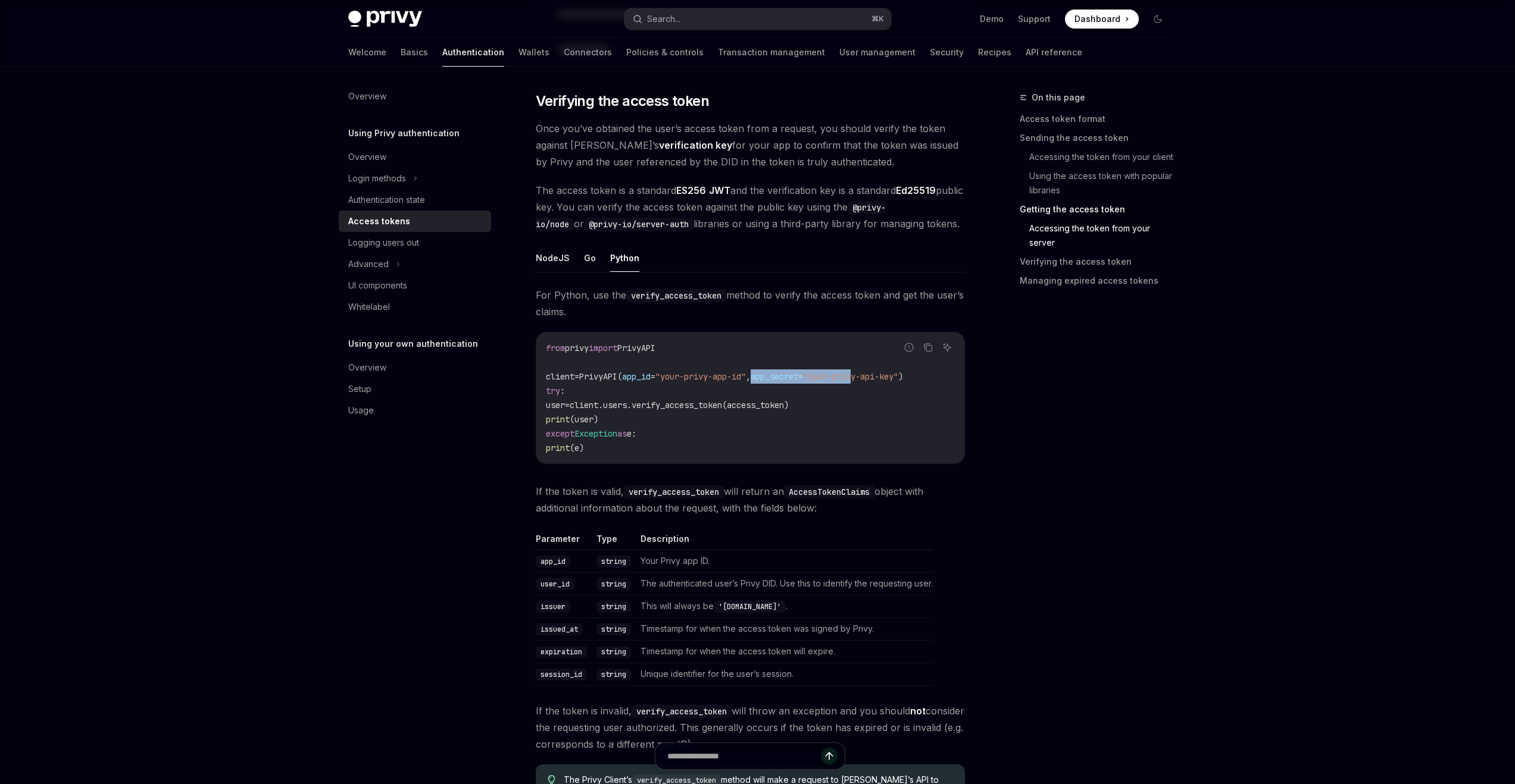
drag, startPoint x: 772, startPoint y: 379, endPoint x: 879, endPoint y: 379, distance: 107.0
click at [879, 379] on span "client = PrivyAPI( app_id = "your-privy-app-id" , app_secret = "your-privy-api-…" at bounding box center [724, 377] width 357 height 11
click at [879, 379] on span ""your-privy-api-key"" at bounding box center [850, 377] width 95 height 11
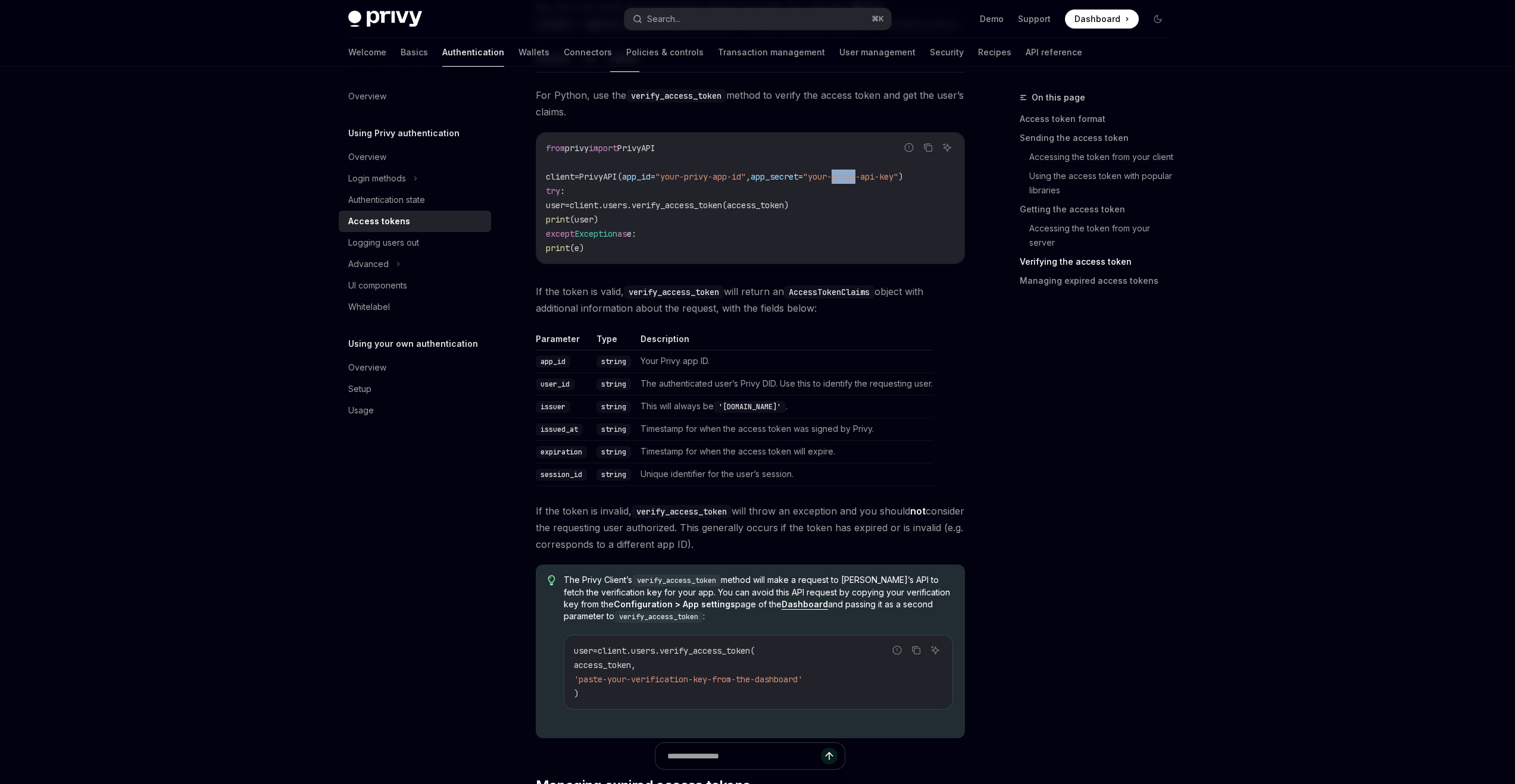
scroll to position [1886, 0]
click at [832, 14] on button "Search... ⌘ K" at bounding box center [757, 19] width 267 height 21
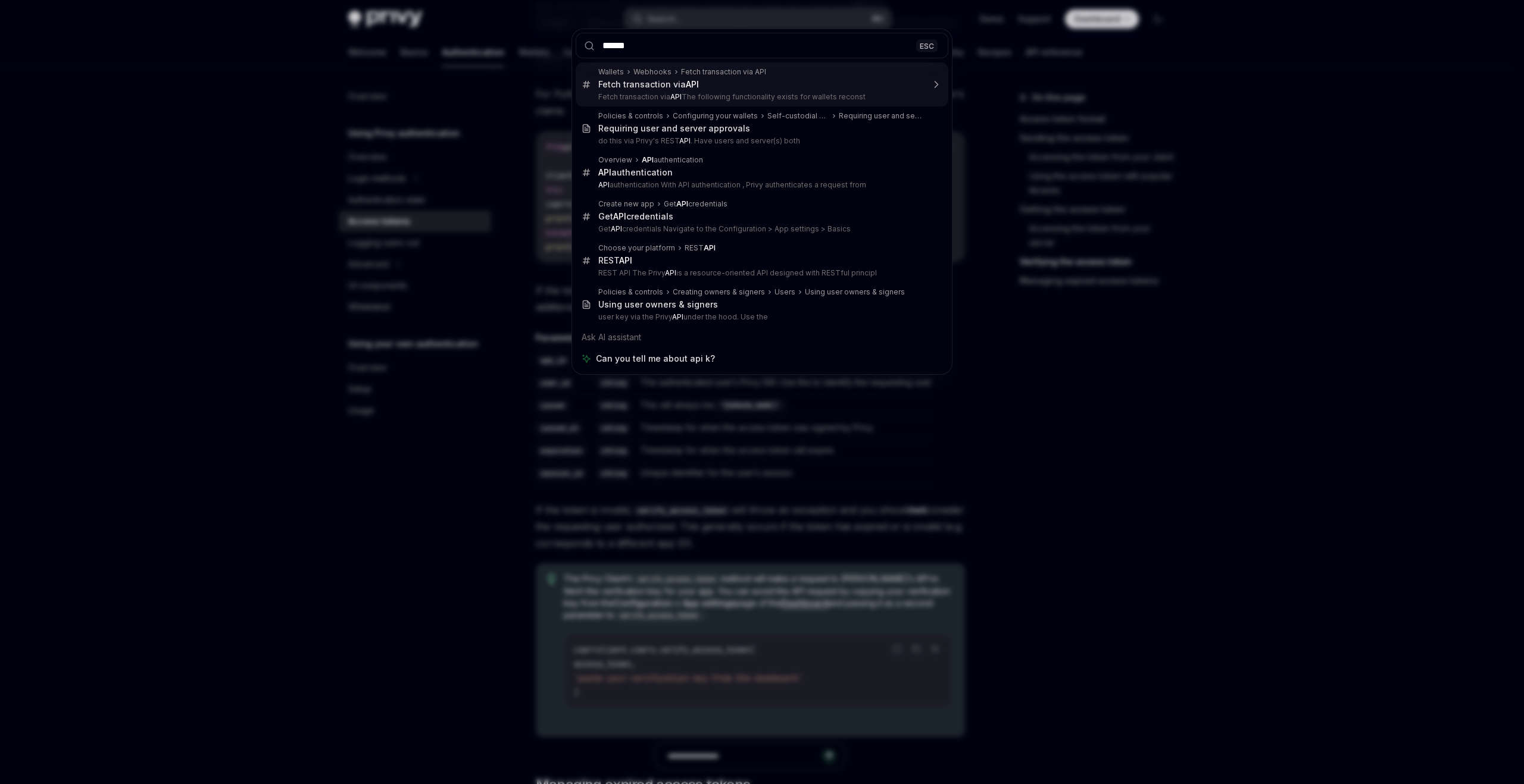
type input "*******"
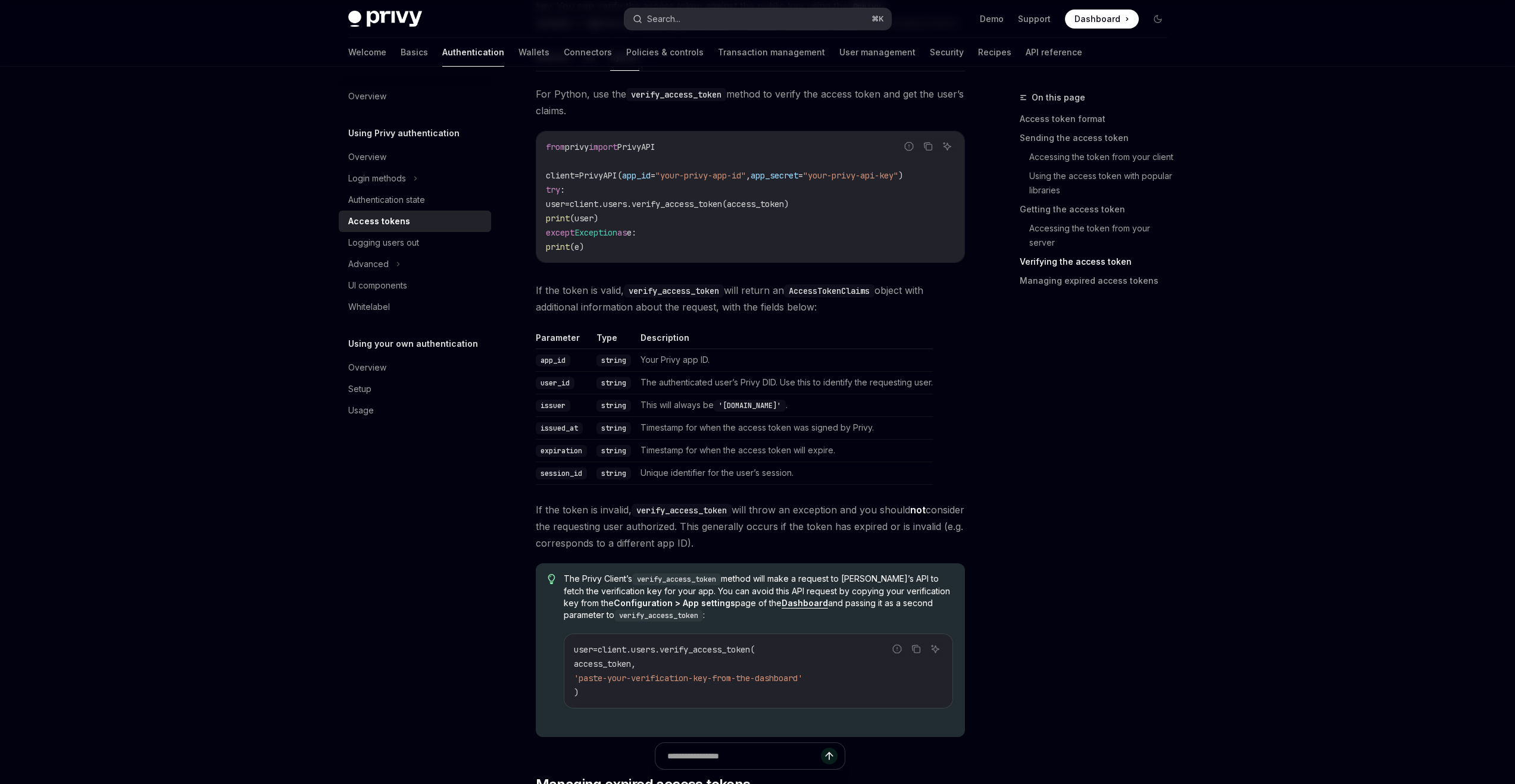
type textarea "*"
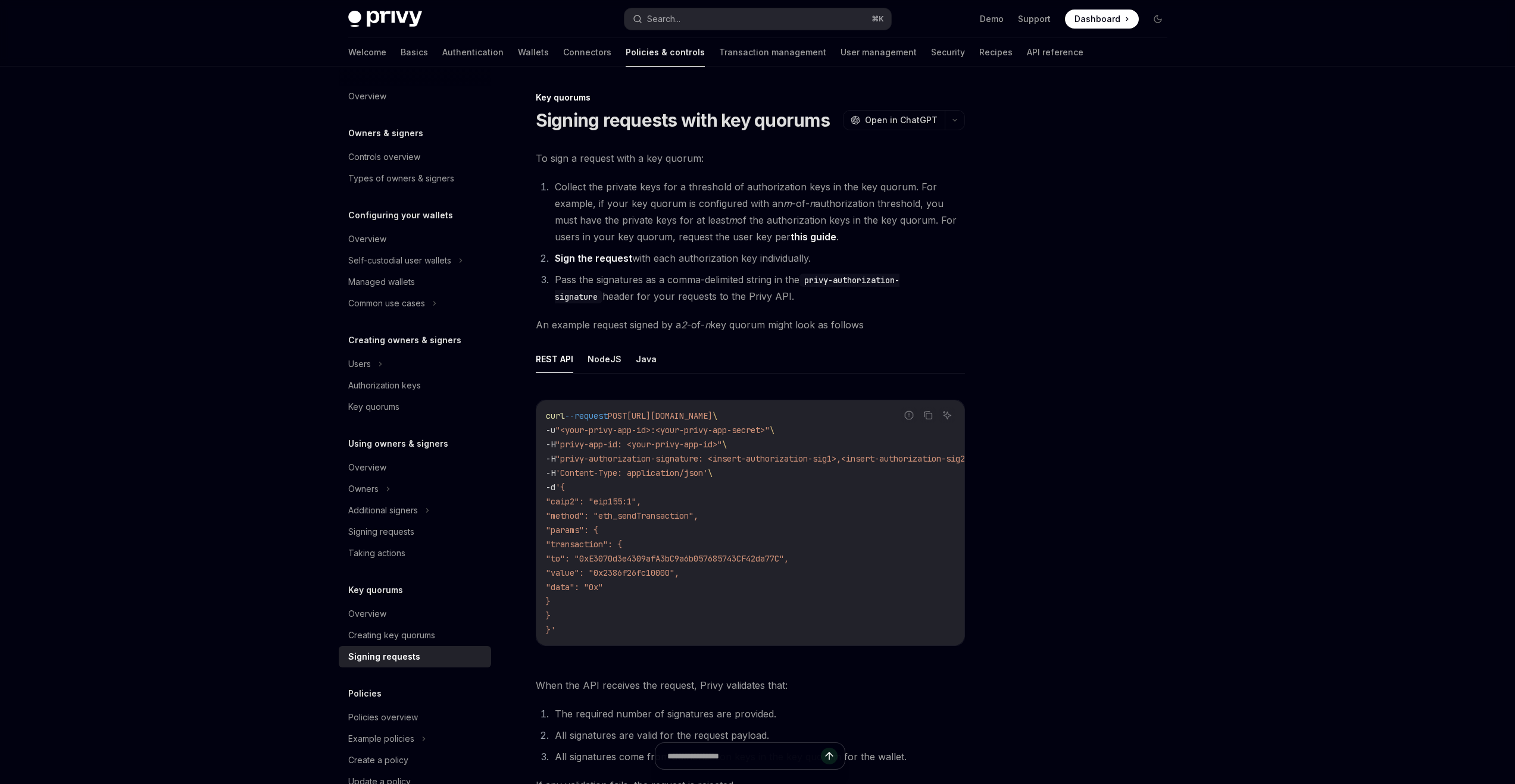
scroll to position [207, 0]
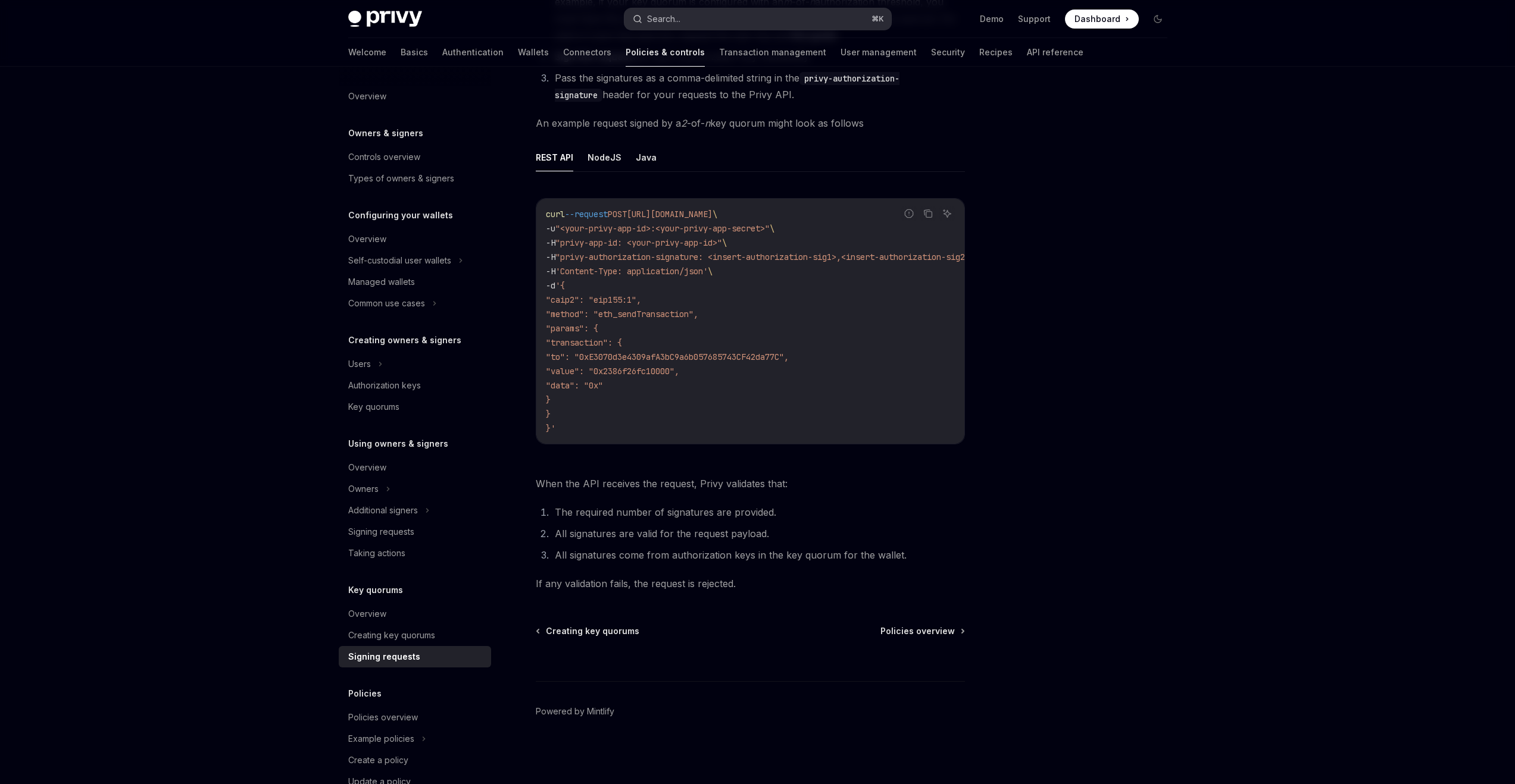
click at [664, 15] on div "Search..." at bounding box center [664, 19] width 33 height 14
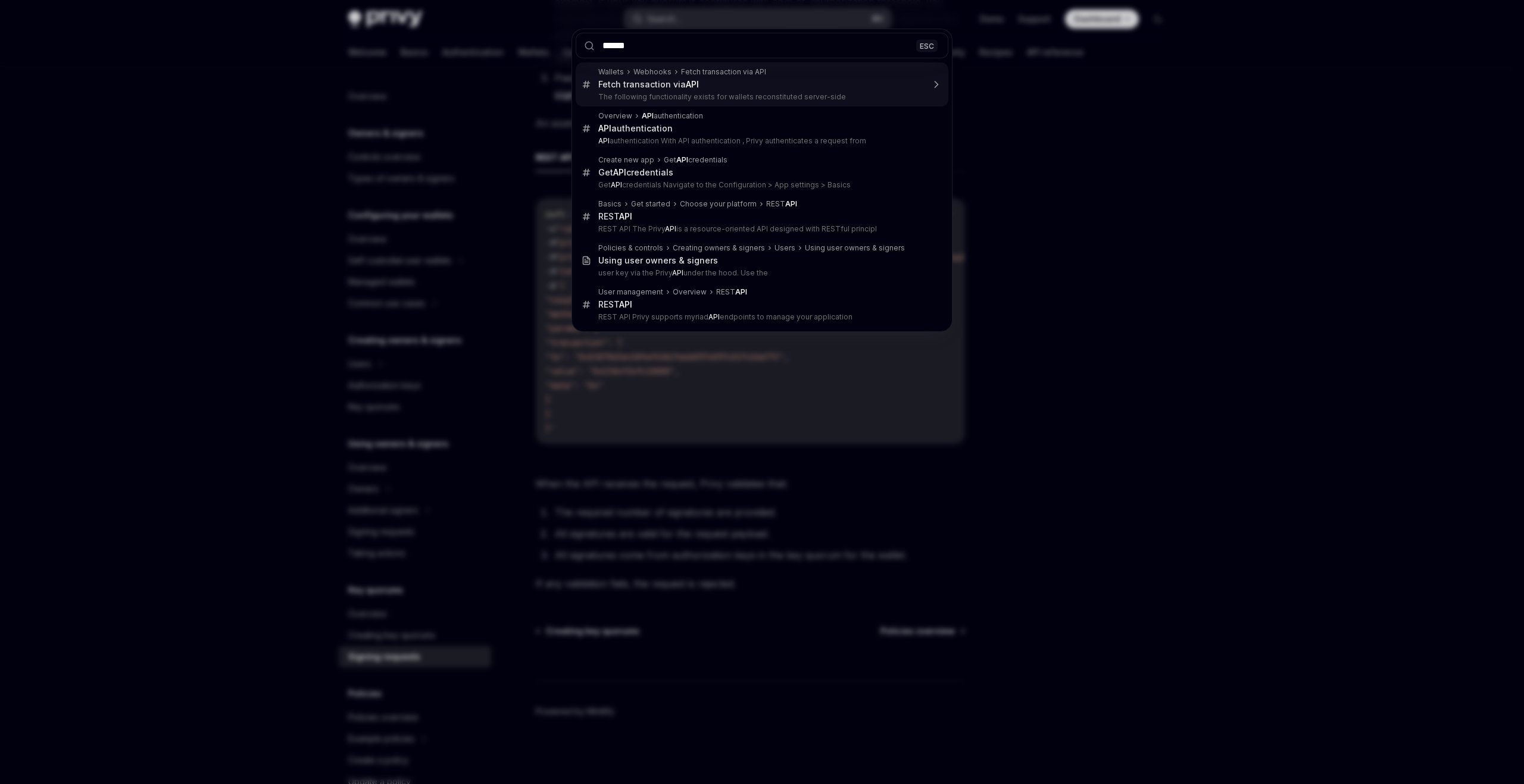
type input "*******"
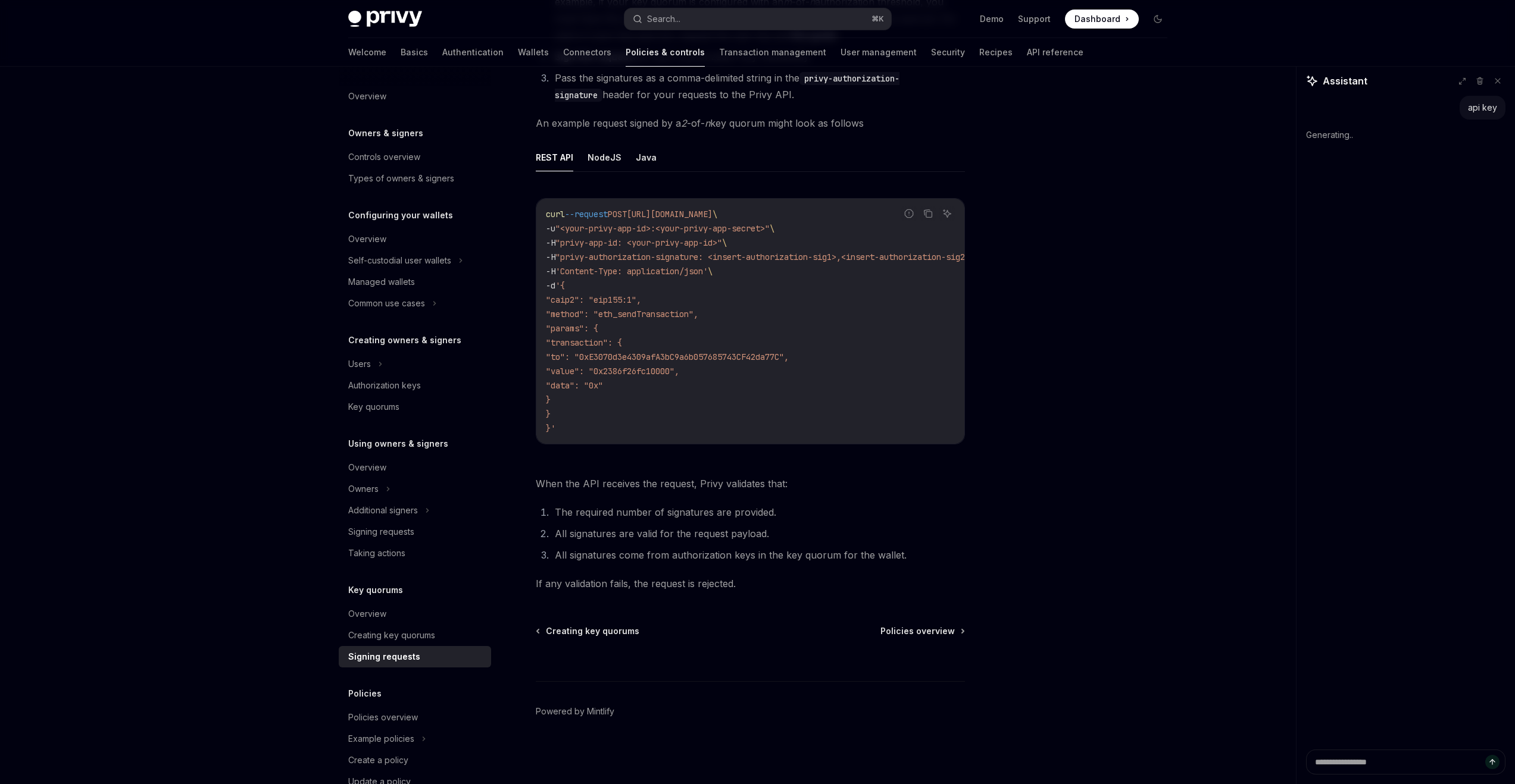
click at [423, 12] on div "Privy Docs home page" at bounding box center [481, 19] width 267 height 17
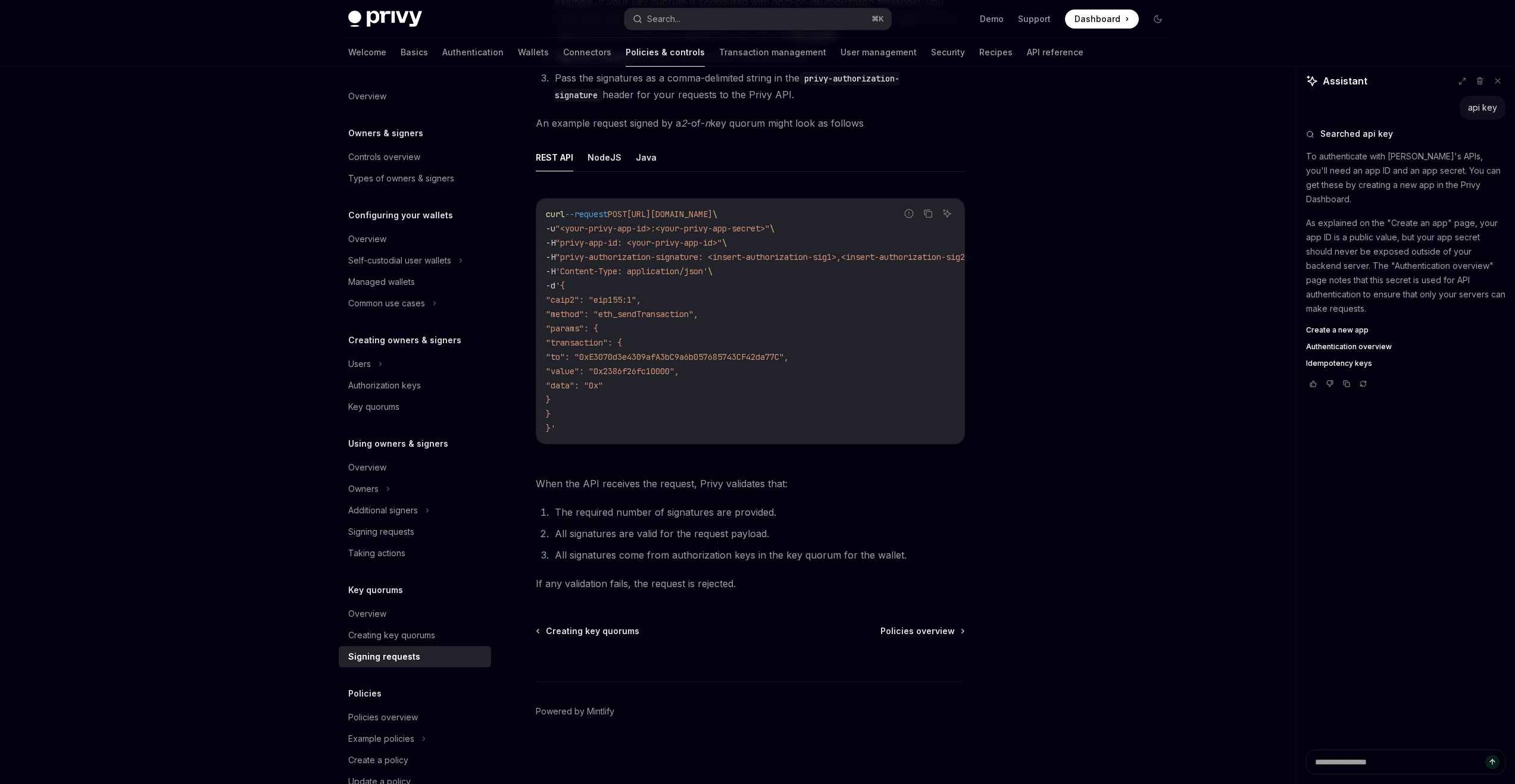
type textarea "*"
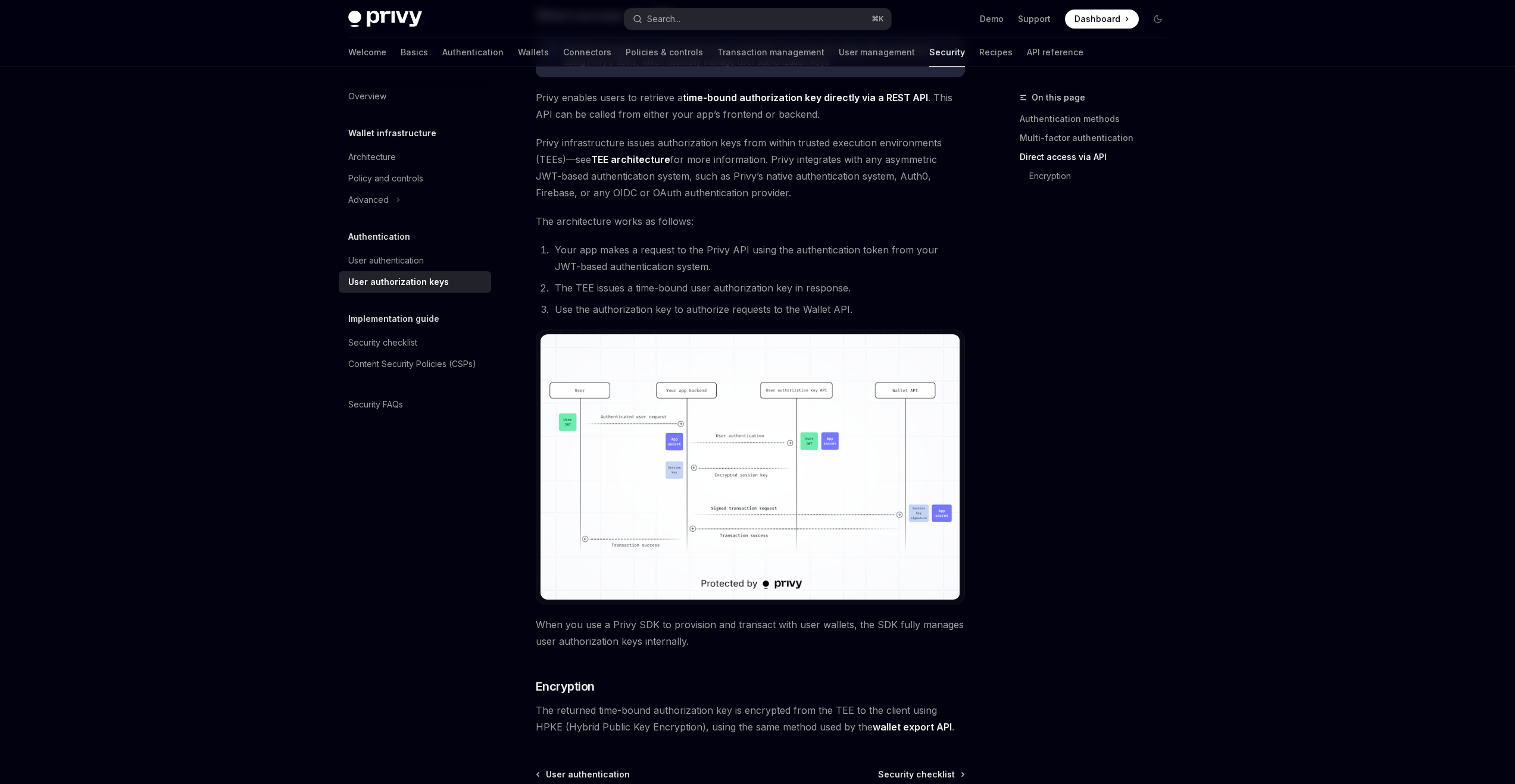
scroll to position [797, 0]
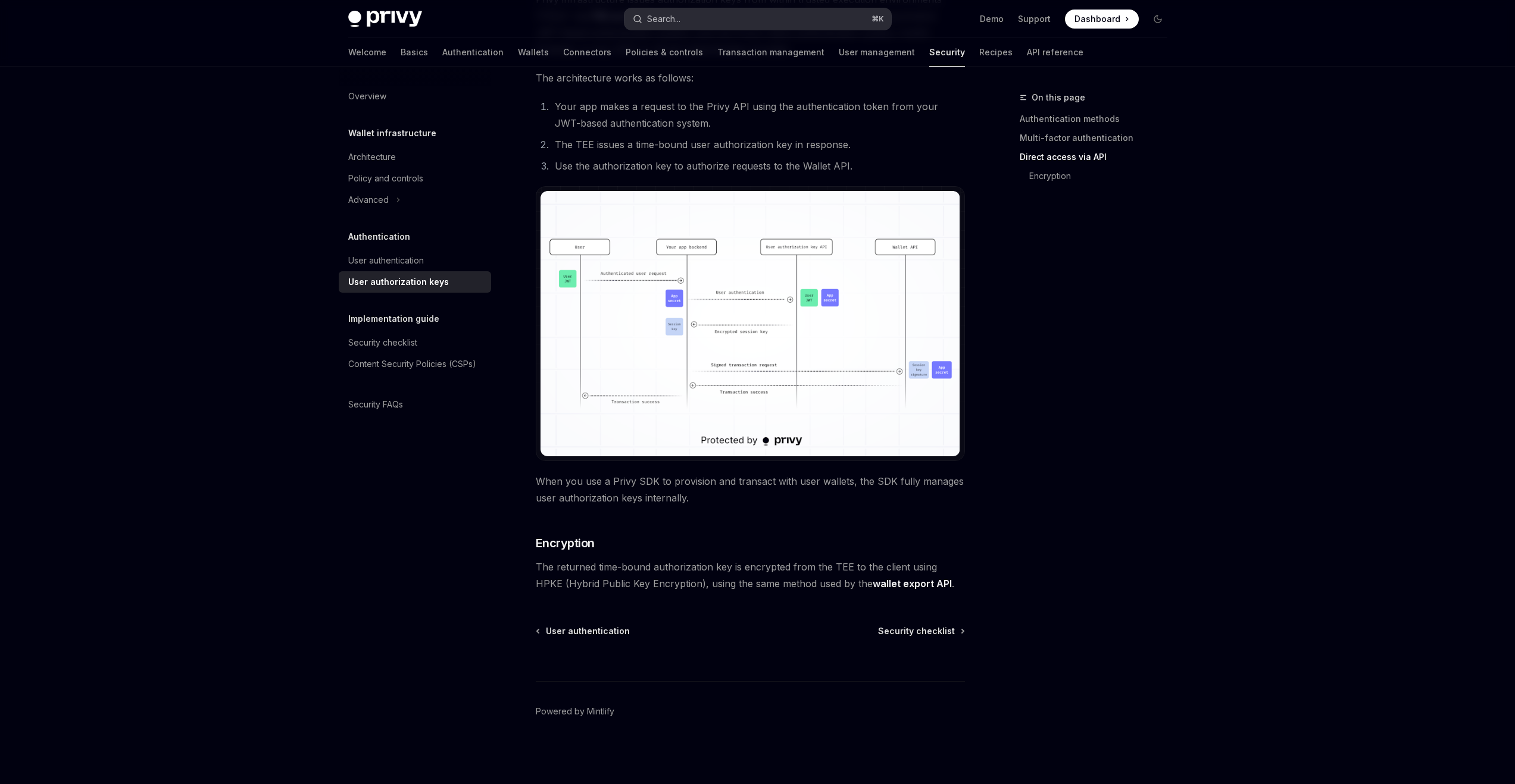
type textarea "*"
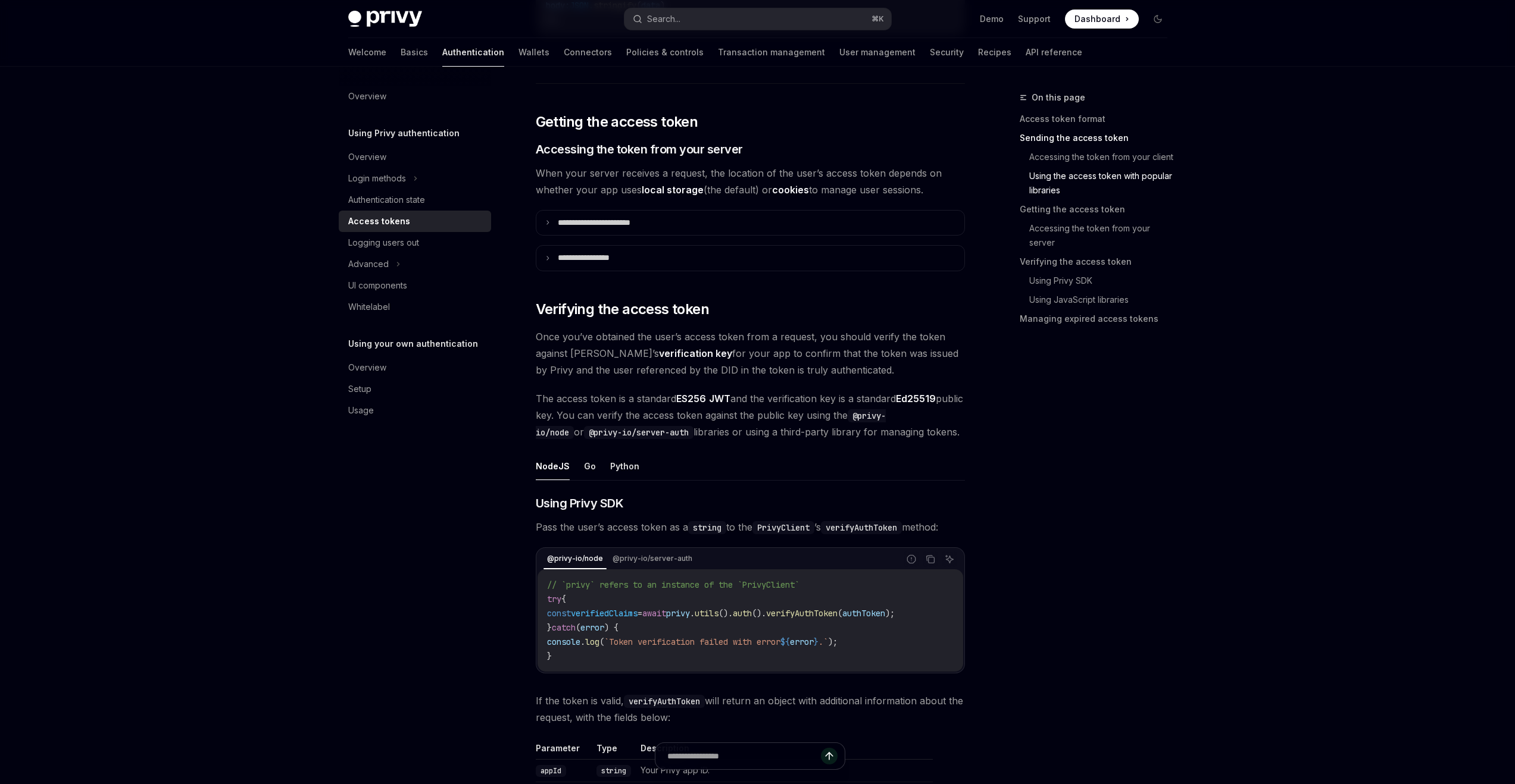
scroll to position [1696, 0]
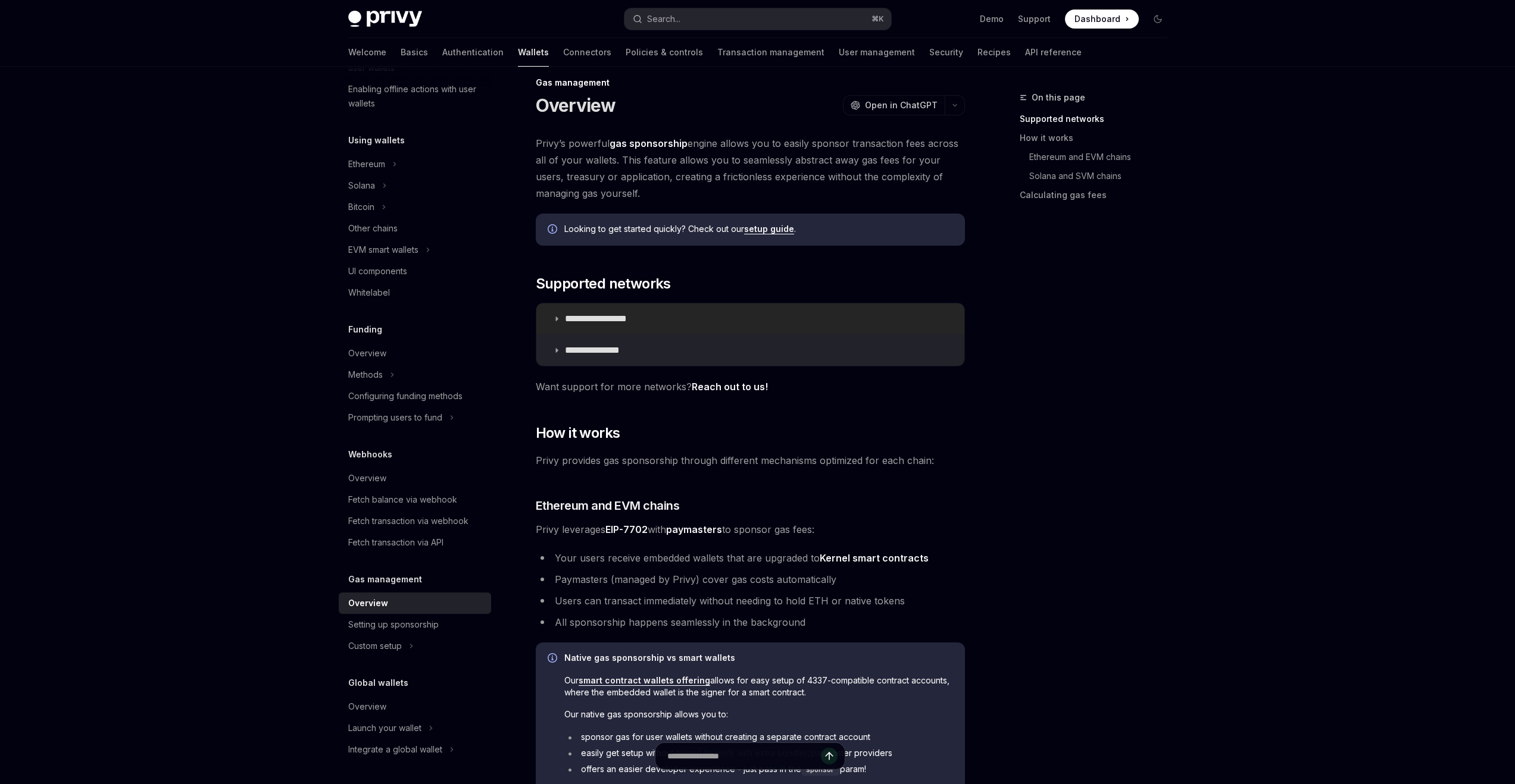
click at [619, 322] on p "**********" at bounding box center [609, 319] width 88 height 12
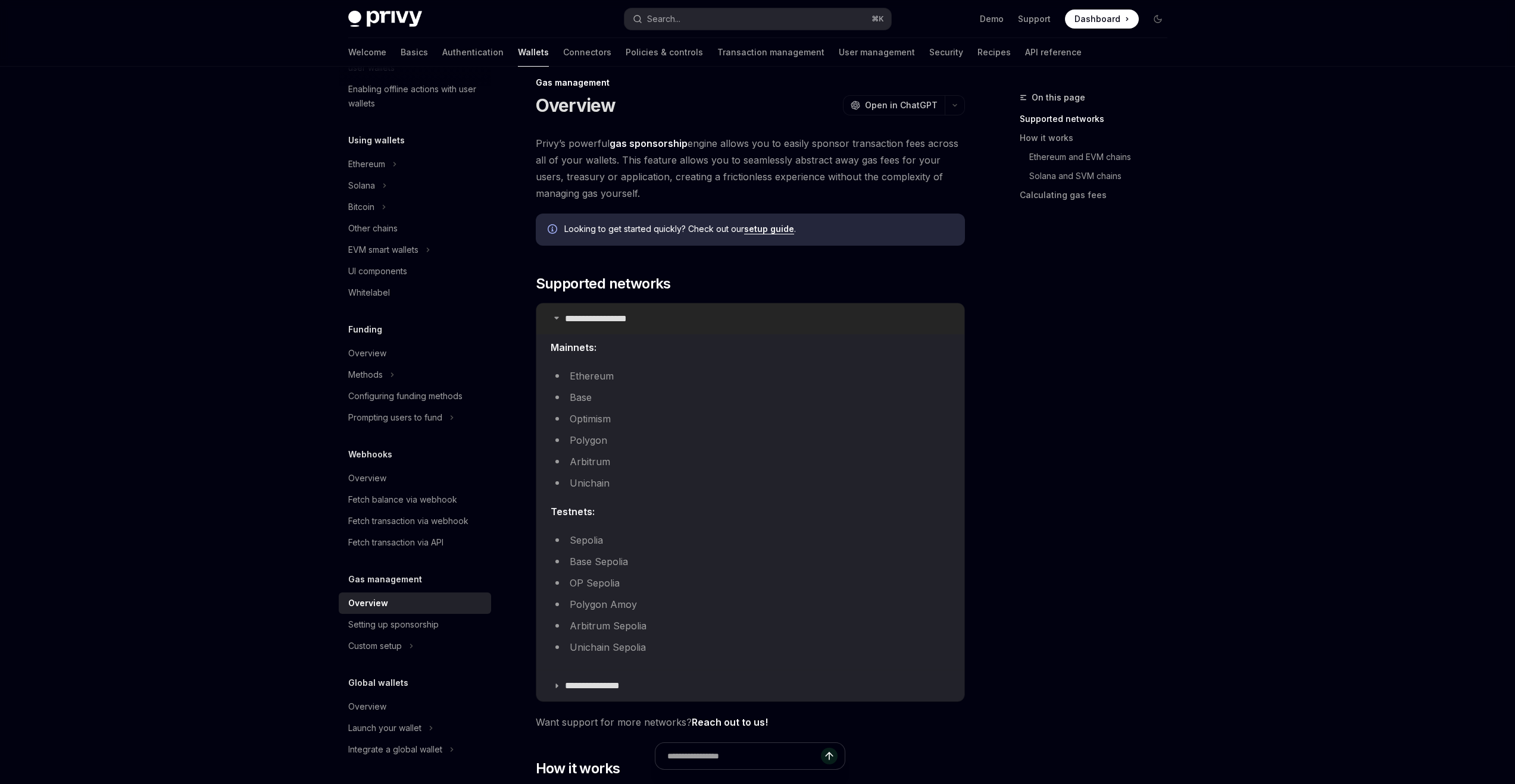
click at [619, 322] on p "**********" at bounding box center [609, 319] width 88 height 12
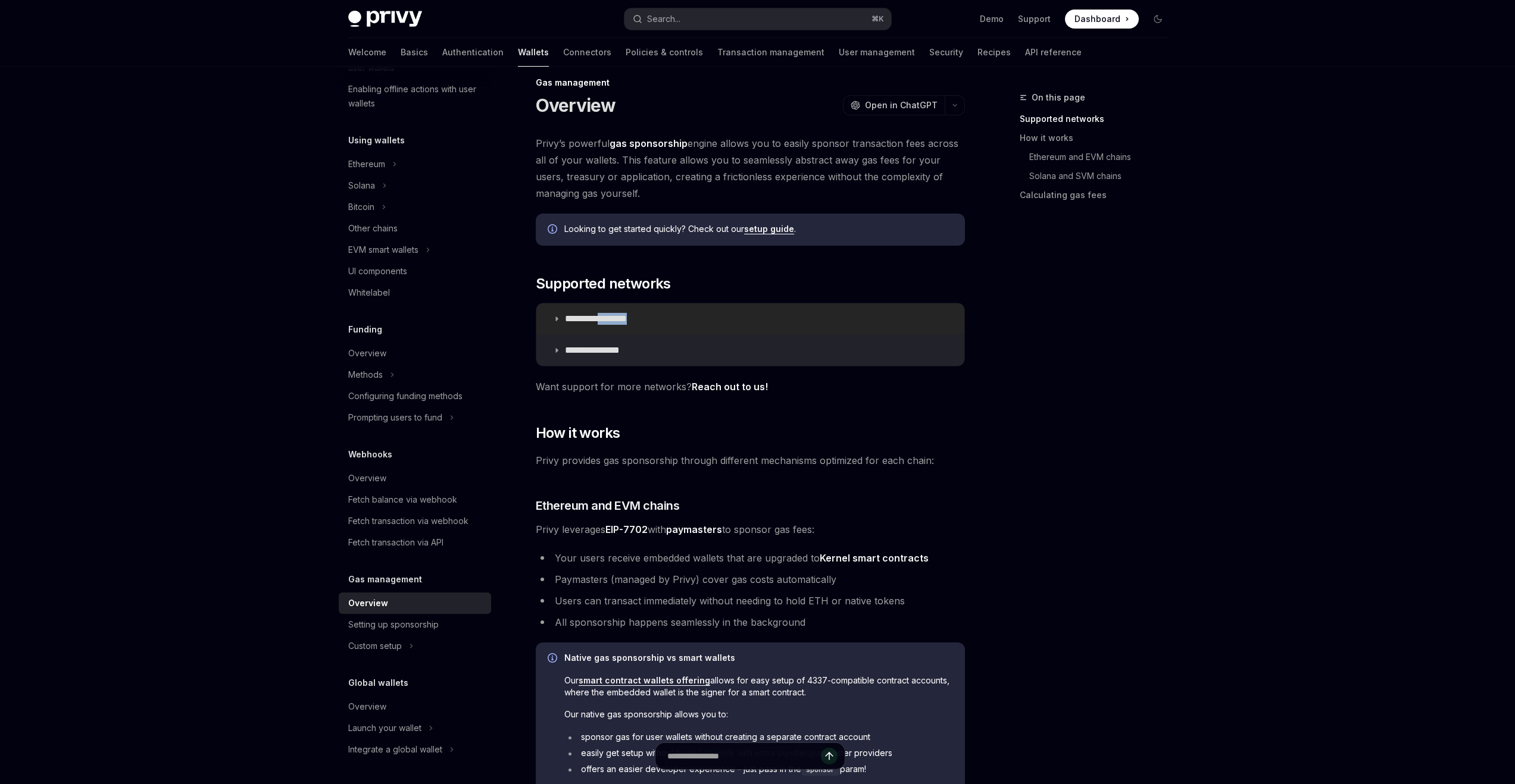
click at [619, 322] on p "**********" at bounding box center [609, 319] width 88 height 12
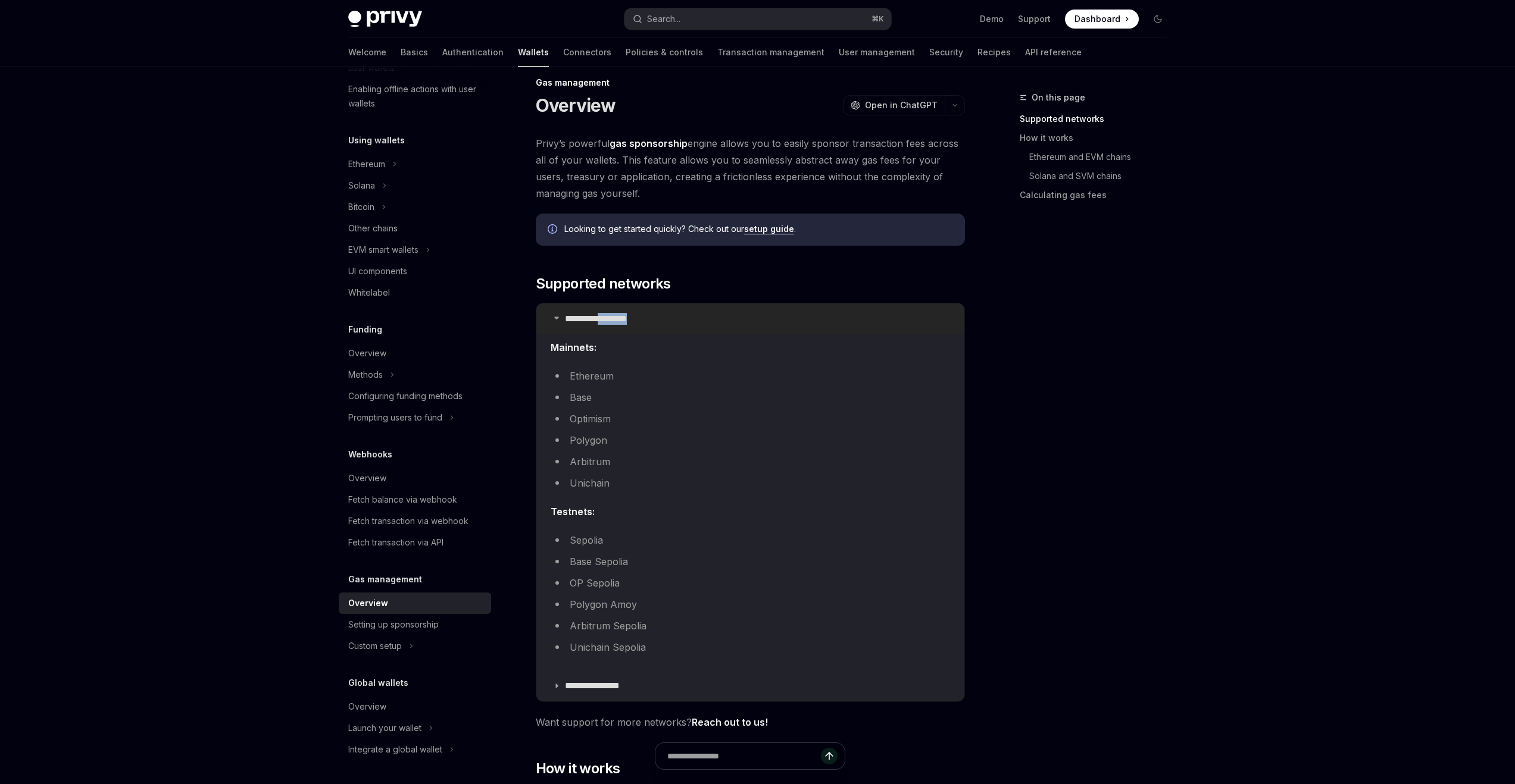
click at [619, 322] on p "**********" at bounding box center [609, 319] width 88 height 12
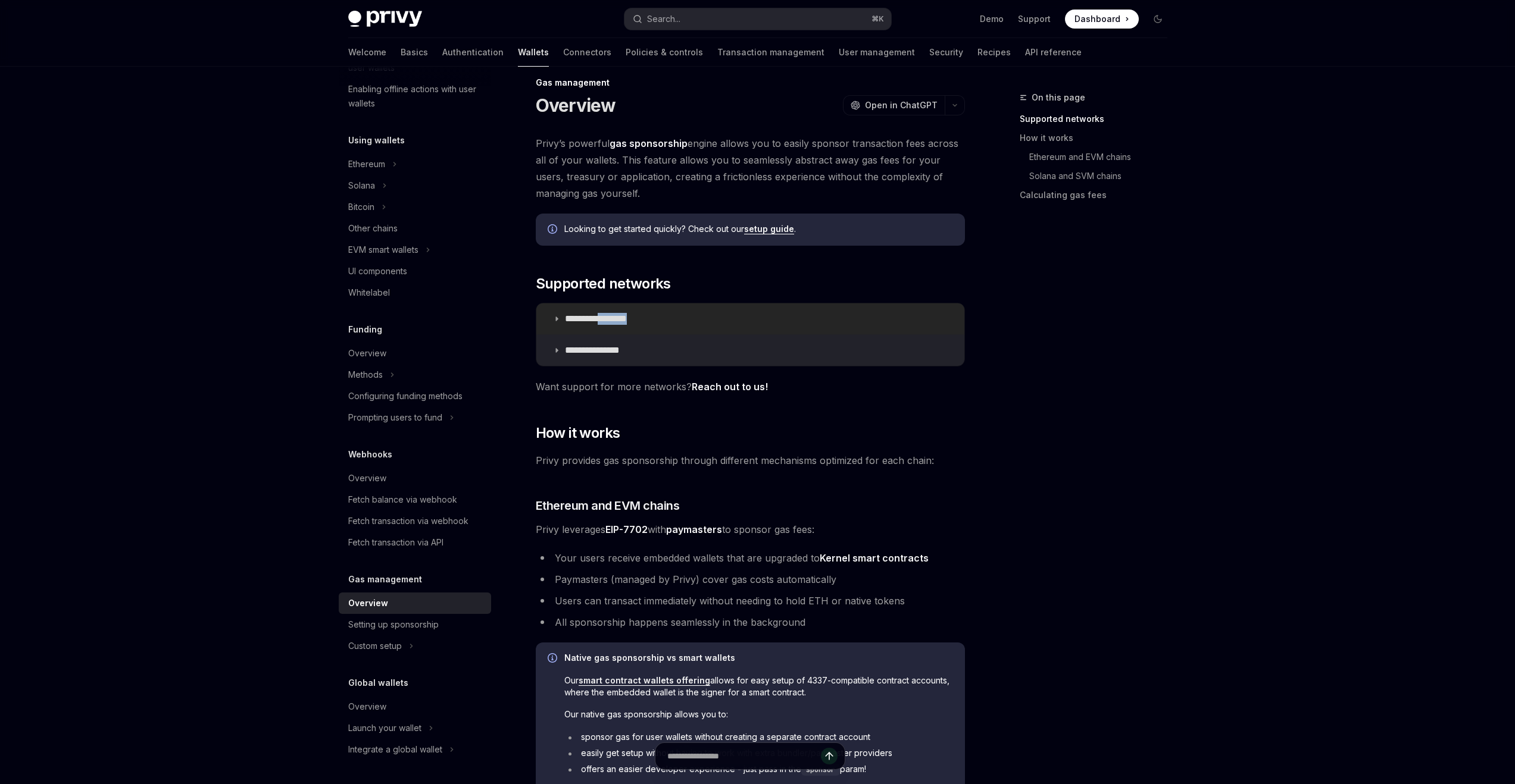
click at [619, 322] on p "**********" at bounding box center [609, 319] width 88 height 12
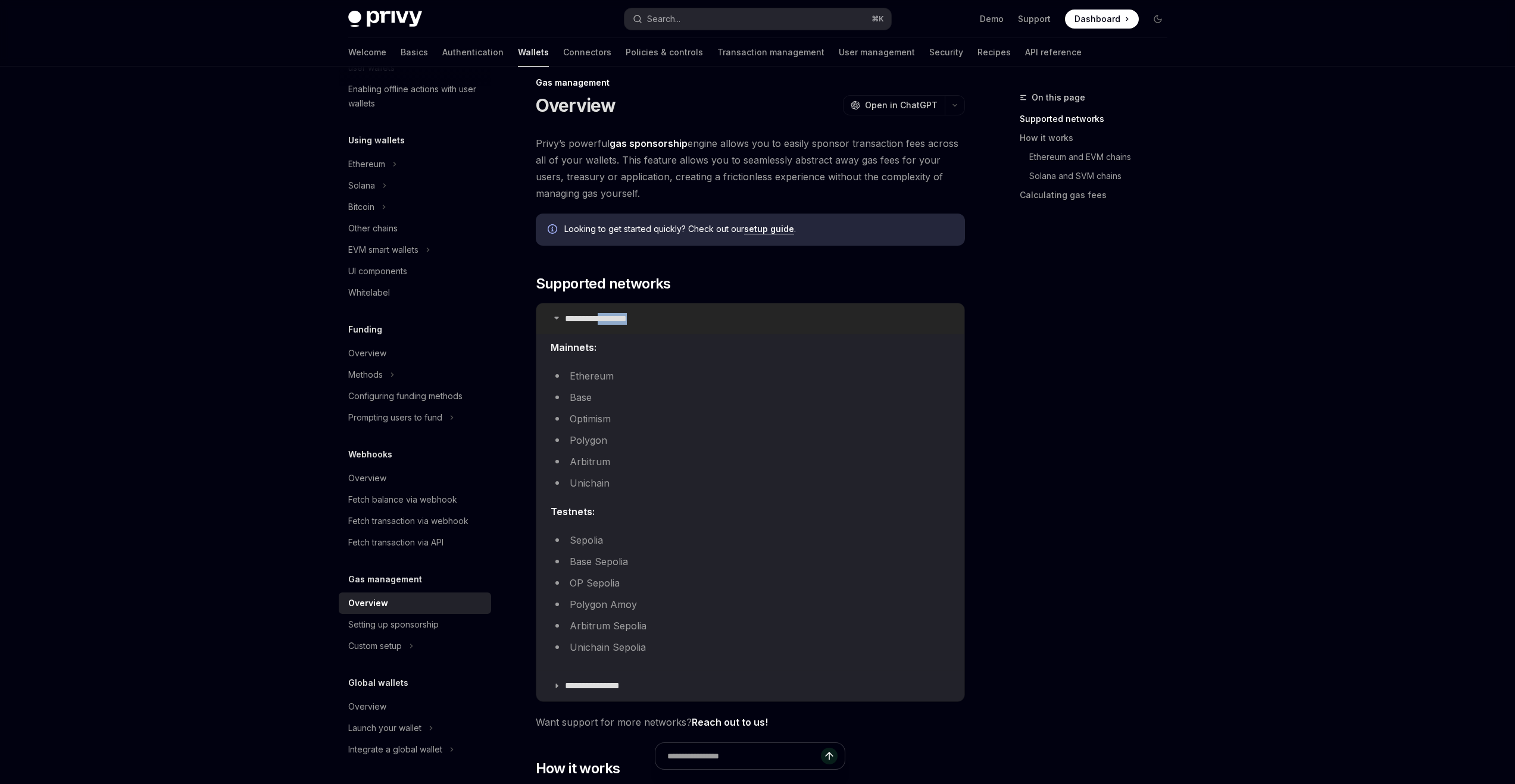
click at [619, 322] on p "**********" at bounding box center [609, 319] width 88 height 12
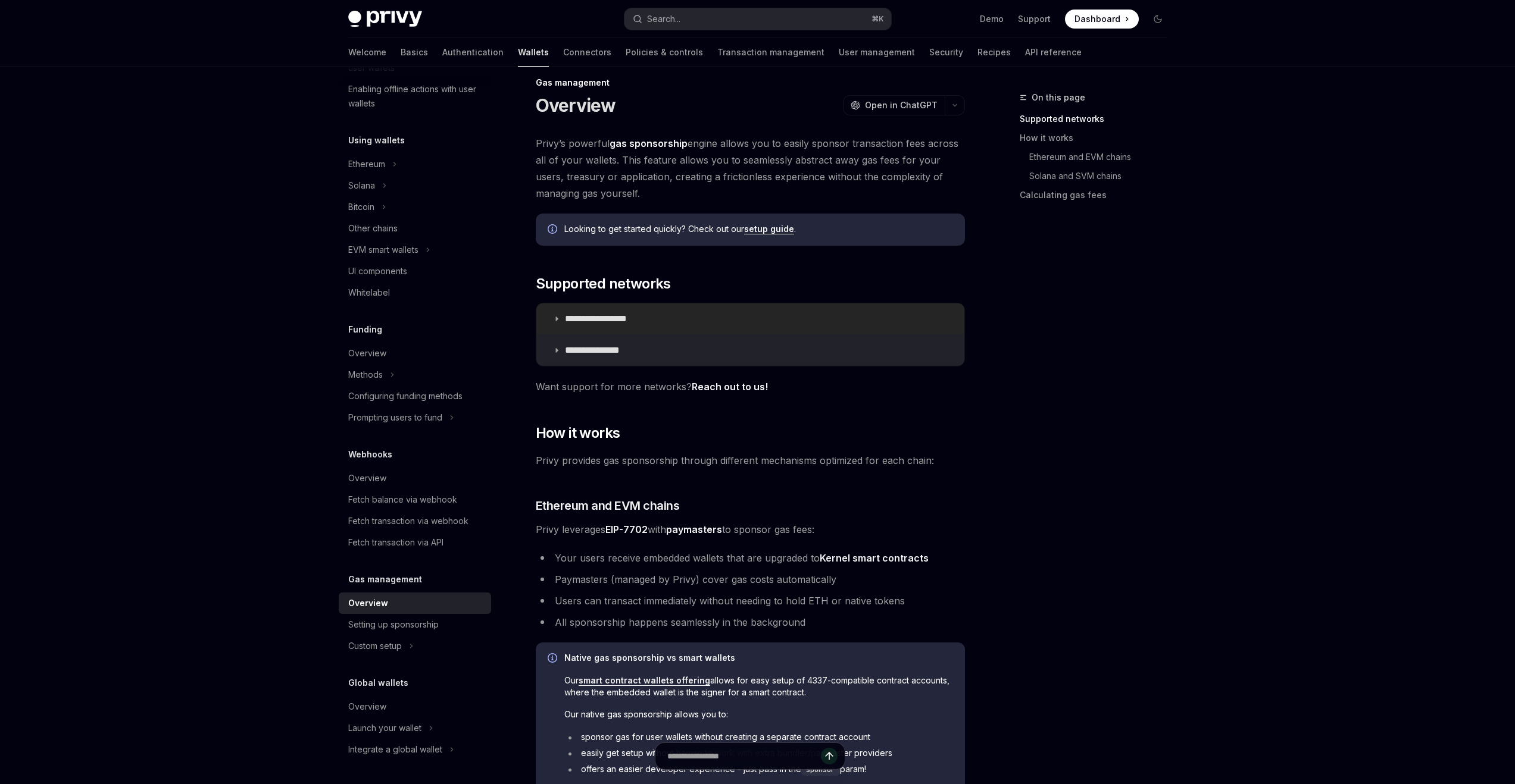
click at [619, 322] on p "**********" at bounding box center [609, 319] width 88 height 12
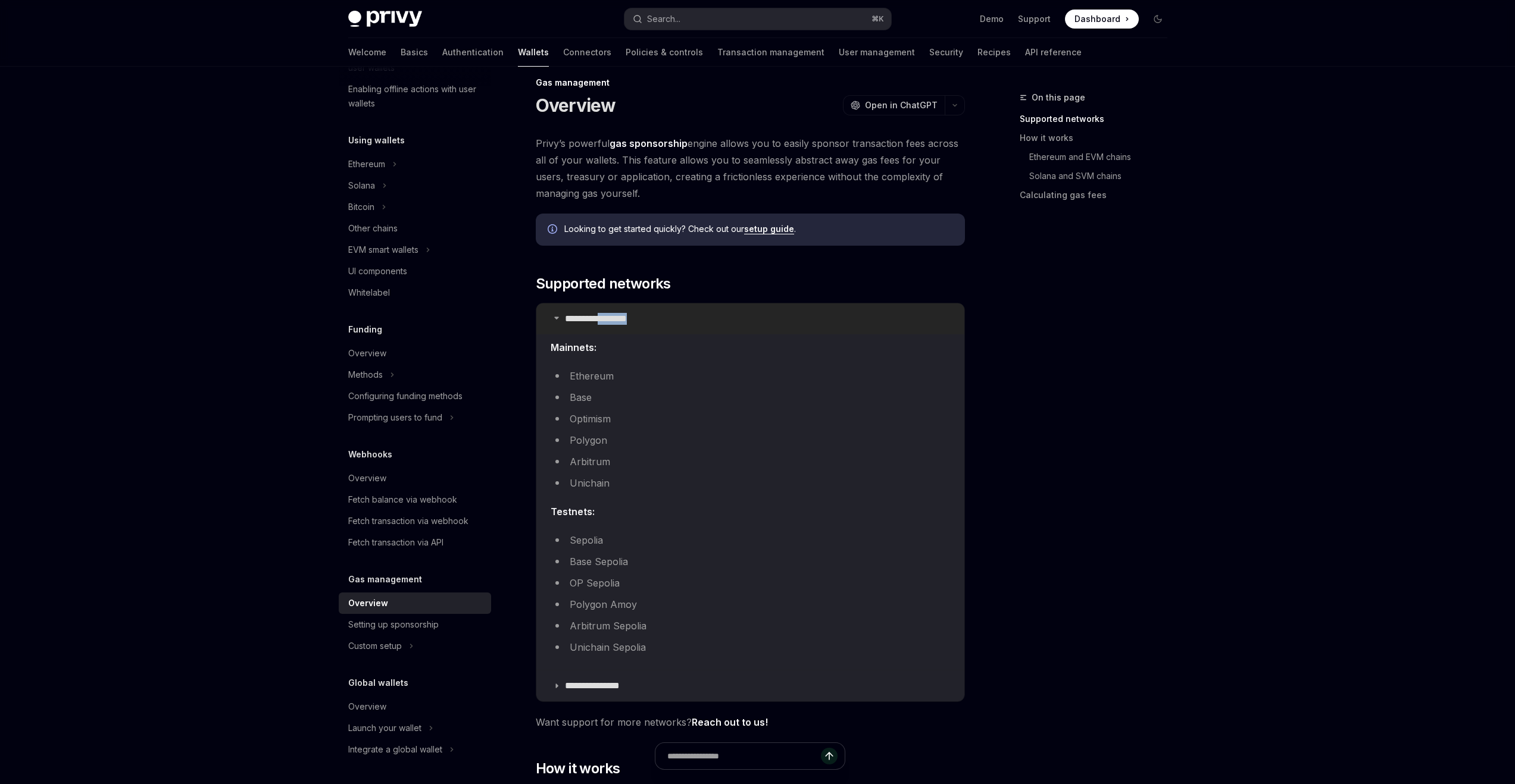
click at [619, 322] on p "**********" at bounding box center [609, 319] width 88 height 12
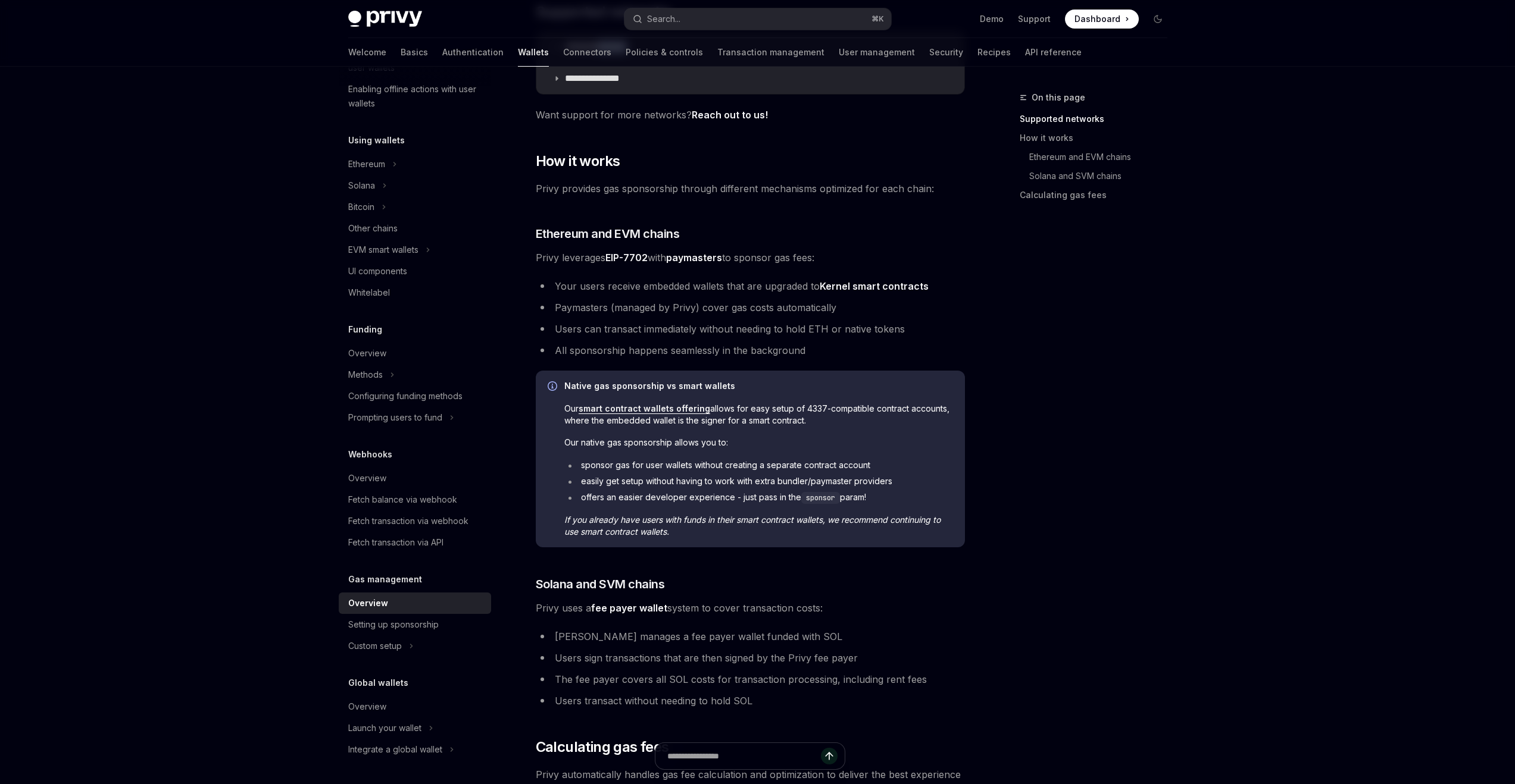
scroll to position [189, 0]
